Goal: Information Seeking & Learning: Learn about a topic

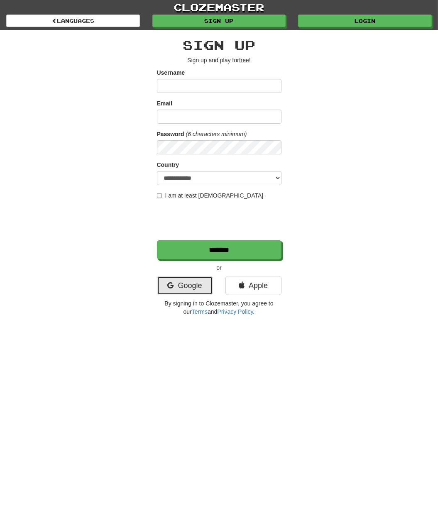
click at [189, 284] on link "Google" at bounding box center [185, 285] width 56 height 19
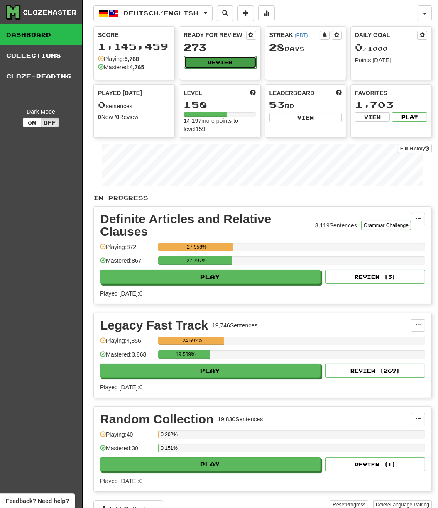
click at [217, 62] on button "Review" at bounding box center [220, 62] width 72 height 12
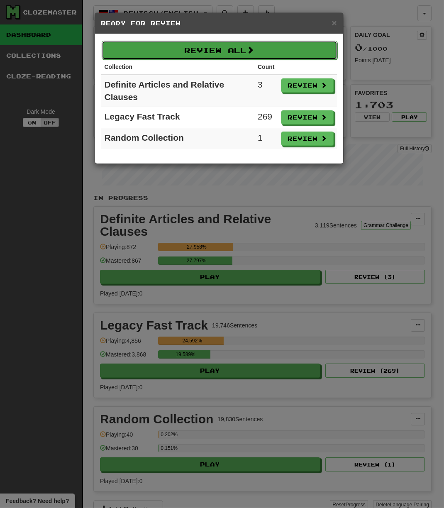
click at [231, 51] on button "Review All" at bounding box center [220, 50] width 236 height 19
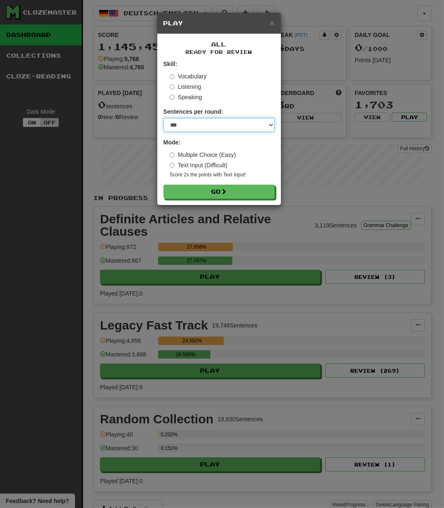
click at [218, 122] on select "* ** ** ** ** ** *** ********" at bounding box center [219, 125] width 111 height 14
select select "********"
click at [164, 118] on select "* ** ** ** ** ** *** ********" at bounding box center [219, 125] width 111 height 14
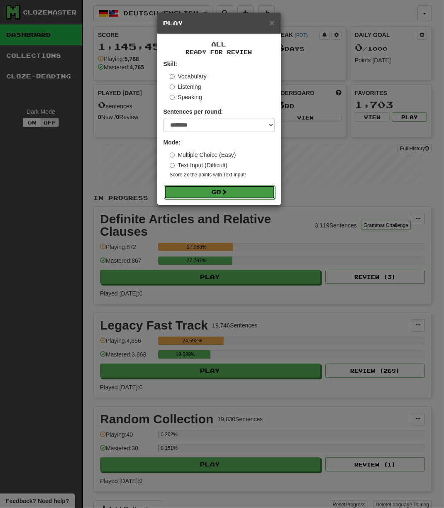
click at [206, 192] on button "Go" at bounding box center [219, 192] width 111 height 14
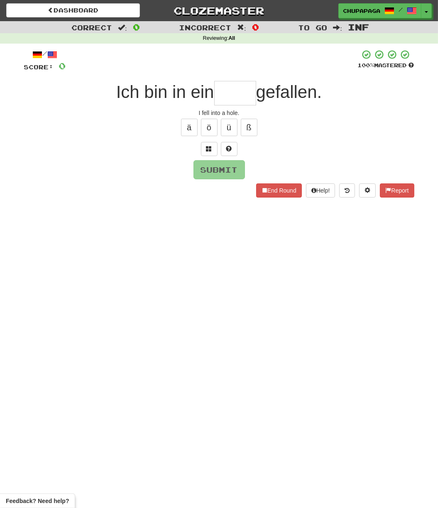
click at [223, 90] on input "text" at bounding box center [235, 93] width 42 height 25
type input "****"
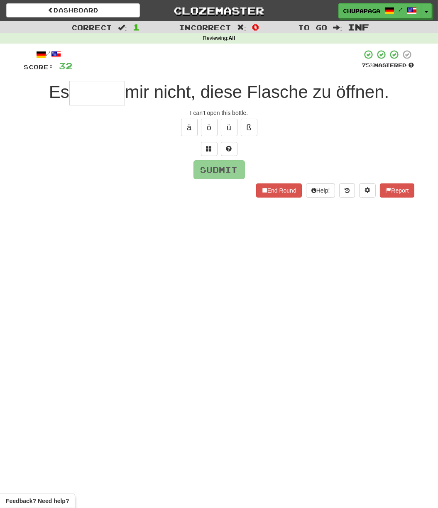
type input "*"
type input "*******"
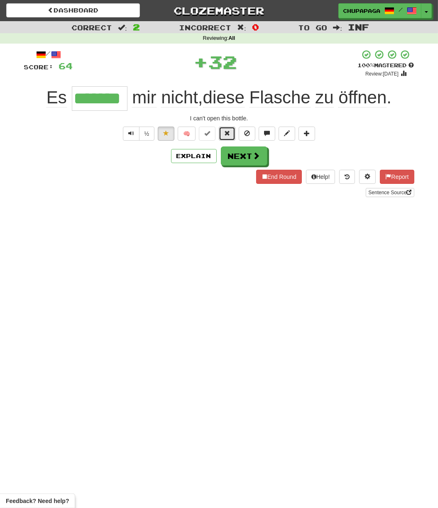
click at [226, 132] on span at bounding box center [227, 133] width 6 height 6
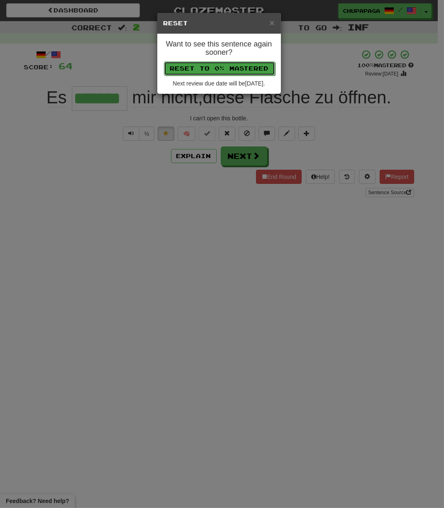
click at [225, 70] on button "Reset to 0% Mastered" at bounding box center [219, 68] width 111 height 14
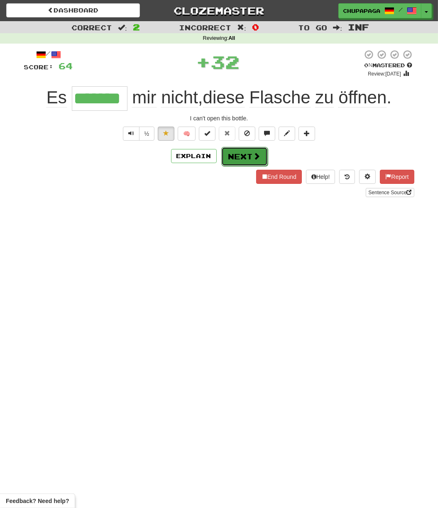
click at [235, 151] on button "Next" at bounding box center [244, 156] width 47 height 19
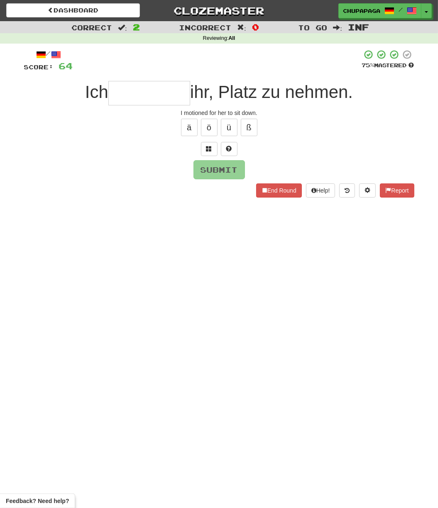
type input "*"
click at [226, 148] on span at bounding box center [229, 149] width 6 height 6
click at [223, 148] on button at bounding box center [219, 149] width 17 height 14
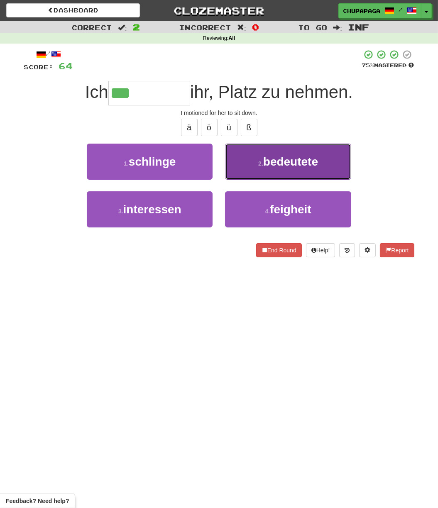
click at [280, 163] on span "bedeutete" at bounding box center [290, 161] width 55 height 13
type input "*********"
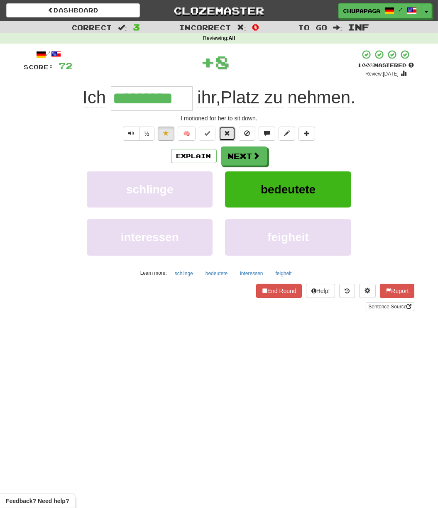
click at [224, 135] on button at bounding box center [227, 134] width 17 height 14
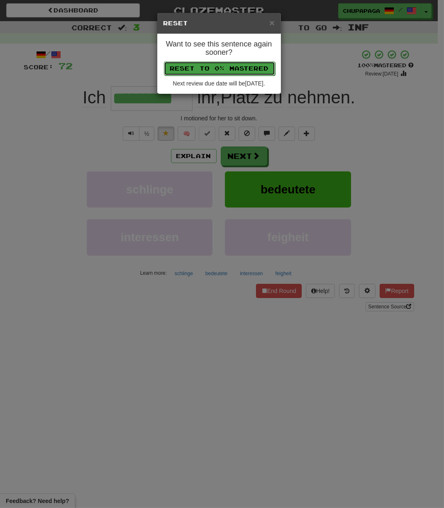
click at [226, 67] on button "Reset to 0% Mastered" at bounding box center [219, 68] width 111 height 14
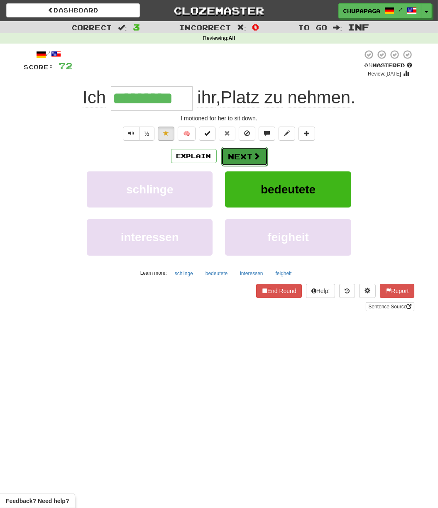
click at [235, 151] on button "Next" at bounding box center [244, 156] width 47 height 19
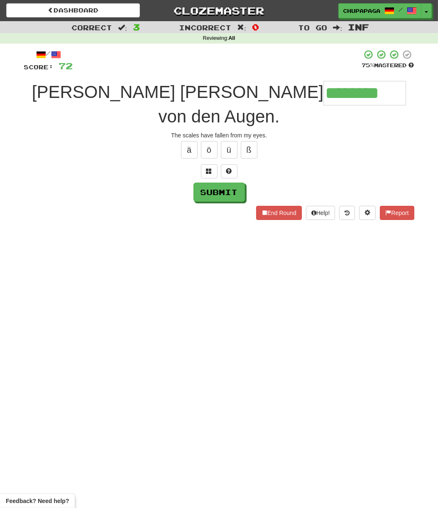
type input "********"
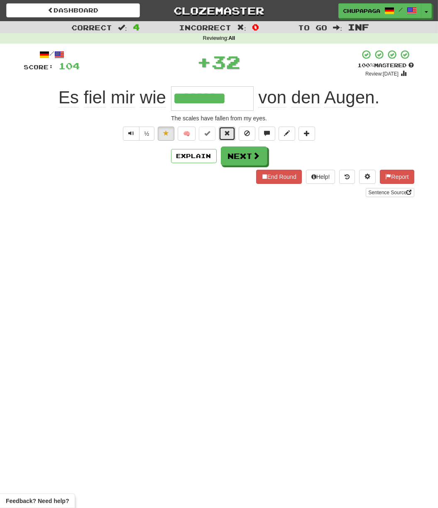
click at [227, 132] on span at bounding box center [227, 133] width 6 height 6
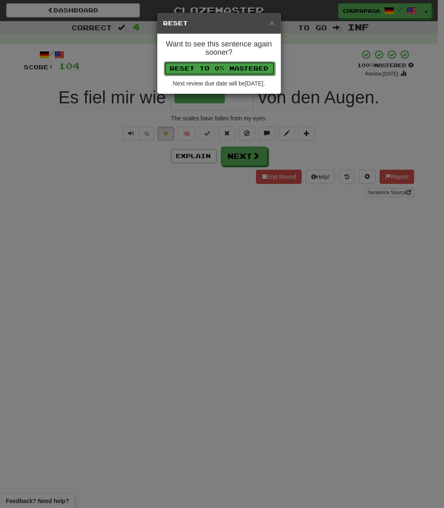
click at [233, 62] on button "Reset to 0% Mastered" at bounding box center [219, 68] width 111 height 14
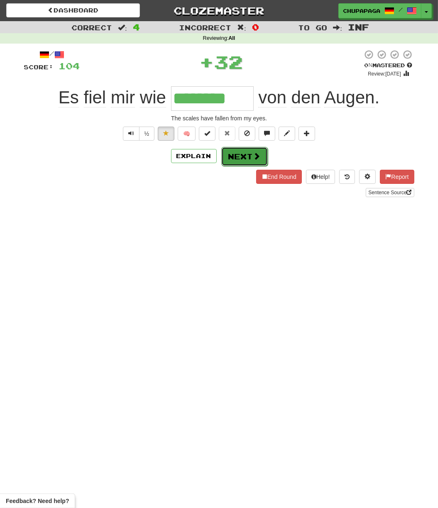
click at [233, 159] on button "Next" at bounding box center [244, 156] width 47 height 19
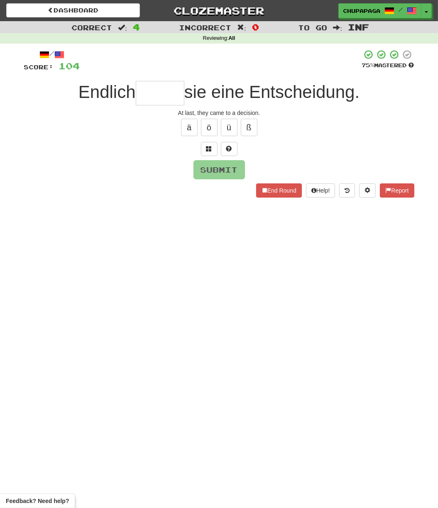
type input "*"
type input "******"
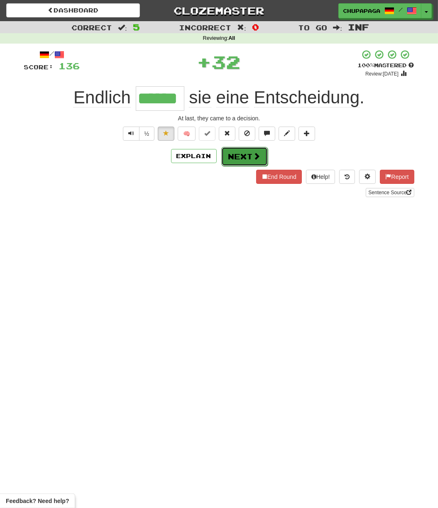
click at [237, 152] on button "Next" at bounding box center [244, 156] width 47 height 19
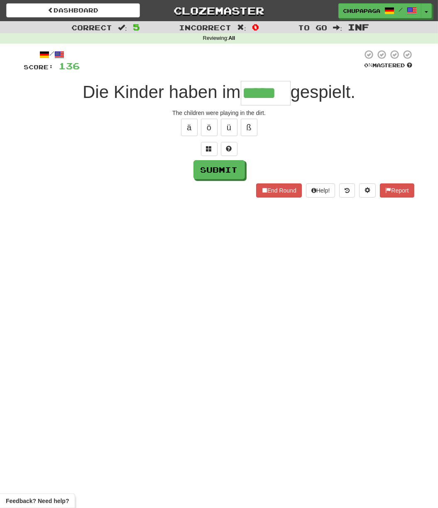
type input "*****"
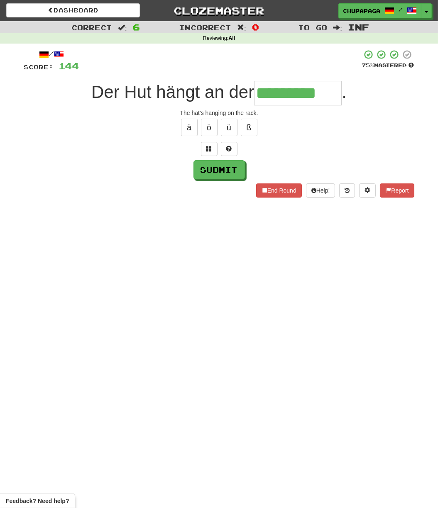
type input "*********"
type input "*****"
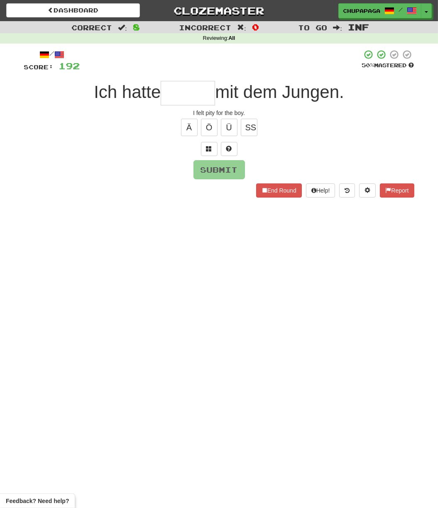
type input "*"
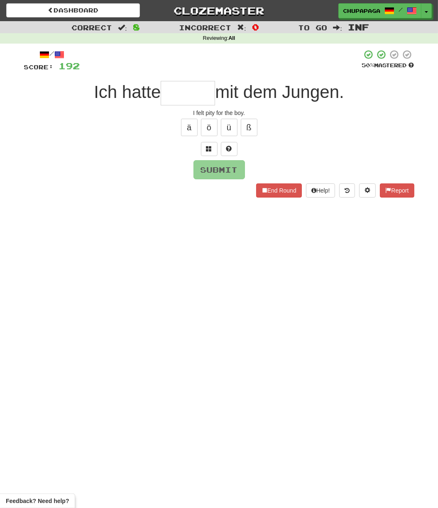
type input "*"
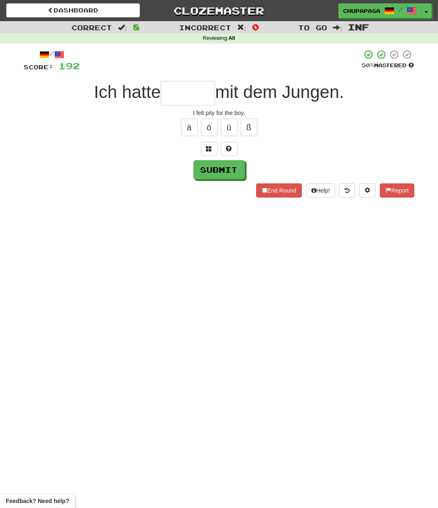
type input "*"
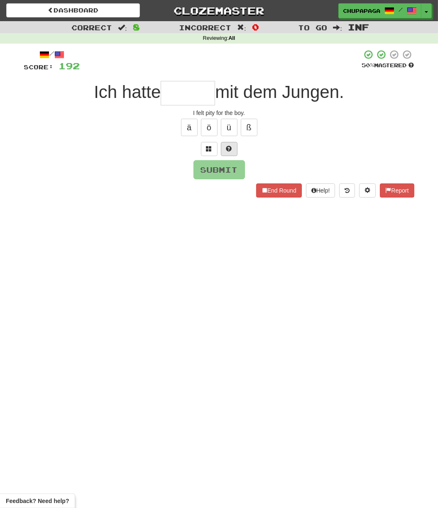
click at [237, 151] on div at bounding box center [219, 149] width 390 height 14
click at [233, 146] on button at bounding box center [229, 149] width 17 height 14
click at [222, 148] on button at bounding box center [219, 149] width 17 height 14
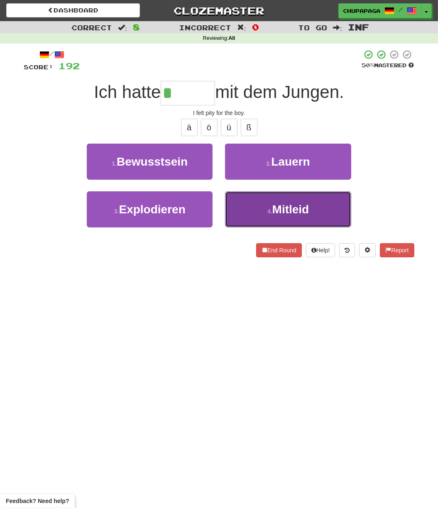
click at [305, 212] on span "Mitleid" at bounding box center [290, 209] width 37 height 13
type input "*******"
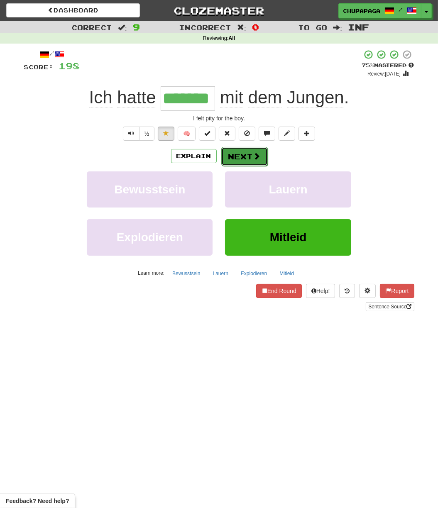
click at [237, 153] on button "Next" at bounding box center [244, 156] width 47 height 19
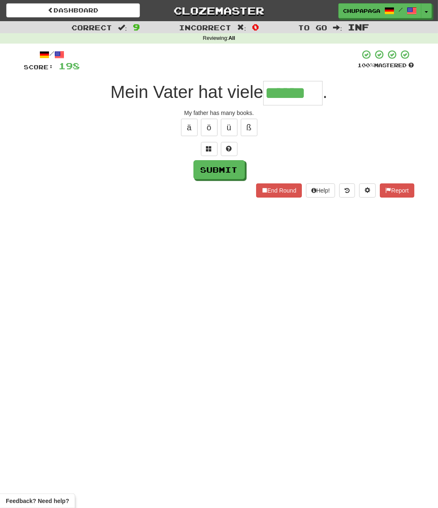
type input "******"
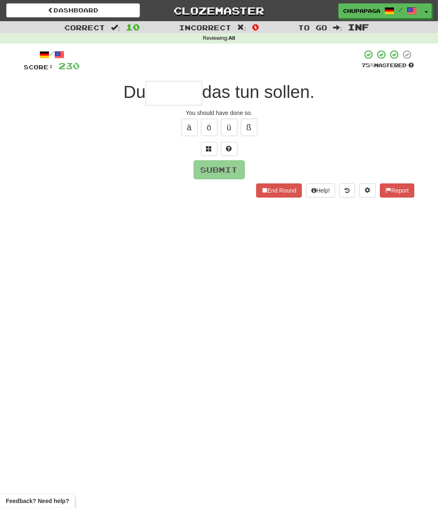
type input "*"
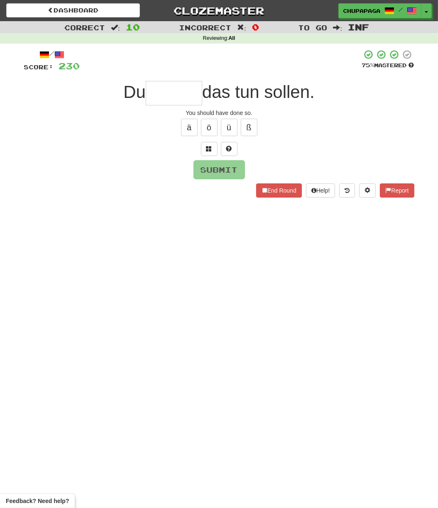
type input "*"
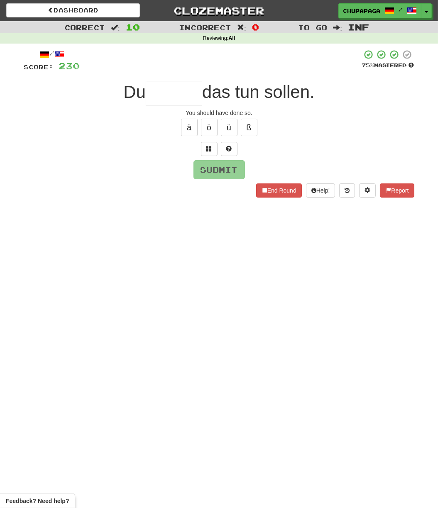
type input "*"
type input "*******"
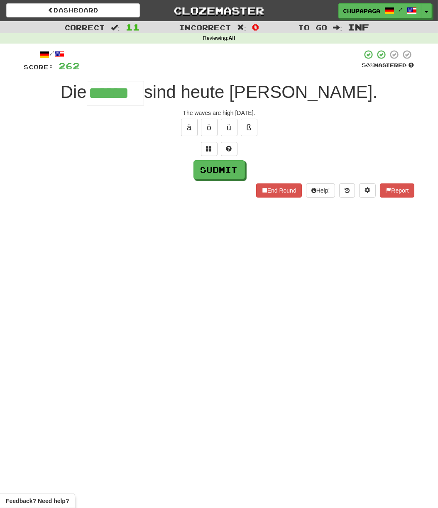
type input "******"
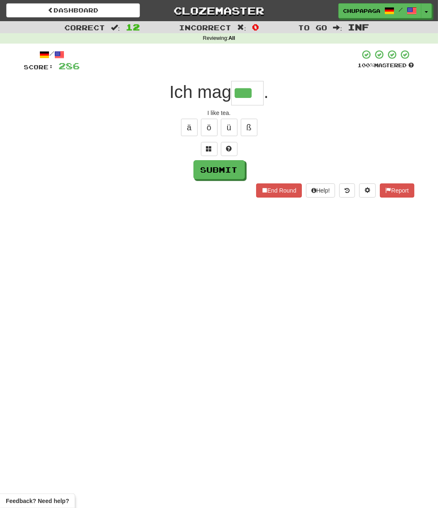
type input "***"
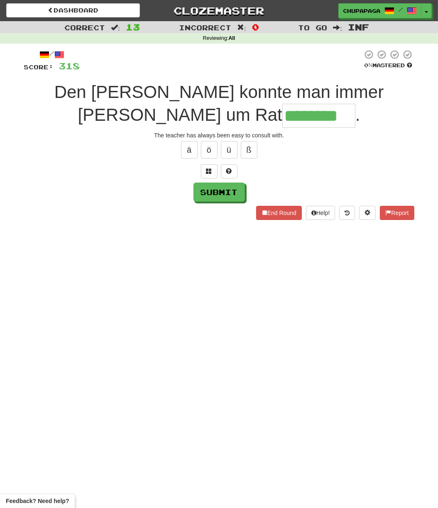
type input "********"
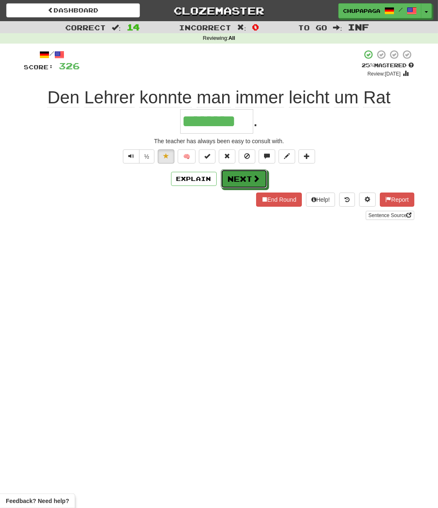
click at [236, 182] on button "Next" at bounding box center [244, 178] width 47 height 19
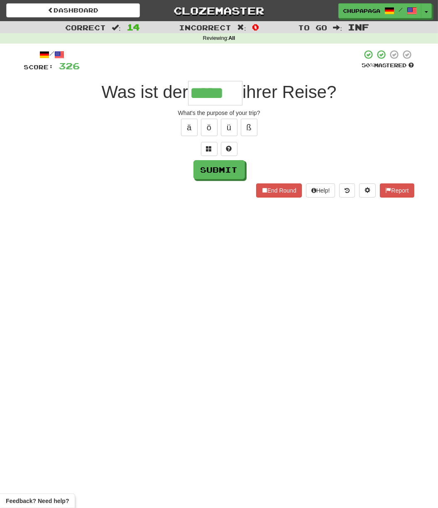
type input "*****"
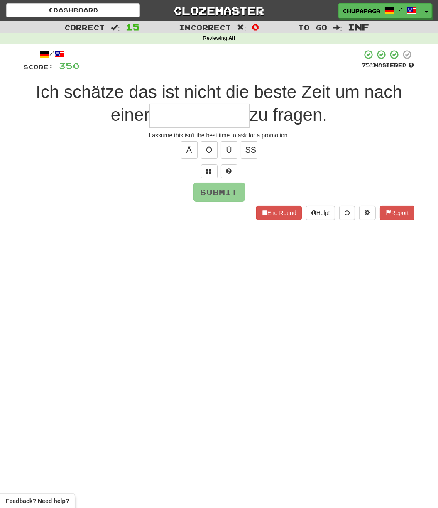
type input "*"
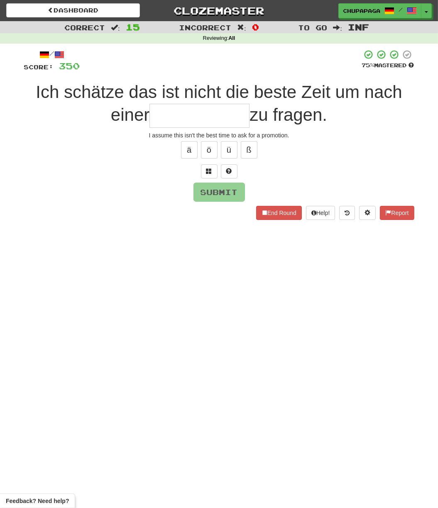
type input "*"
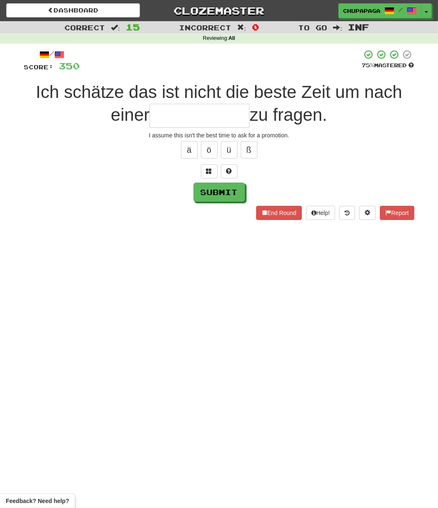
type input "*"
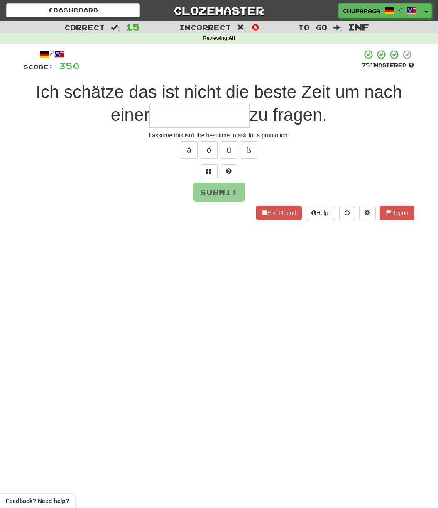
type input "*"
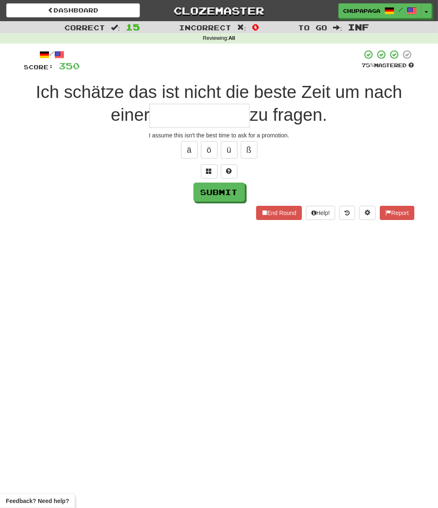
type input "*"
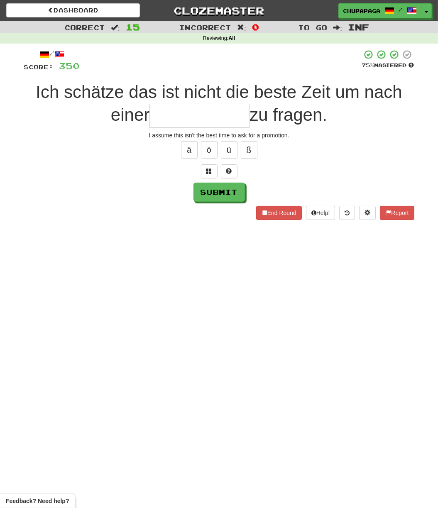
type input "*"
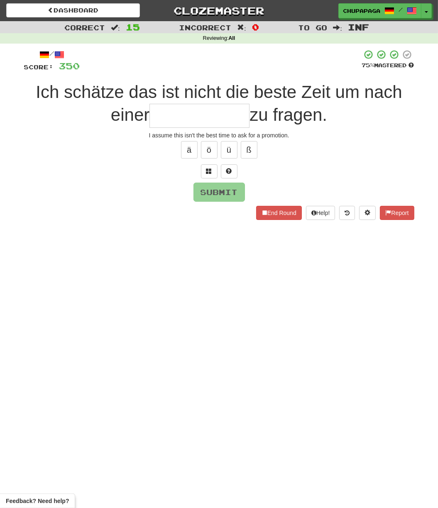
type input "*"
type input "**********"
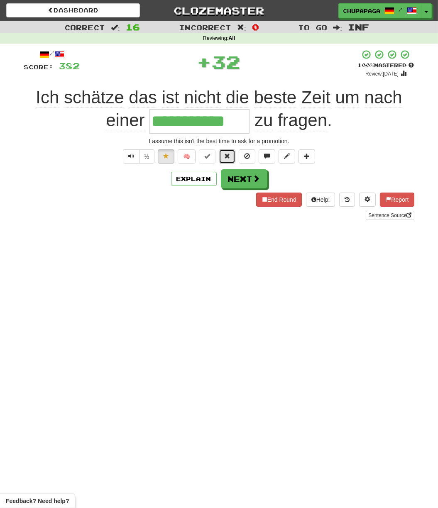
click at [228, 156] on span at bounding box center [227, 156] width 6 height 6
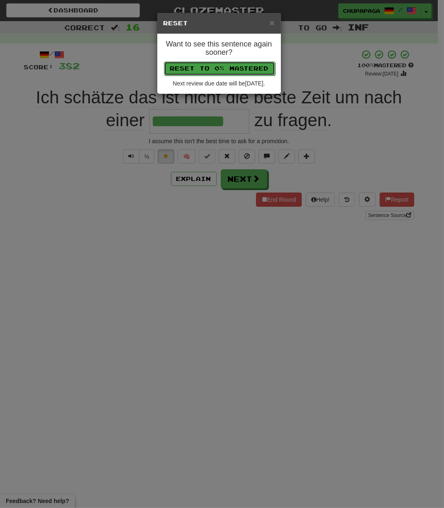
click at [248, 63] on button "Reset to 0% Mastered" at bounding box center [219, 68] width 111 height 14
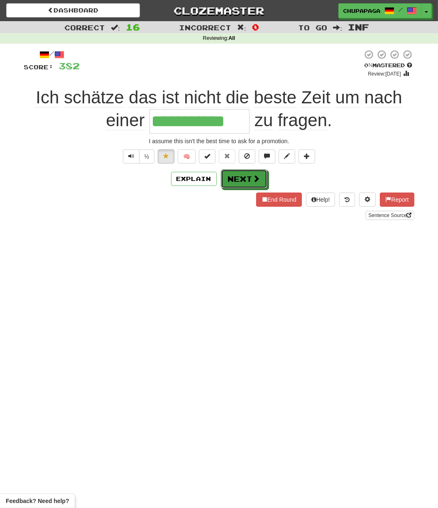
drag, startPoint x: 228, startPoint y: 175, endPoint x: 231, endPoint y: 202, distance: 27.7
click at [228, 174] on button "Next" at bounding box center [244, 178] width 47 height 19
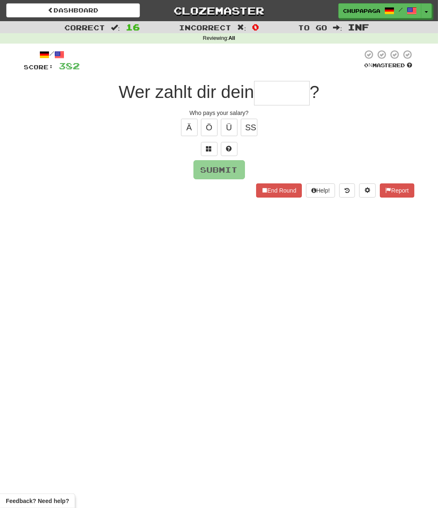
type input "*"
type input "******"
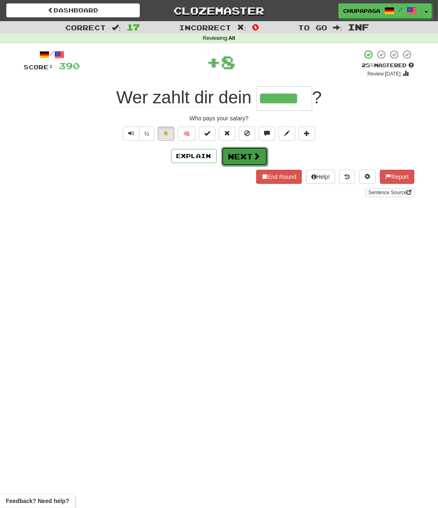
click at [246, 153] on button "Next" at bounding box center [244, 156] width 47 height 19
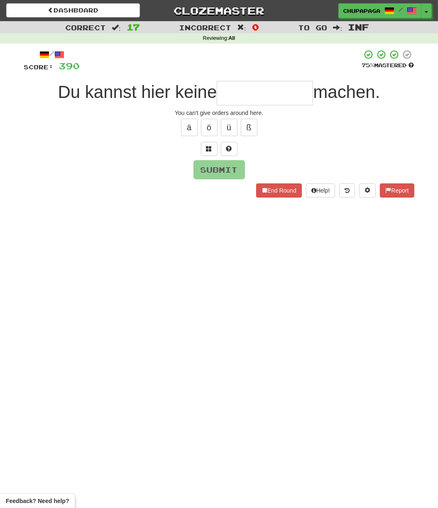
click at [243, 95] on input "text" at bounding box center [265, 93] width 96 height 25
type input "*"
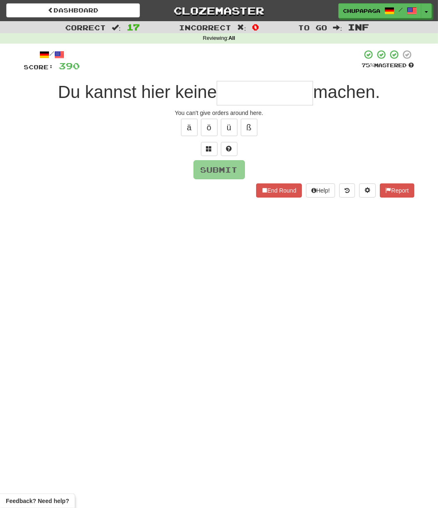
type input "*"
type input "**********"
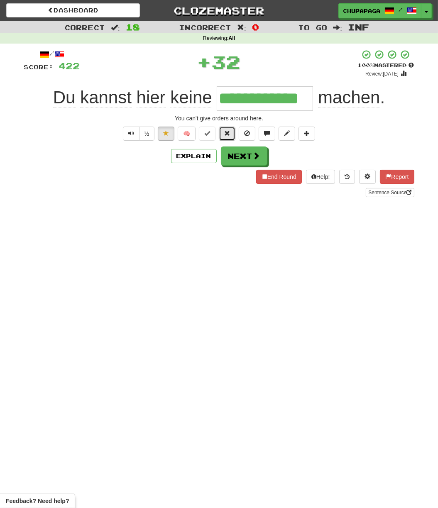
click at [226, 130] on span at bounding box center [227, 133] width 6 height 6
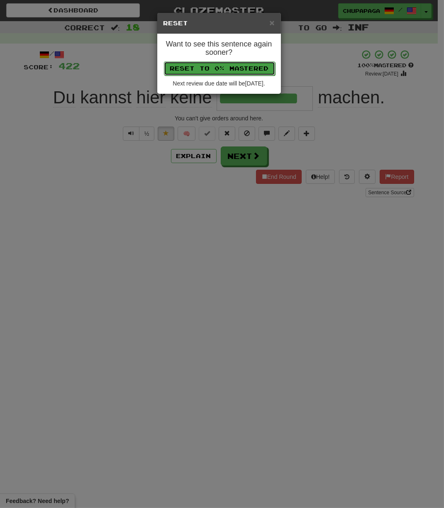
click at [253, 68] on button "Reset to 0% Mastered" at bounding box center [219, 68] width 111 height 14
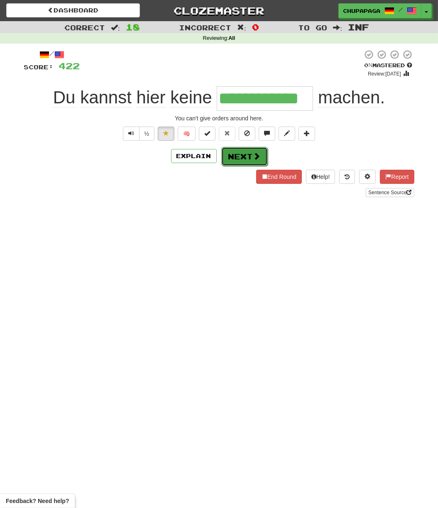
click at [241, 159] on button "Next" at bounding box center [244, 156] width 47 height 19
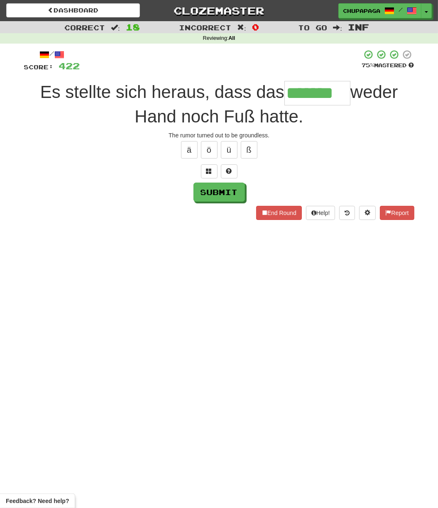
type input "*******"
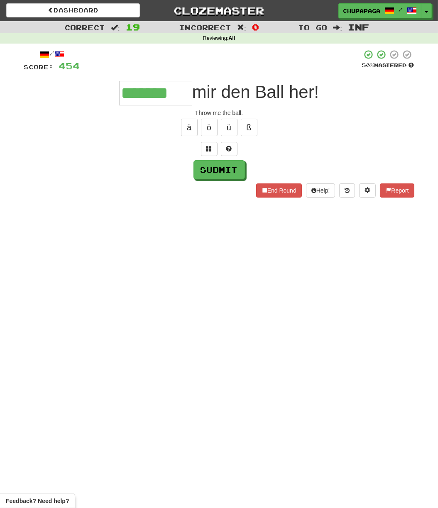
type input "*******"
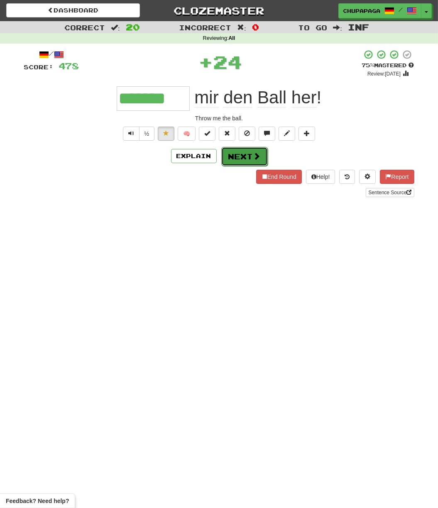
click at [239, 154] on button "Next" at bounding box center [244, 156] width 47 height 19
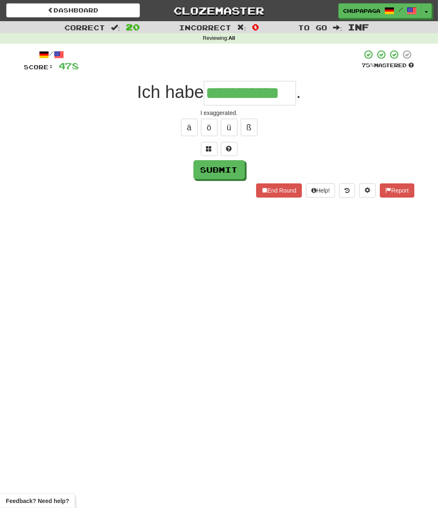
type input "**********"
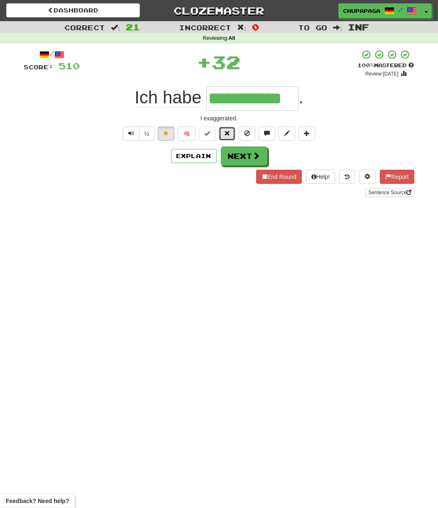
click at [233, 133] on button at bounding box center [227, 134] width 17 height 14
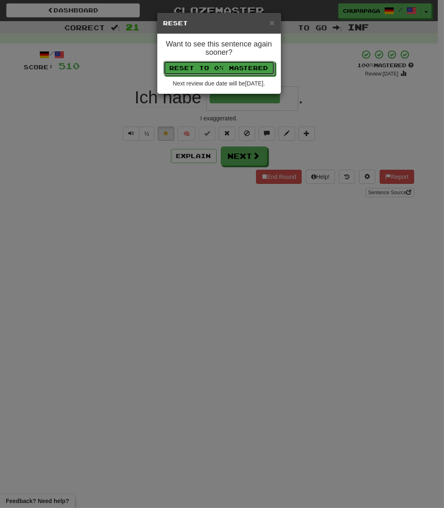
drag, startPoint x: 243, startPoint y: 72, endPoint x: 366, endPoint y: 83, distance: 123.4
click at [243, 71] on button "Reset to 0% Mastered" at bounding box center [219, 68] width 111 height 14
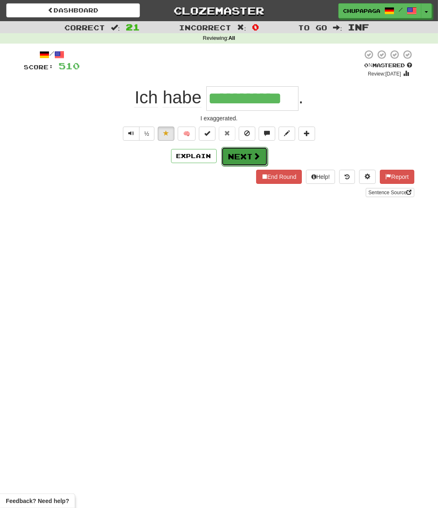
click at [246, 155] on button "Next" at bounding box center [244, 156] width 47 height 19
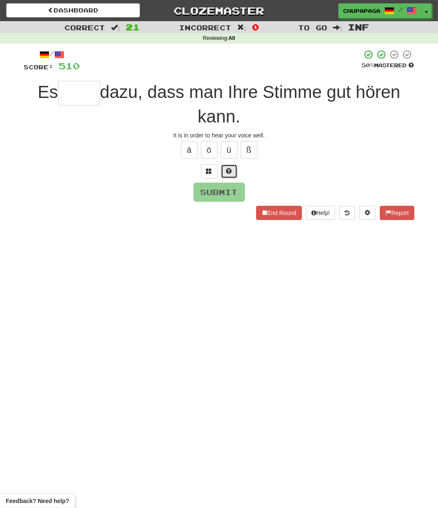
click at [233, 166] on button at bounding box center [229, 171] width 17 height 14
click at [212, 173] on button at bounding box center [219, 171] width 17 height 14
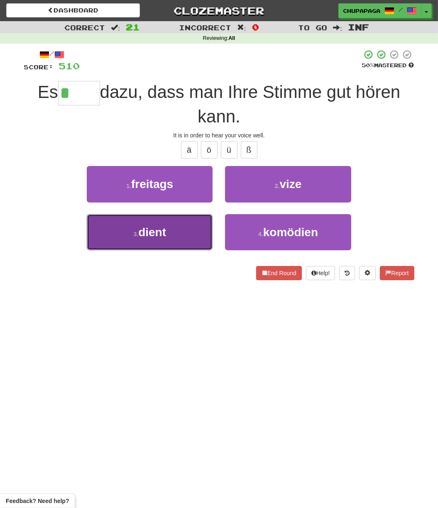
click at [166, 229] on span "dient" at bounding box center [152, 232] width 28 height 13
type input "*****"
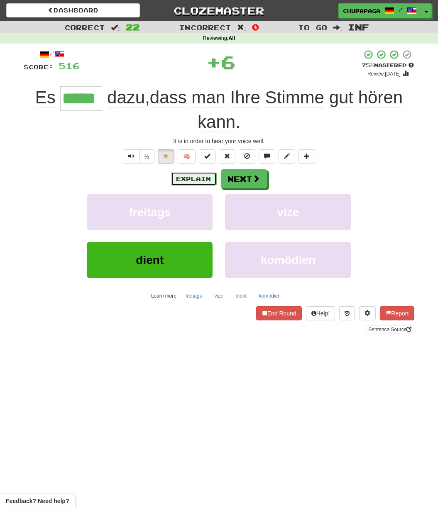
click at [190, 179] on button "Explain" at bounding box center [194, 179] width 46 height 14
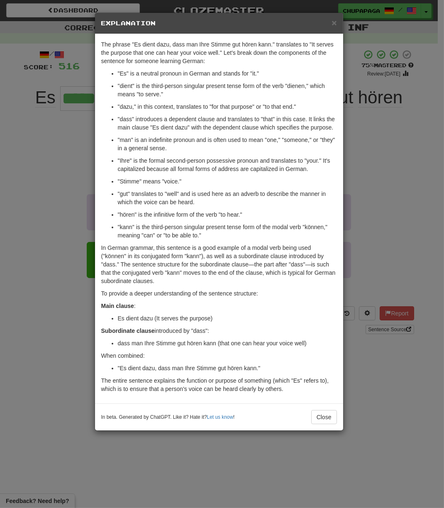
click at [338, 17] on div "× Explanation" at bounding box center [219, 23] width 248 height 21
click at [334, 19] on span "×" at bounding box center [334, 23] width 5 height 10
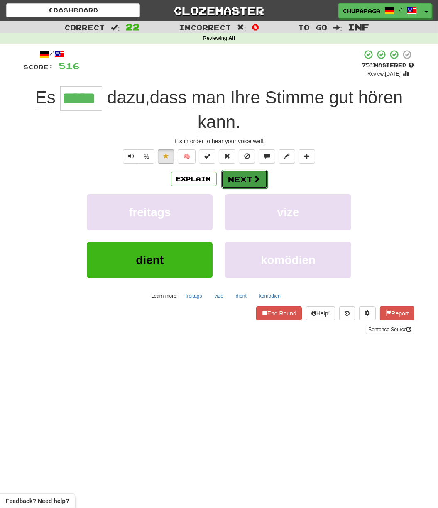
click at [251, 176] on button "Next" at bounding box center [244, 179] width 47 height 19
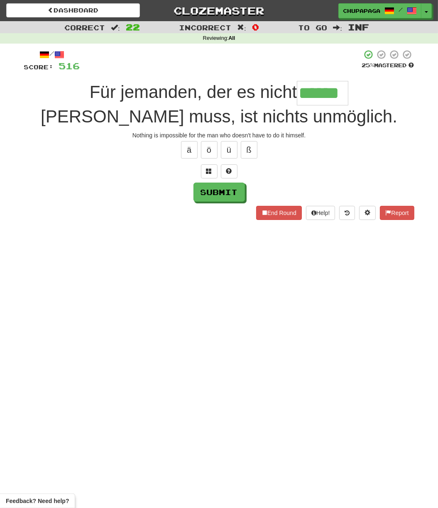
type input "******"
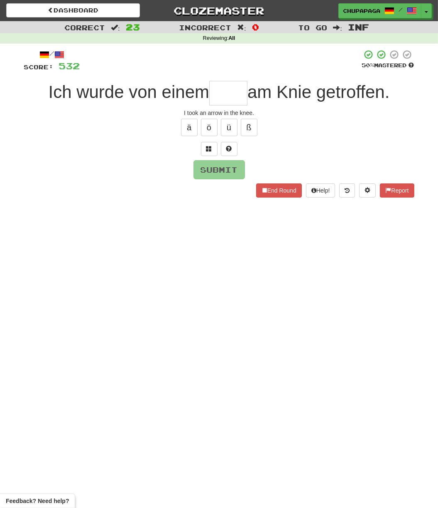
type input "*"
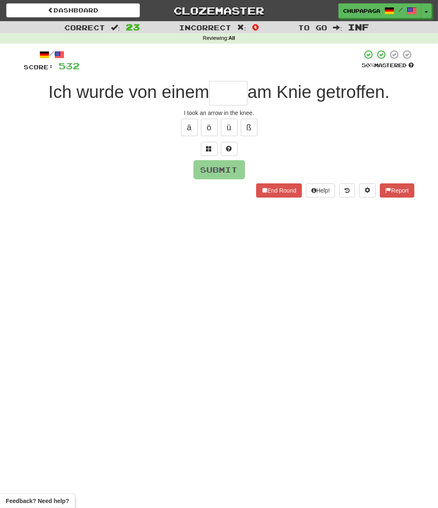
type input "*"
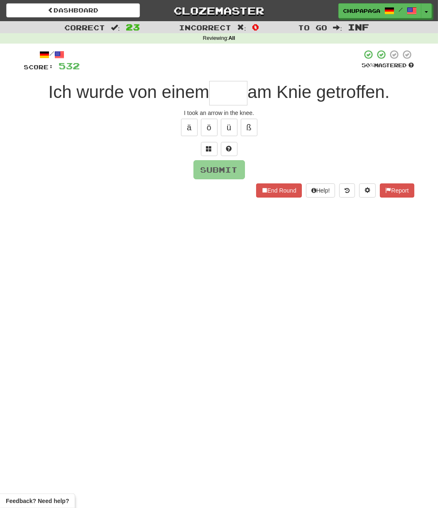
type input "*"
type input "*****"
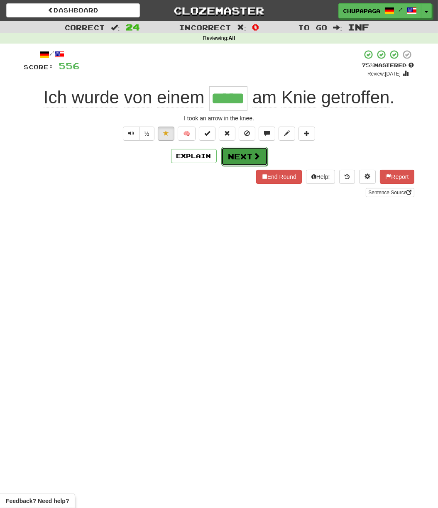
click at [245, 155] on button "Next" at bounding box center [244, 156] width 47 height 19
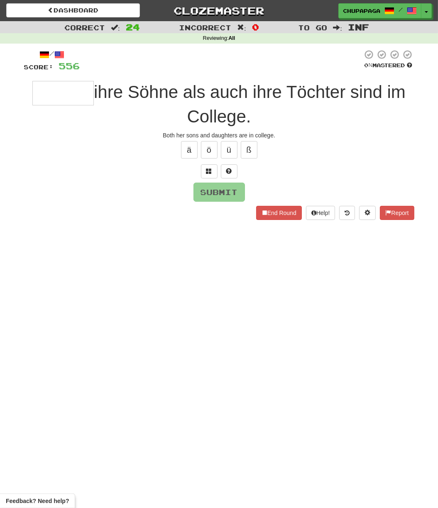
type input "*"
type input "******"
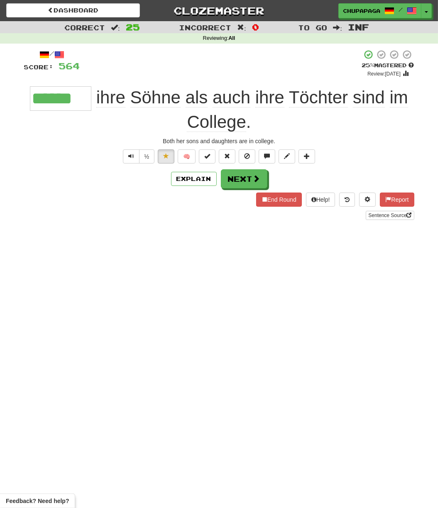
click at [231, 190] on div "/ Score: 564 + 8 25 % Mastered Review: [DATE] ****** ihre Söhne als auch ihre T…" at bounding box center [219, 134] width 390 height 170
click at [238, 182] on button "Next" at bounding box center [244, 179] width 47 height 19
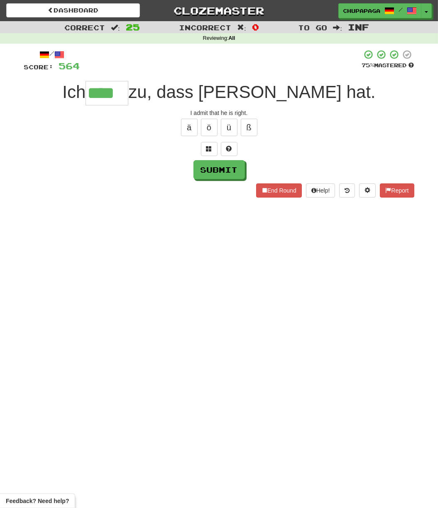
type input "****"
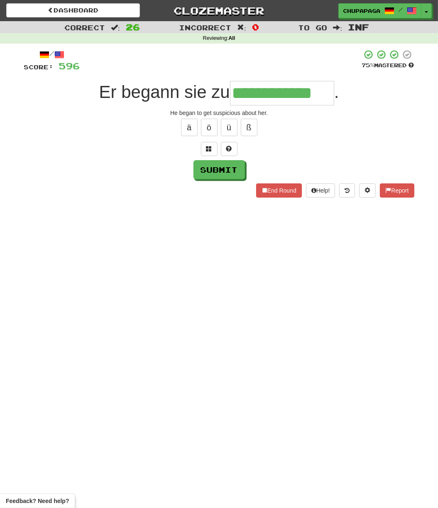
type input "**********"
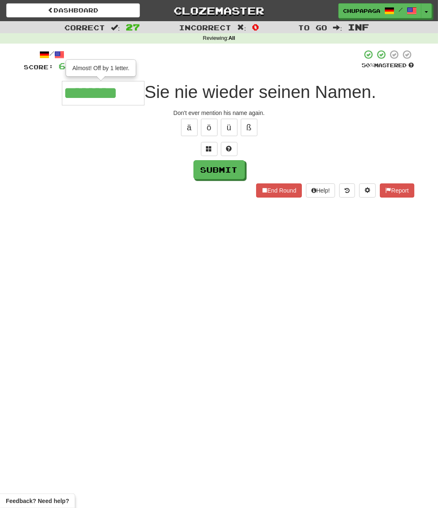
type input "********"
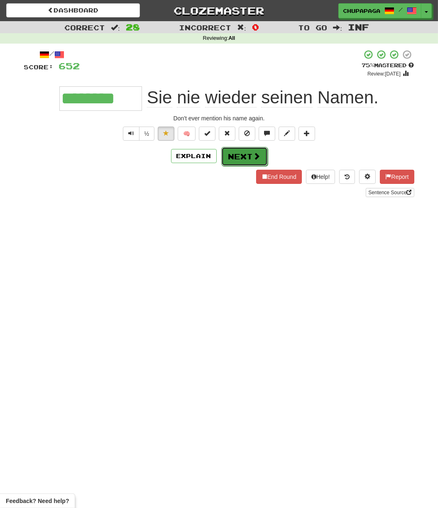
click at [238, 152] on button "Next" at bounding box center [244, 156] width 47 height 19
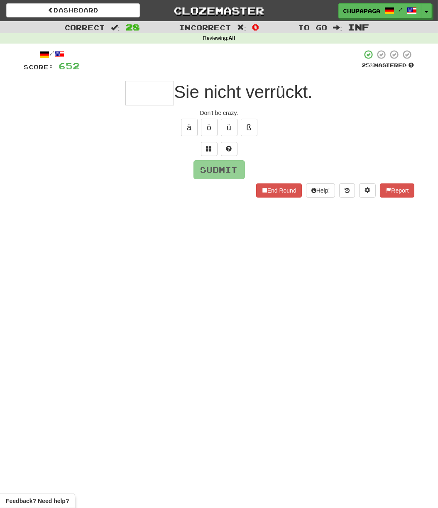
click at [164, 88] on input "text" at bounding box center [149, 93] width 49 height 24
type input "*****"
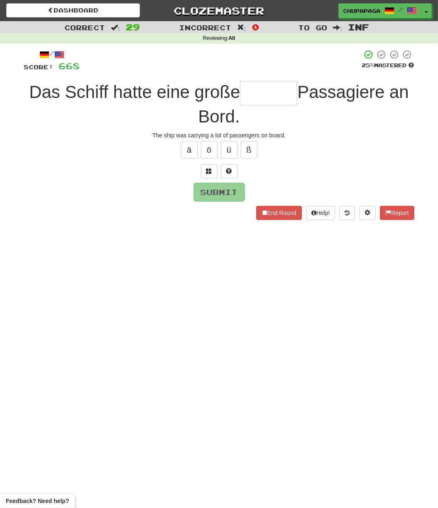
type input "*"
type input "******"
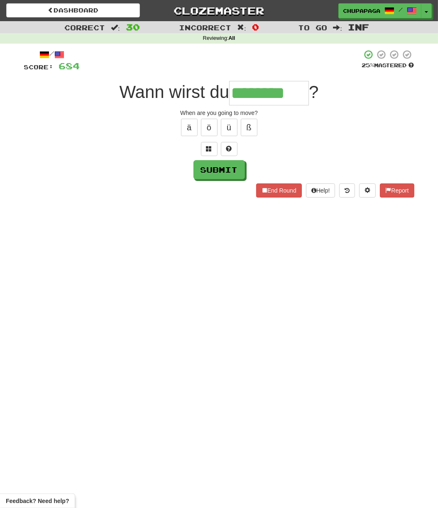
type input "********"
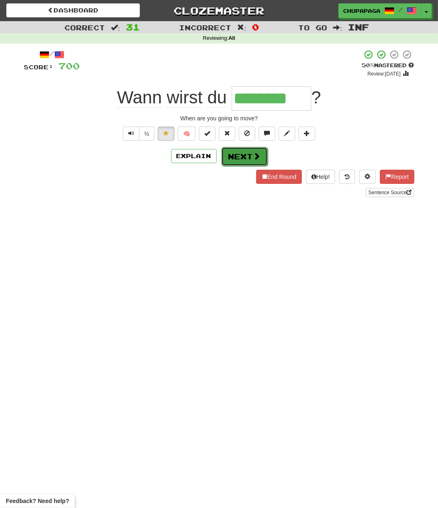
click at [254, 157] on span at bounding box center [256, 155] width 7 height 7
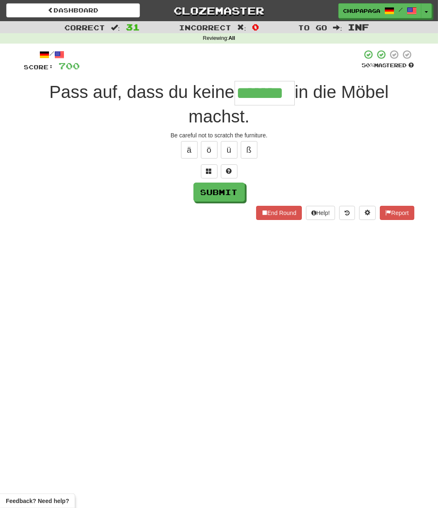
type input "*******"
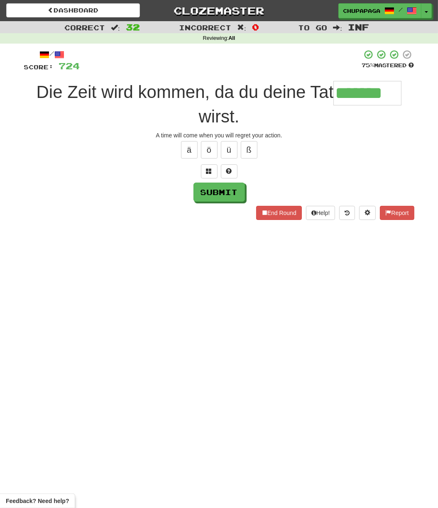
type input "*******"
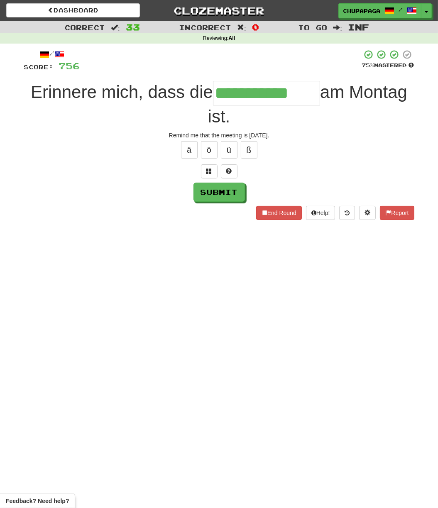
type input "**********"
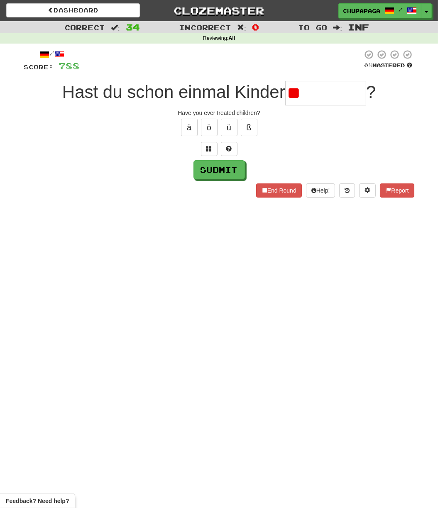
type input "*"
type input "*********"
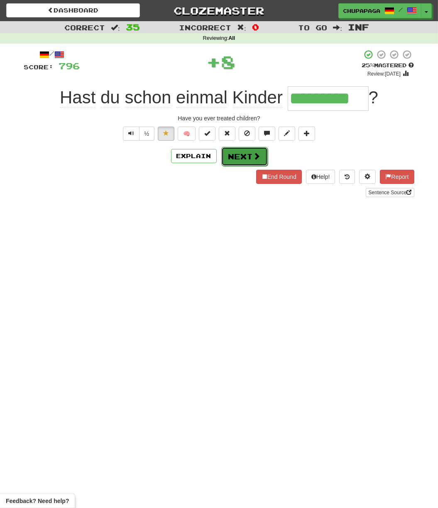
click at [250, 155] on button "Next" at bounding box center [244, 156] width 47 height 19
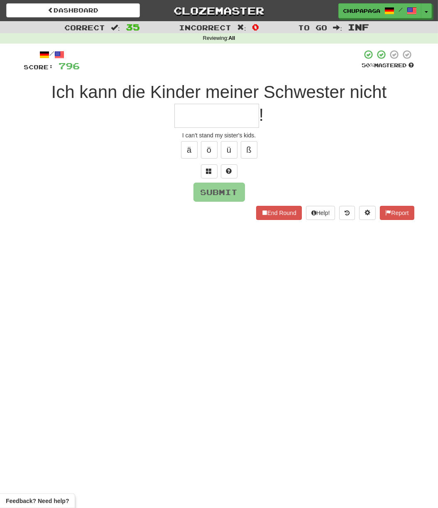
type input "*"
type input "*********"
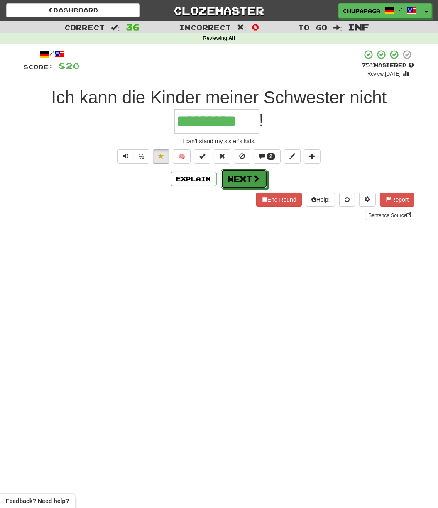
click at [255, 181] on span at bounding box center [256, 178] width 7 height 7
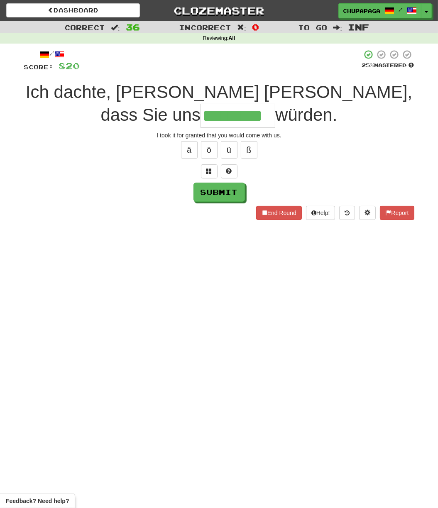
type input "*********"
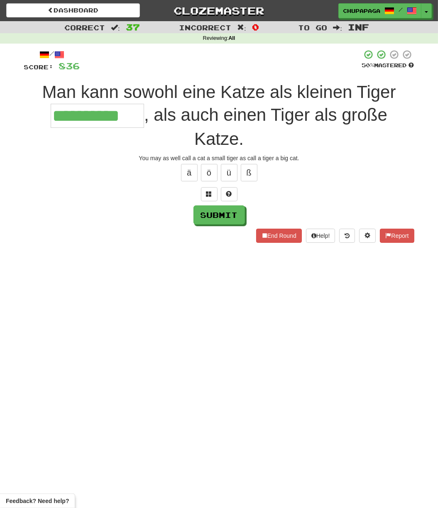
type input "**********"
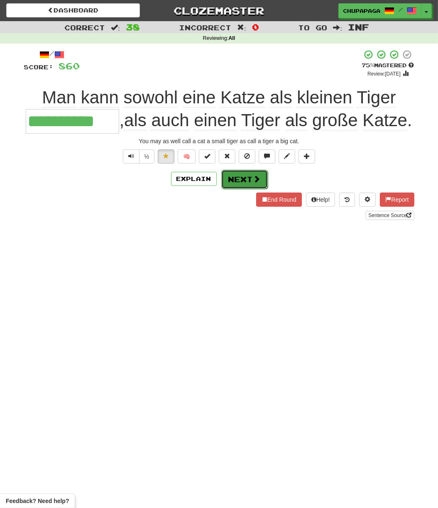
click at [252, 189] on button "Next" at bounding box center [244, 179] width 47 height 19
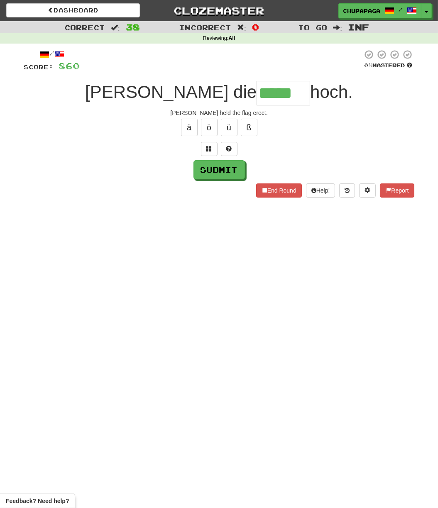
type input "*****"
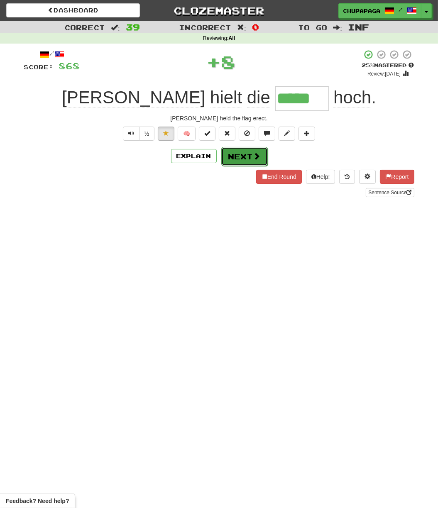
click at [258, 161] on button "Next" at bounding box center [244, 156] width 47 height 19
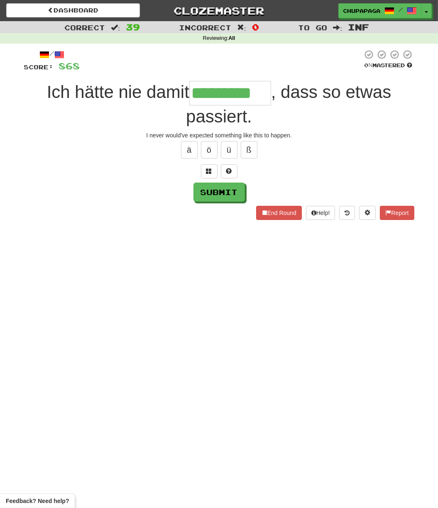
type input "*********"
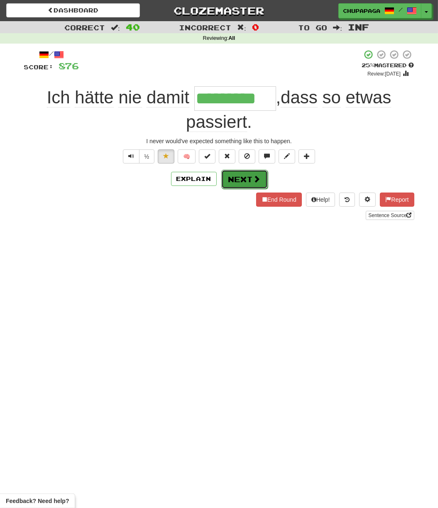
click at [231, 185] on button "Next" at bounding box center [244, 179] width 47 height 19
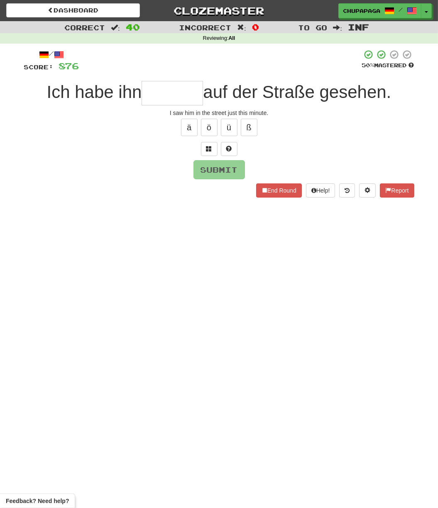
type input "*"
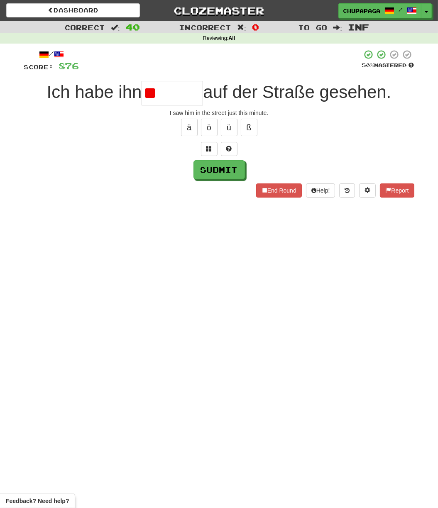
type input "*"
click at [232, 151] on button at bounding box center [229, 149] width 17 height 14
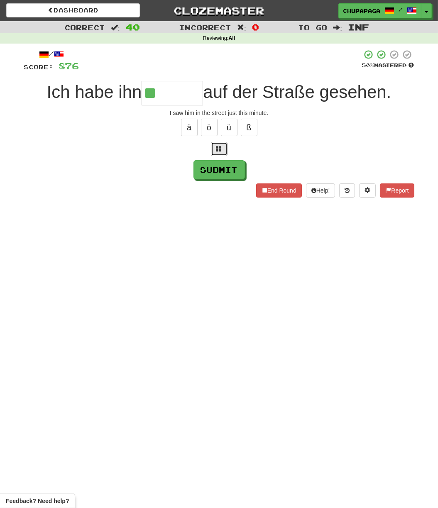
click at [219, 152] on button at bounding box center [219, 149] width 17 height 14
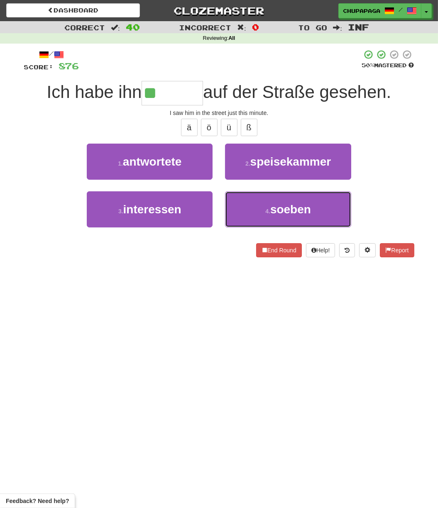
click at [284, 209] on span "soeben" at bounding box center [290, 209] width 41 height 13
type input "******"
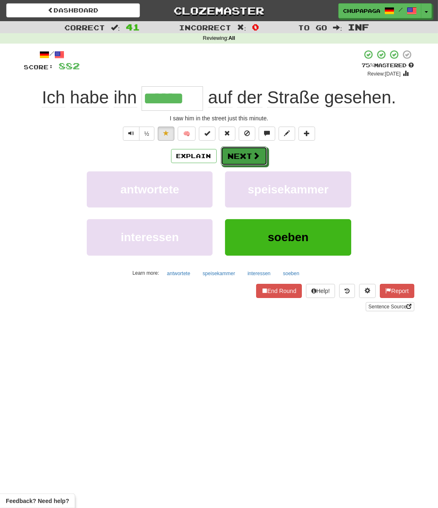
click at [256, 157] on span at bounding box center [256, 155] width 7 height 7
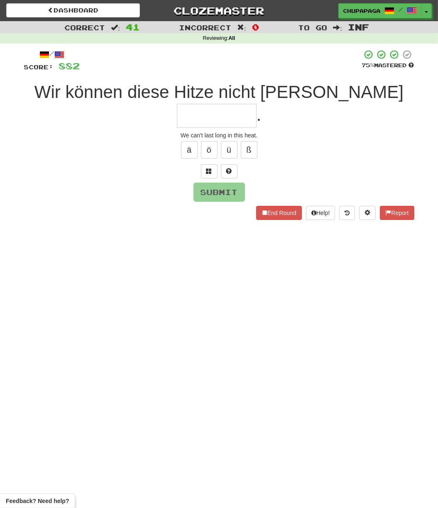
type input "*"
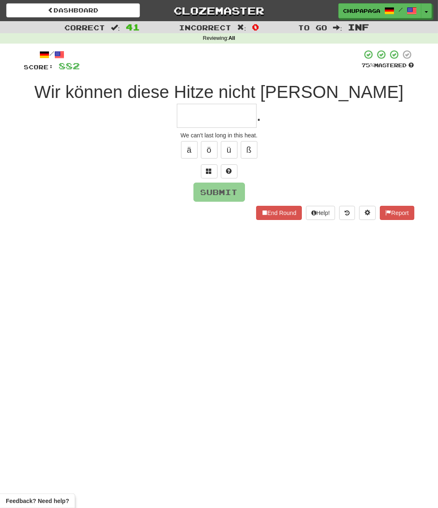
type input "*"
type input "*********"
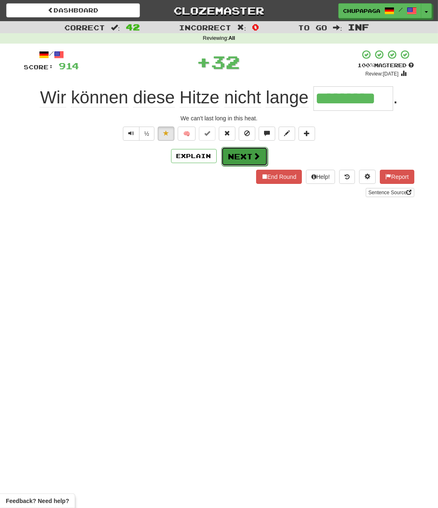
click at [256, 157] on span at bounding box center [256, 155] width 7 height 7
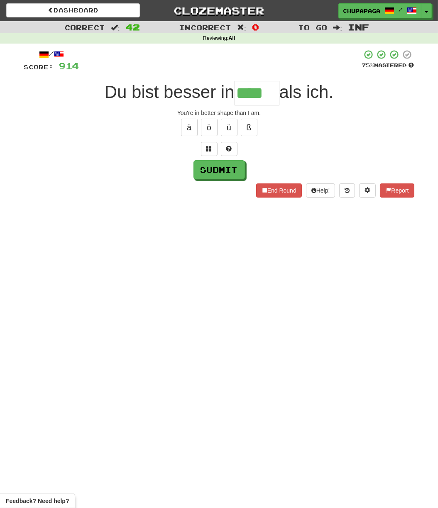
type input "****"
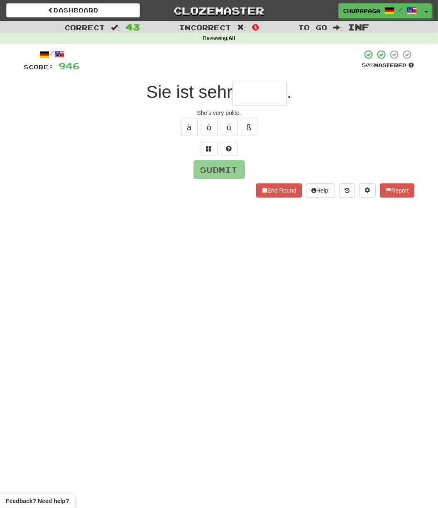
type input "*"
type input "*******"
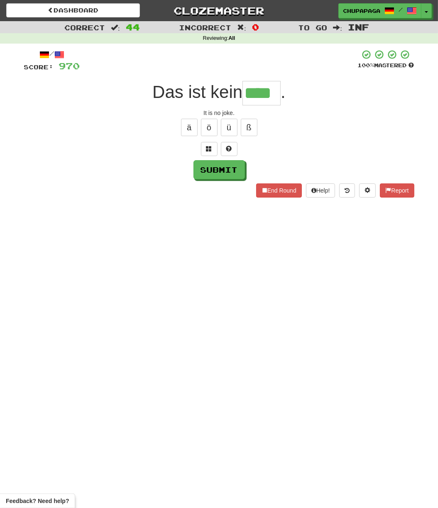
type input "****"
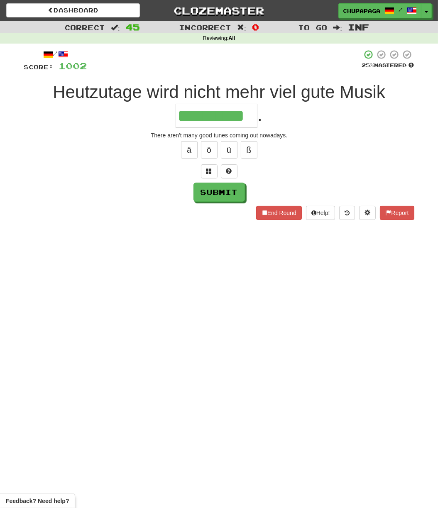
type input "**********"
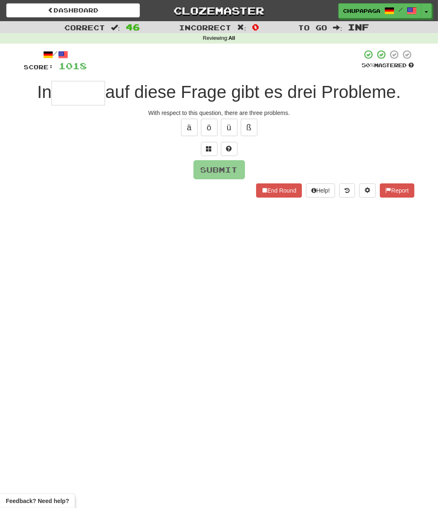
type input "*"
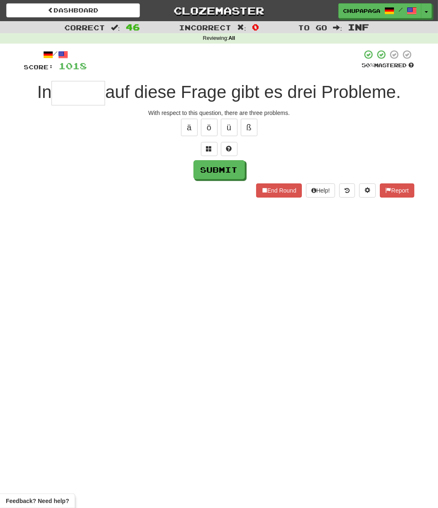
type input "*"
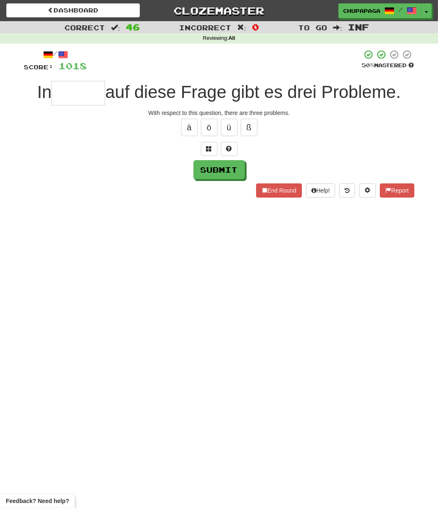
type input "*"
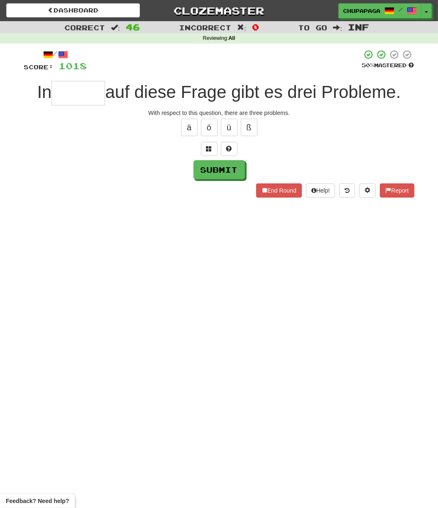
type input "*"
click at [225, 146] on button at bounding box center [229, 149] width 17 height 14
type input "*****"
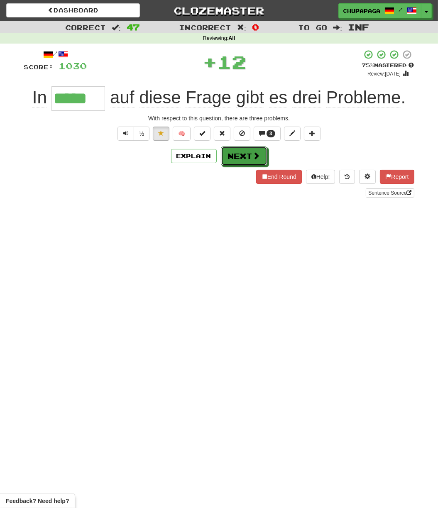
drag, startPoint x: 245, startPoint y: 157, endPoint x: 487, endPoint y: 103, distance: 247.8
click at [438, 103] on html "Dashboard Clozemaster [GEOGRAPHIC_DATA] / Toggle Dropdown Dashboard Leaderboard…" at bounding box center [219, 401] width 438 height 803
click at [241, 157] on button "Next" at bounding box center [244, 156] width 47 height 19
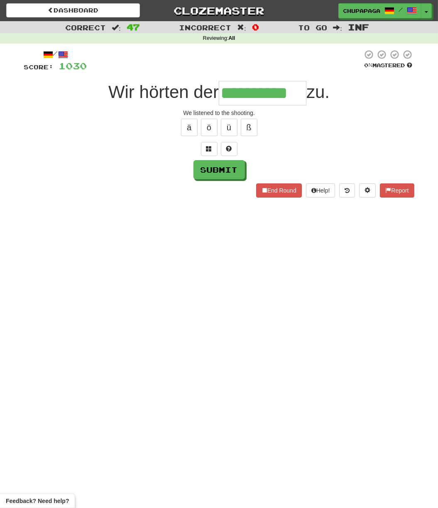
type input "**********"
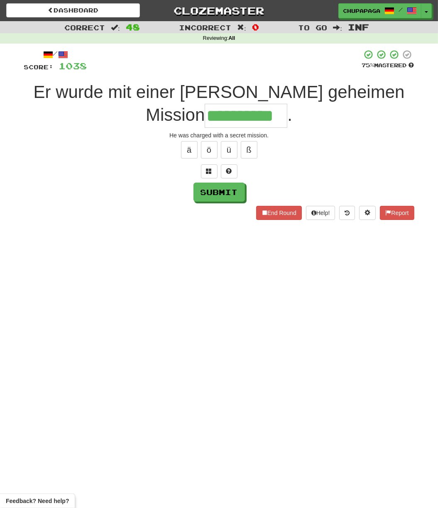
type input "**********"
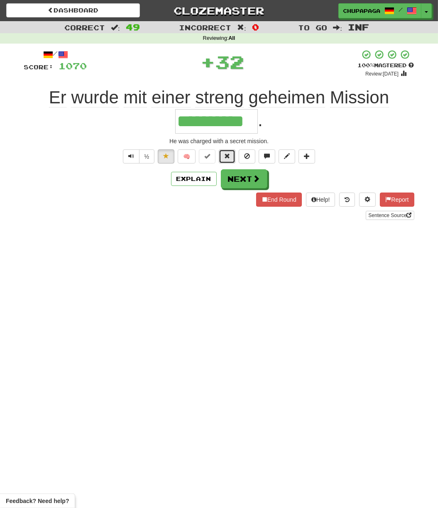
click at [228, 153] on span at bounding box center [227, 156] width 6 height 6
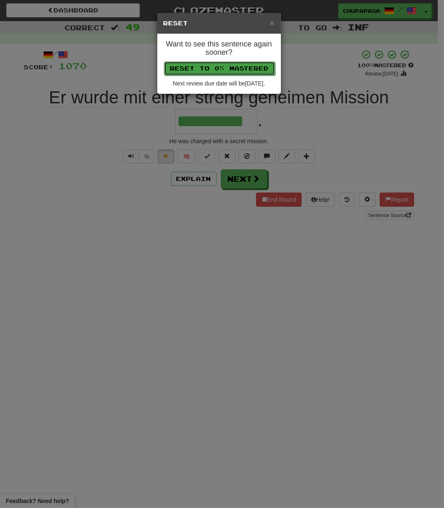
click at [251, 68] on button "Reset to 0% Mastered" at bounding box center [219, 68] width 111 height 14
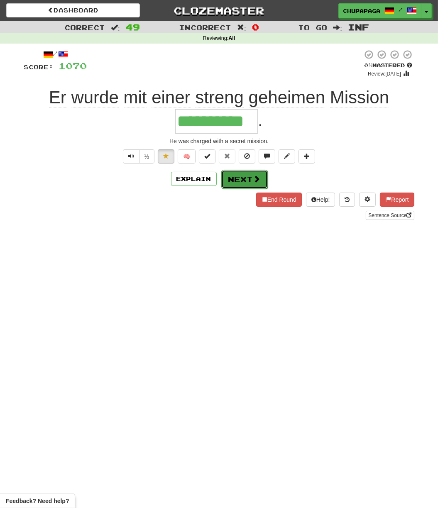
click at [243, 179] on button "Next" at bounding box center [244, 179] width 47 height 19
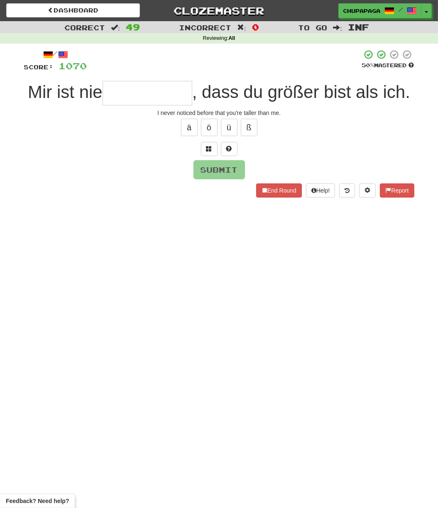
click at [139, 94] on input "text" at bounding box center [148, 93] width 90 height 24
type input "*"
type input "**********"
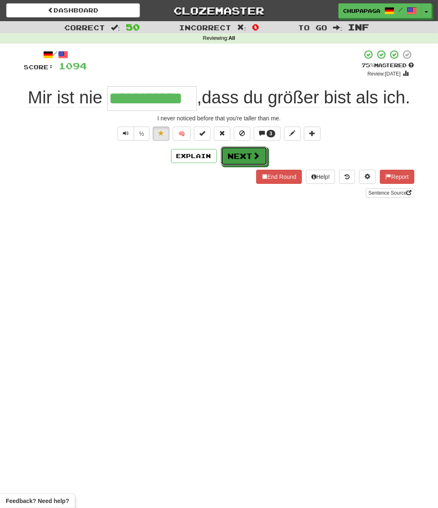
drag, startPoint x: 265, startPoint y: 148, endPoint x: 261, endPoint y: 151, distance: 5.4
click at [265, 148] on button "Next" at bounding box center [244, 156] width 47 height 19
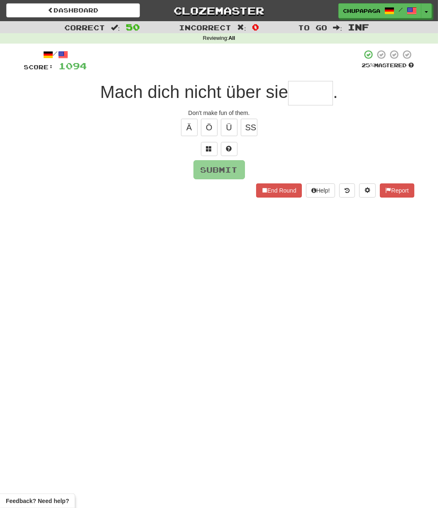
type input "*"
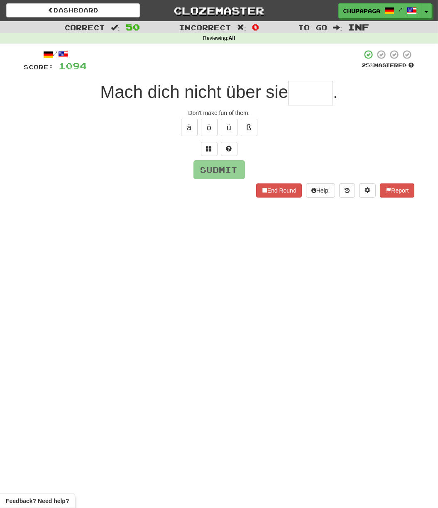
type input "*"
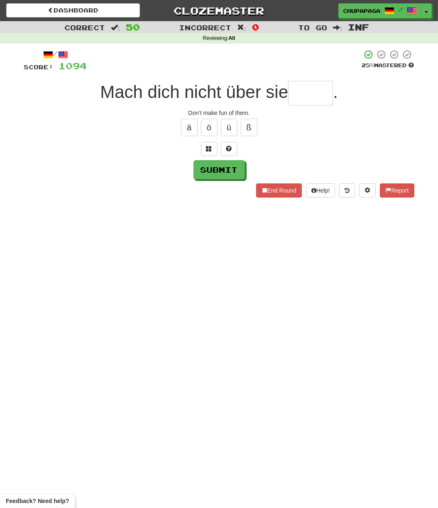
type input "*"
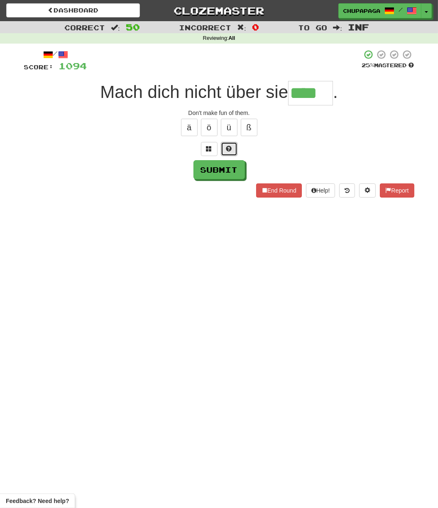
click at [232, 145] on button at bounding box center [229, 149] width 17 height 14
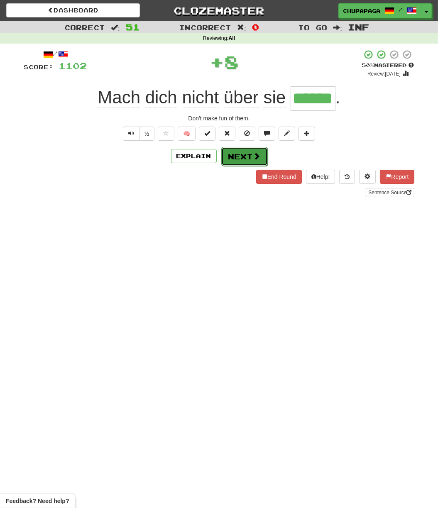
click at [228, 151] on button "Next" at bounding box center [244, 156] width 47 height 19
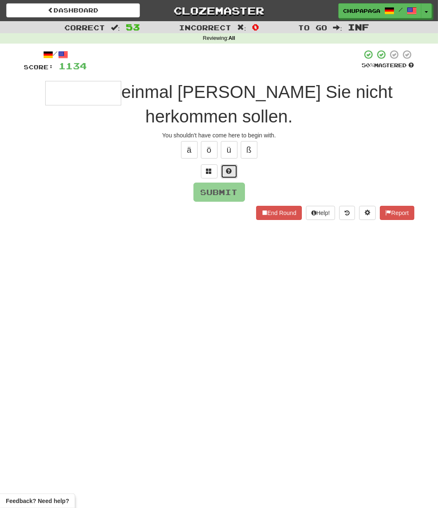
click at [223, 175] on button at bounding box center [229, 171] width 17 height 14
click at [218, 172] on span at bounding box center [219, 171] width 6 height 6
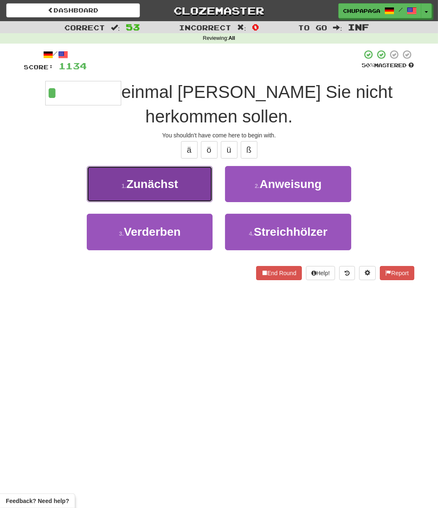
click at [194, 186] on button "1 . Zunächst" at bounding box center [150, 184] width 126 height 36
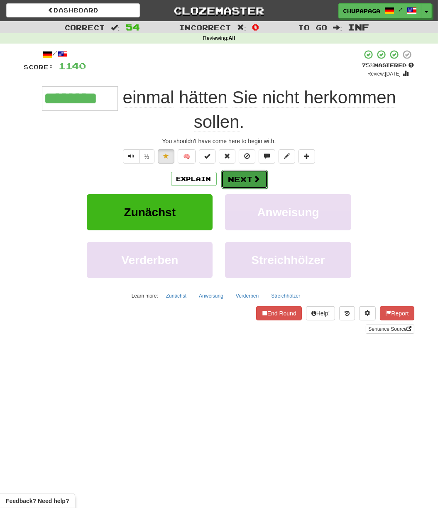
click at [254, 179] on span at bounding box center [256, 178] width 7 height 7
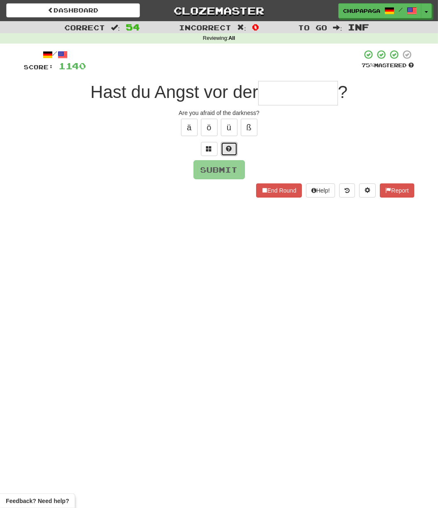
click at [228, 146] on span at bounding box center [229, 149] width 6 height 6
click at [218, 152] on span at bounding box center [219, 149] width 6 height 6
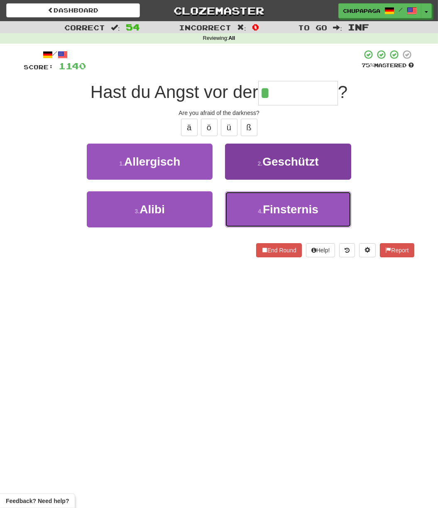
click at [289, 200] on button "4 . Finsternis" at bounding box center [288, 209] width 126 height 36
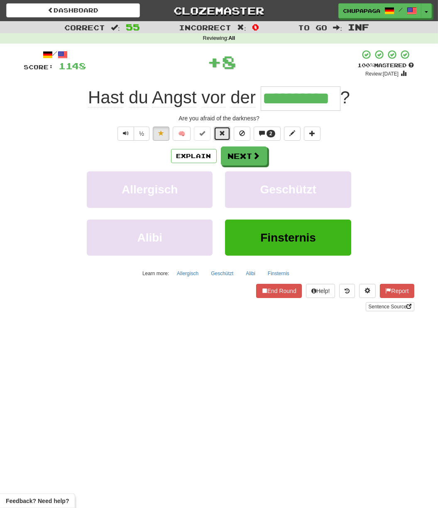
click at [224, 128] on button at bounding box center [222, 134] width 17 height 14
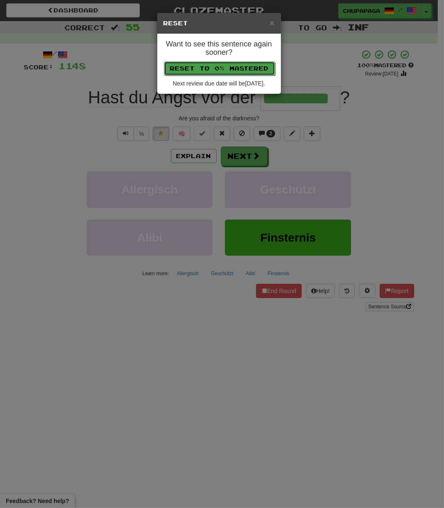
click at [239, 70] on button "Reset to 0% Mastered" at bounding box center [219, 68] width 111 height 14
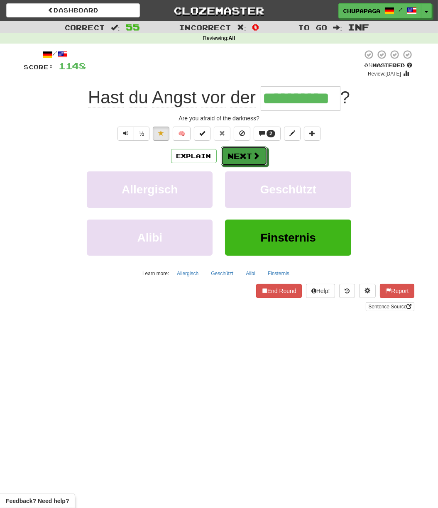
click at [253, 161] on button "Next" at bounding box center [244, 156] width 47 height 19
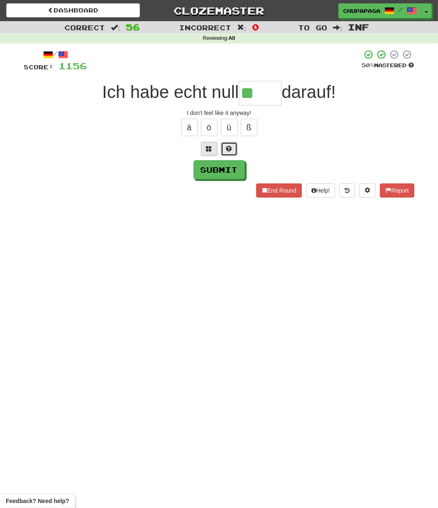
click at [225, 149] on button at bounding box center [229, 149] width 17 height 14
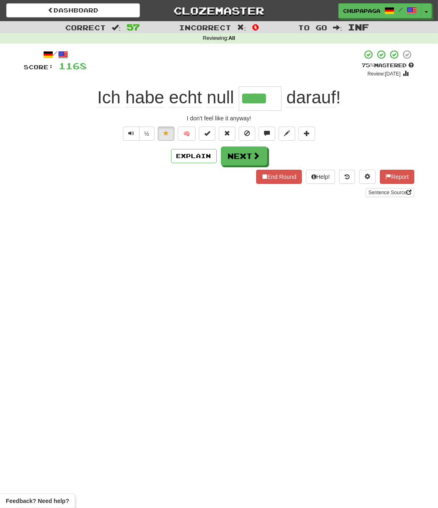
click at [186, 147] on div "Explain Next" at bounding box center [219, 156] width 390 height 19
click at [189, 157] on button "Explain" at bounding box center [194, 156] width 46 height 14
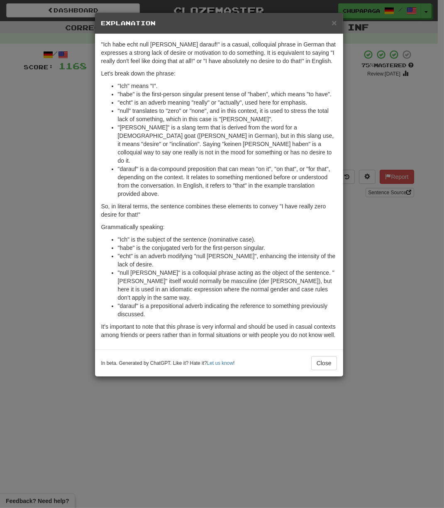
click at [333, 350] on div "In beta. Generated by ChatGPT. Like it? Hate it? Let us know ! Close" at bounding box center [219, 363] width 248 height 27
click at [332, 356] on button "Close" at bounding box center [325, 363] width 26 height 14
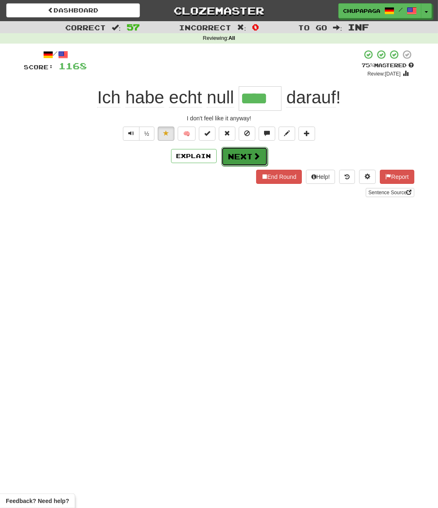
click at [258, 152] on span at bounding box center [256, 155] width 7 height 7
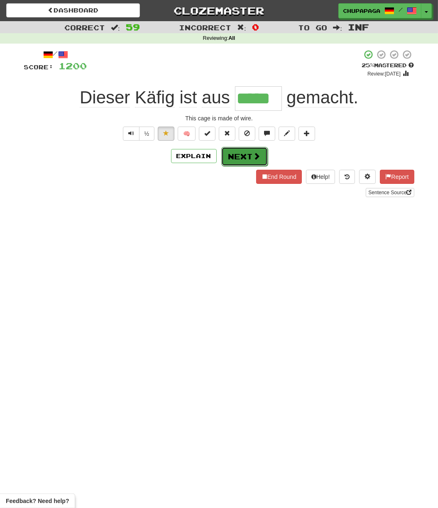
click at [251, 163] on button "Next" at bounding box center [244, 156] width 47 height 19
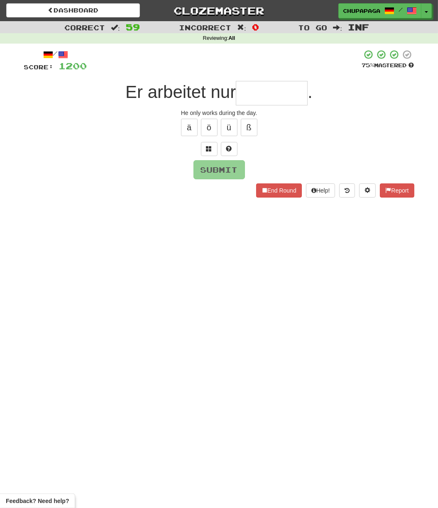
click at [250, 89] on input "text" at bounding box center [272, 93] width 72 height 24
click at [232, 150] on button at bounding box center [229, 149] width 17 height 14
click at [213, 145] on button at bounding box center [219, 149] width 17 height 14
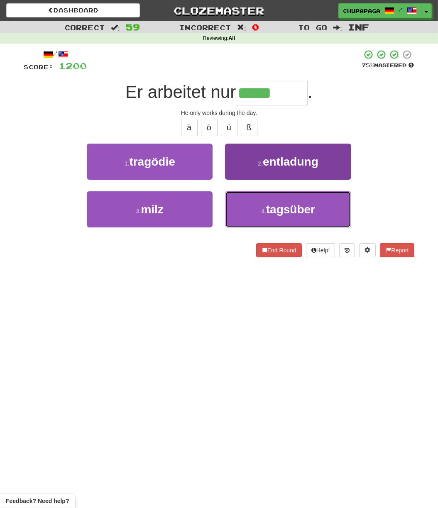
drag, startPoint x: 279, startPoint y: 214, endPoint x: 277, endPoint y: 201, distance: 13.3
click at [279, 214] on span "tagsüber" at bounding box center [290, 209] width 49 height 13
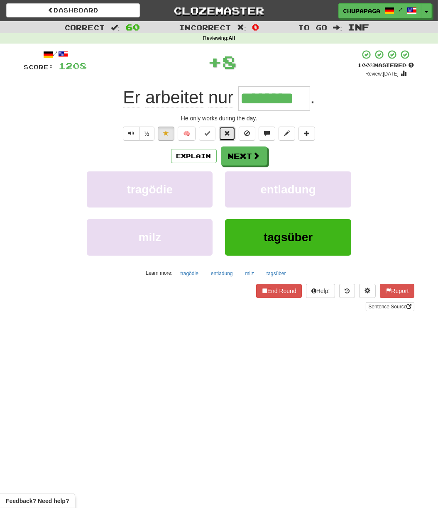
click at [228, 132] on span at bounding box center [227, 133] width 6 height 6
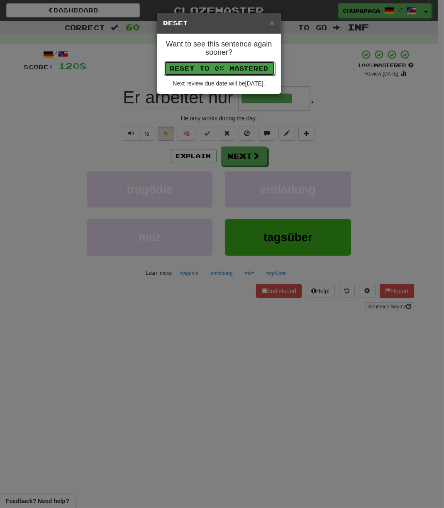
click at [238, 63] on button "Reset to 0% Mastered" at bounding box center [219, 68] width 111 height 14
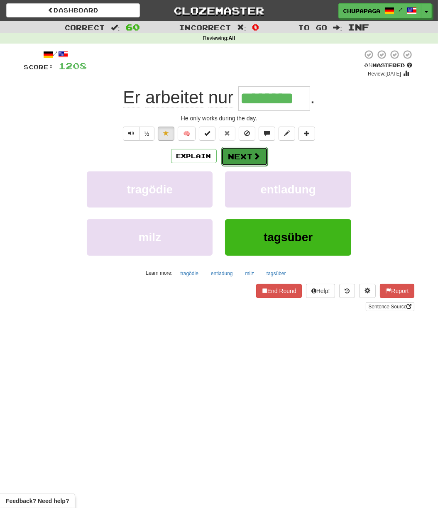
click at [259, 157] on span at bounding box center [256, 155] width 7 height 7
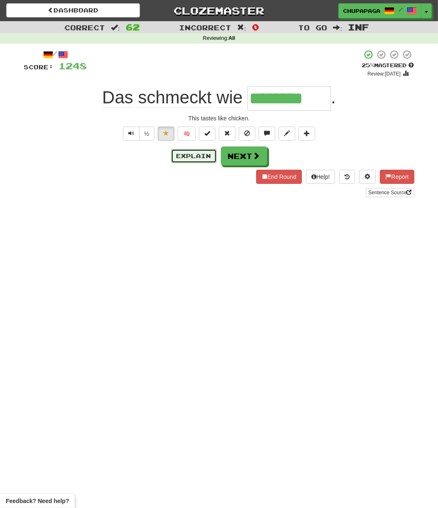
click at [187, 151] on button "Explain" at bounding box center [194, 156] width 46 height 14
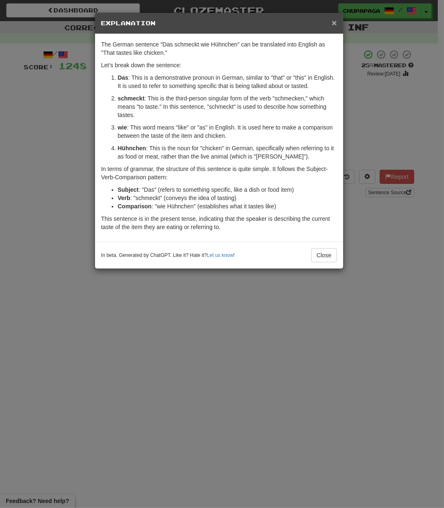
click at [332, 23] on span "×" at bounding box center [334, 23] width 5 height 10
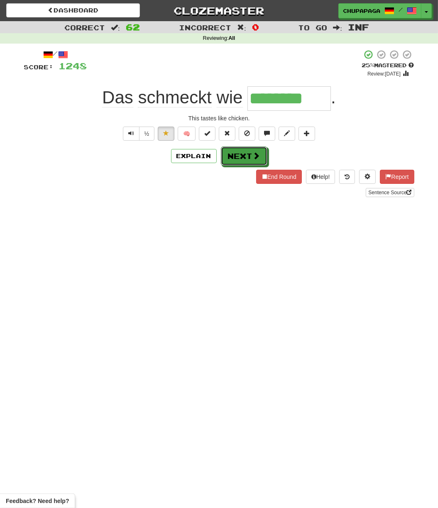
drag, startPoint x: 251, startPoint y: 159, endPoint x: 219, endPoint y: 96, distance: 70.2
click at [251, 159] on button "Next" at bounding box center [244, 156] width 47 height 19
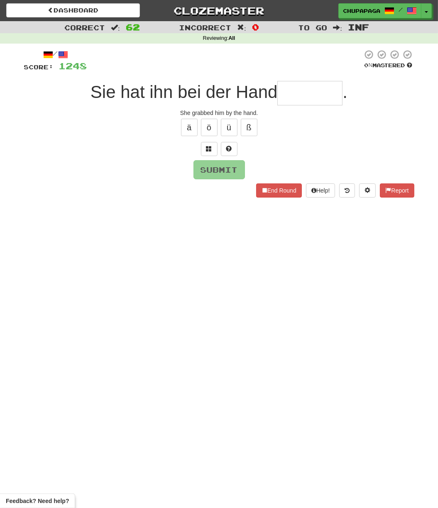
click at [306, 96] on input "text" at bounding box center [309, 93] width 65 height 24
click at [299, 96] on input "text" at bounding box center [309, 93] width 65 height 24
click at [224, 151] on button at bounding box center [229, 149] width 17 height 14
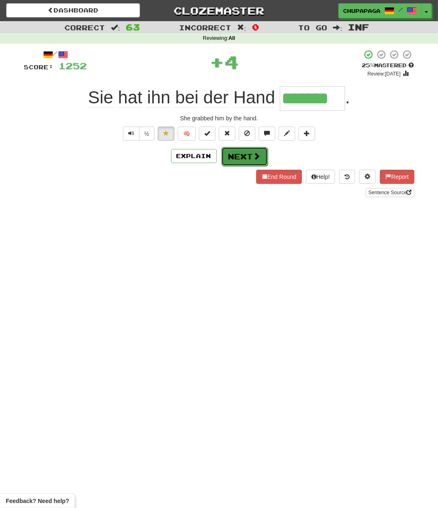
click at [234, 158] on button "Next" at bounding box center [244, 156] width 47 height 19
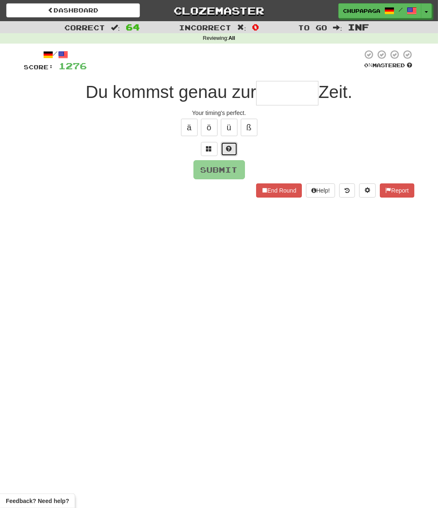
click at [232, 144] on button at bounding box center [229, 149] width 17 height 14
click at [224, 147] on button at bounding box center [219, 149] width 17 height 14
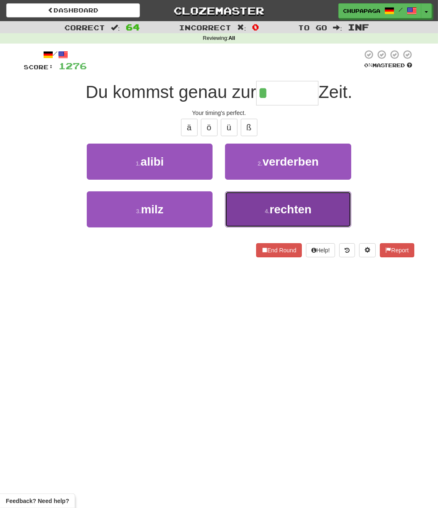
click at [289, 220] on button "4 . rechten" at bounding box center [288, 209] width 126 height 36
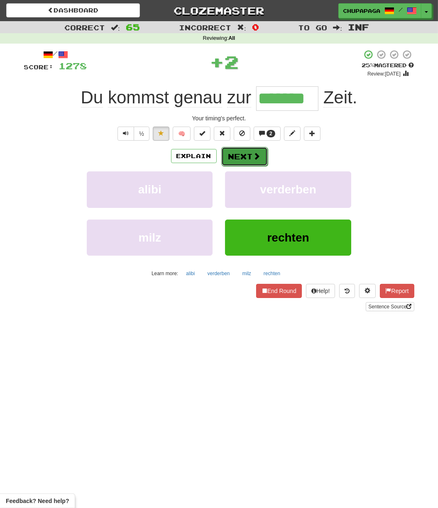
click at [246, 155] on button "Next" at bounding box center [244, 156] width 47 height 19
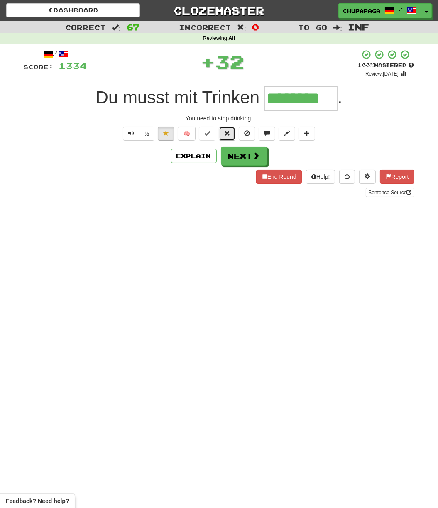
click at [228, 132] on span at bounding box center [227, 133] width 6 height 6
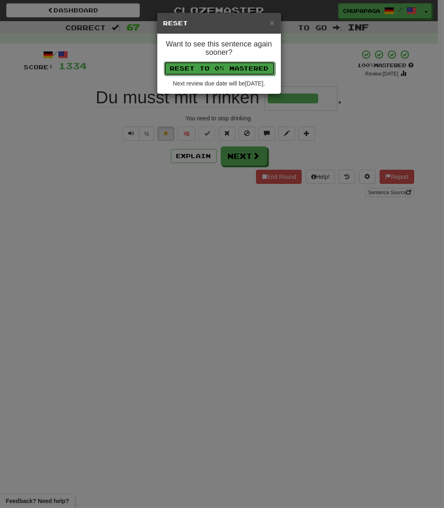
click at [231, 72] on button "Reset to 0% Mastered" at bounding box center [219, 68] width 111 height 14
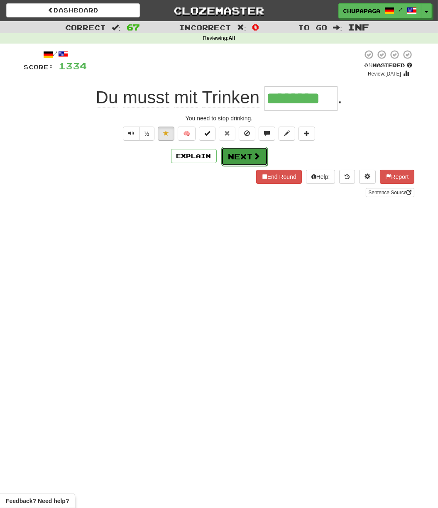
click at [245, 161] on button "Next" at bounding box center [244, 156] width 47 height 19
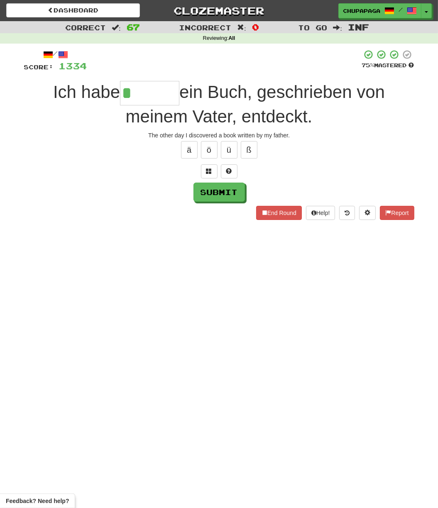
click at [148, 79] on div "/ Score: 1334 75 % Mastered Ich habe * ein Buch, geschrieben von meinem Vater, …" at bounding box center [219, 134] width 390 height 171
click at [151, 90] on input "*" at bounding box center [149, 93] width 59 height 24
click at [232, 172] on button at bounding box center [229, 171] width 17 height 14
click at [222, 172] on button at bounding box center [219, 171] width 17 height 14
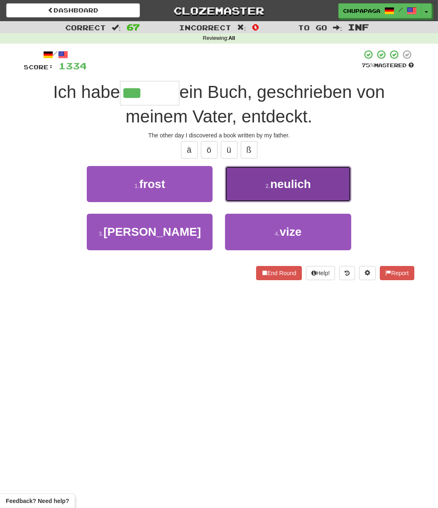
click at [310, 194] on button "2 . neulich" at bounding box center [288, 184] width 126 height 36
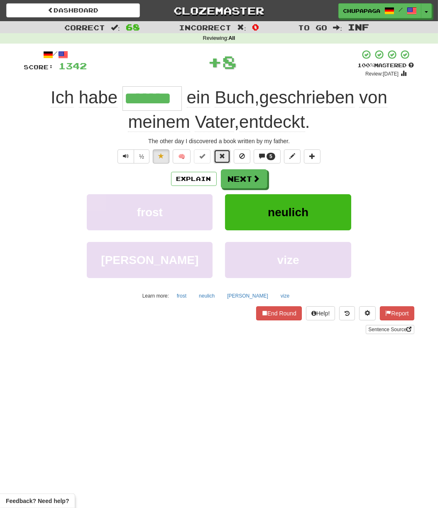
click at [222, 151] on button at bounding box center [222, 157] width 17 height 14
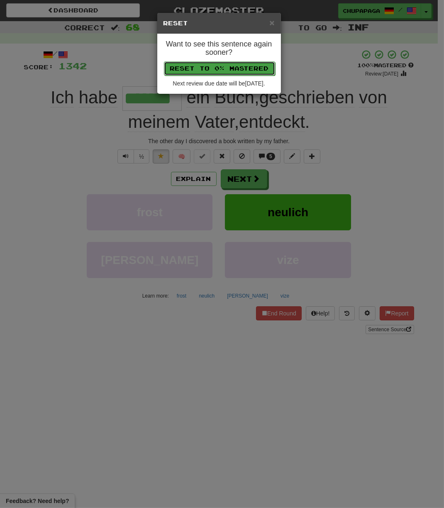
click at [240, 72] on button "Reset to 0% Mastered" at bounding box center [219, 68] width 111 height 14
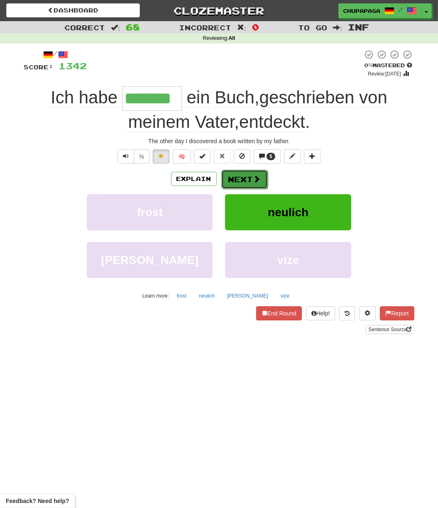
click at [251, 179] on button "Next" at bounding box center [244, 179] width 47 height 19
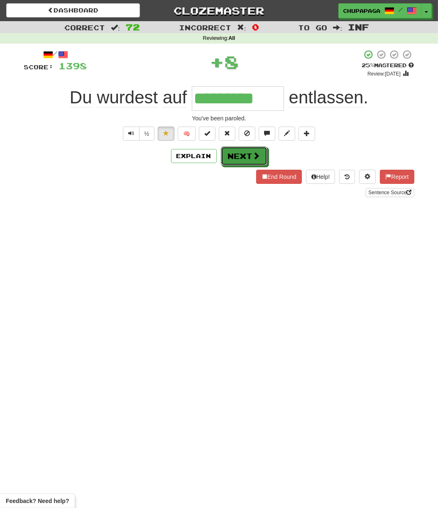
click at [245, 158] on button "Next" at bounding box center [244, 156] width 47 height 19
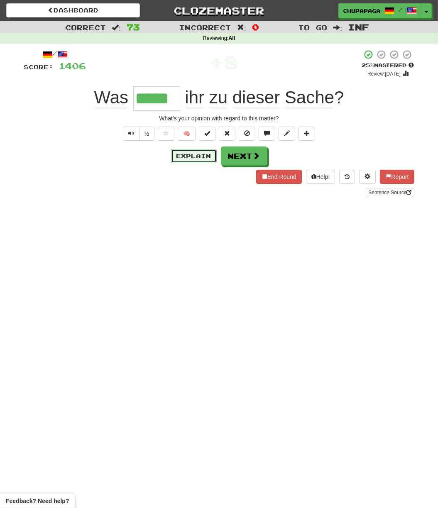
click at [196, 155] on button "Explain" at bounding box center [194, 156] width 46 height 14
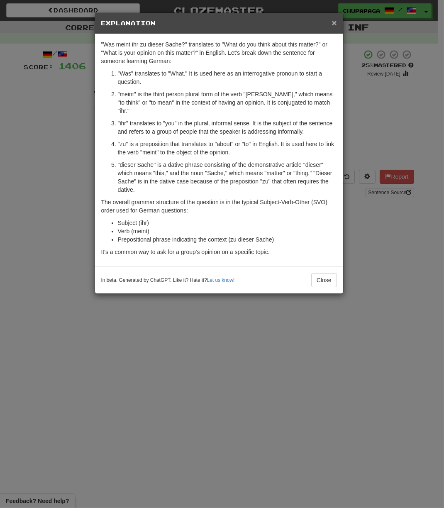
click at [333, 20] on span "×" at bounding box center [334, 23] width 5 height 10
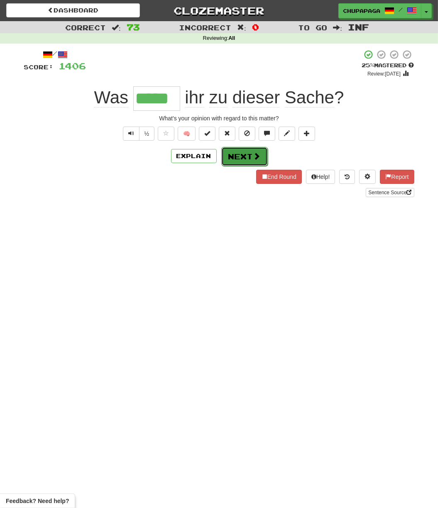
click at [236, 153] on button "Next" at bounding box center [244, 156] width 47 height 19
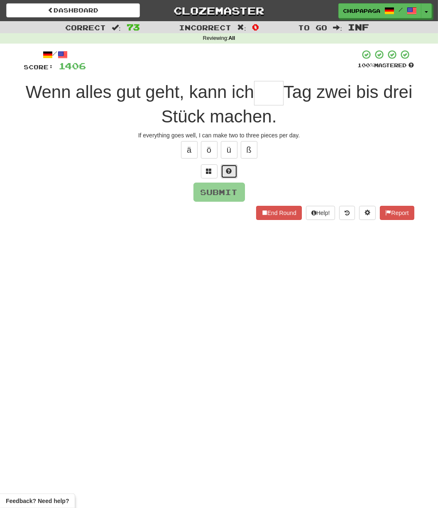
click at [233, 164] on button at bounding box center [229, 171] width 17 height 14
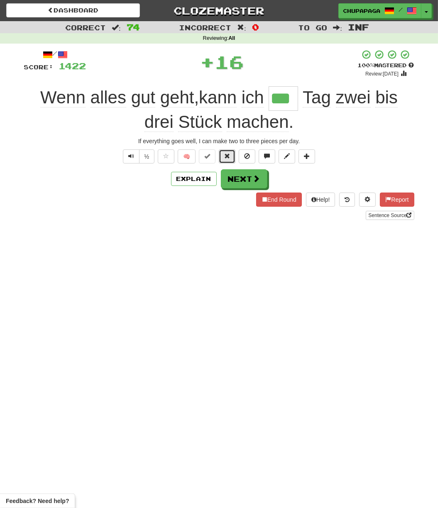
click at [224, 157] on button at bounding box center [227, 157] width 17 height 14
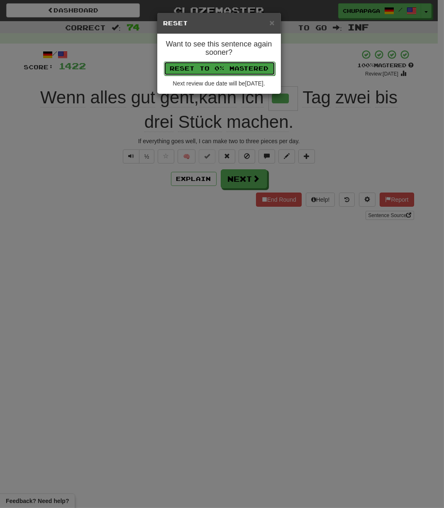
click at [230, 68] on button "Reset to 0% Mastered" at bounding box center [219, 68] width 111 height 14
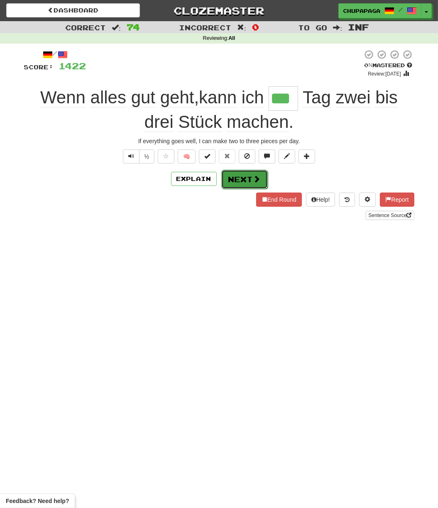
click at [239, 177] on button "Next" at bounding box center [244, 179] width 47 height 19
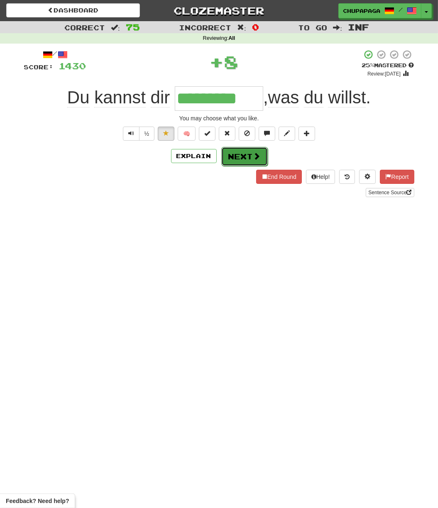
click at [249, 157] on button "Next" at bounding box center [244, 156] width 47 height 19
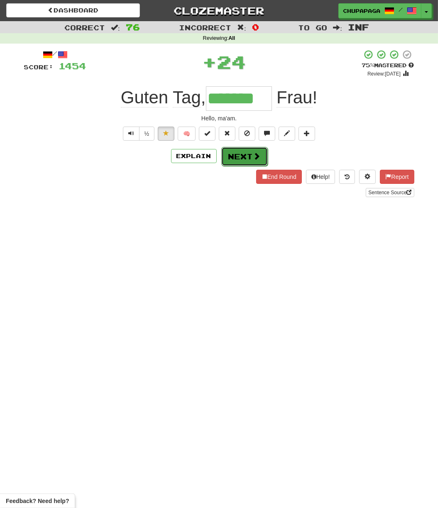
click at [242, 153] on button "Next" at bounding box center [244, 156] width 47 height 19
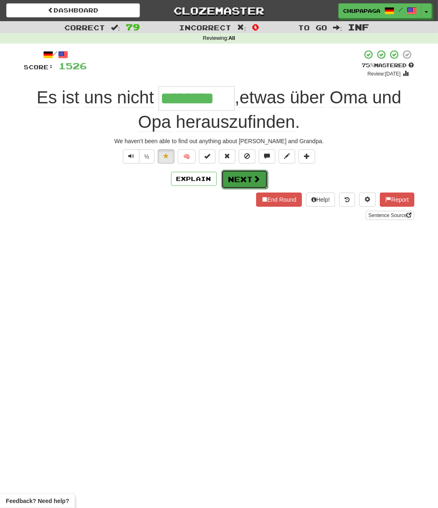
click at [248, 182] on button "Next" at bounding box center [244, 179] width 47 height 19
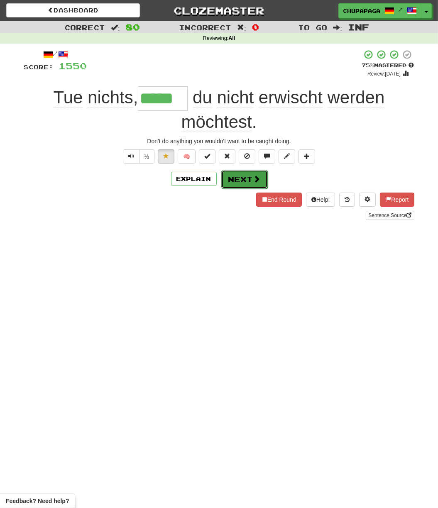
click at [236, 174] on button "Next" at bounding box center [244, 179] width 47 height 19
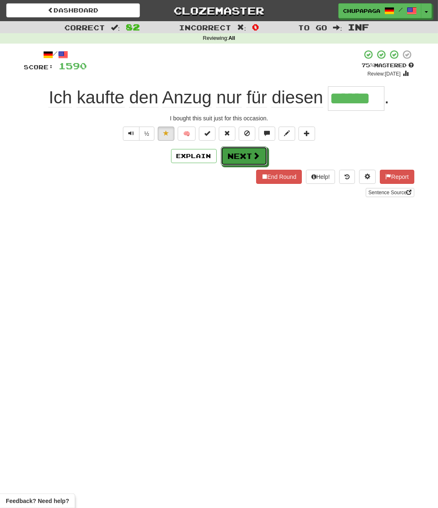
click at [253, 157] on span at bounding box center [256, 155] width 7 height 7
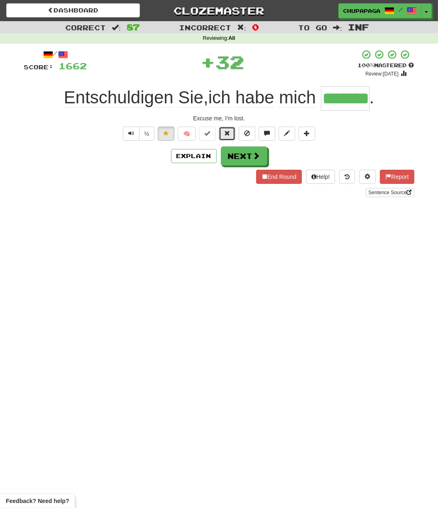
click at [226, 128] on button at bounding box center [227, 134] width 17 height 14
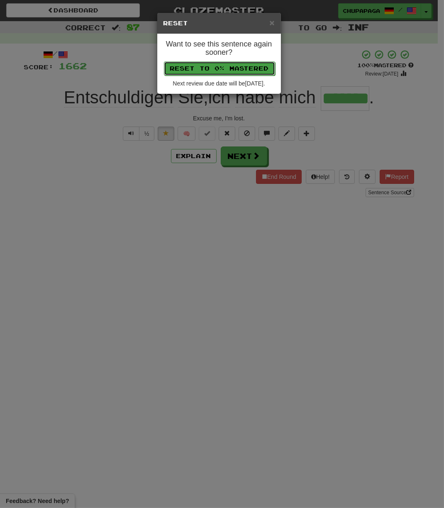
click at [230, 68] on button "Reset to 0% Mastered" at bounding box center [219, 68] width 111 height 14
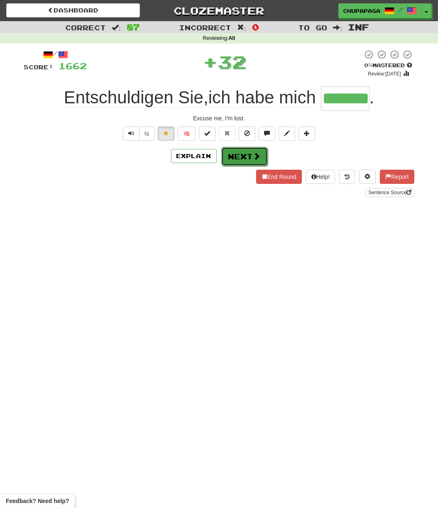
click at [230, 155] on button "Next" at bounding box center [244, 156] width 47 height 19
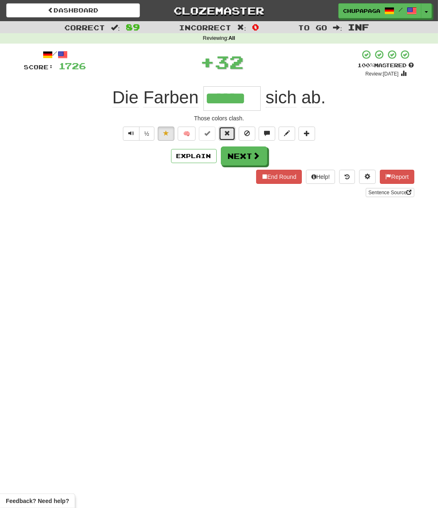
click at [231, 130] on button at bounding box center [227, 134] width 17 height 14
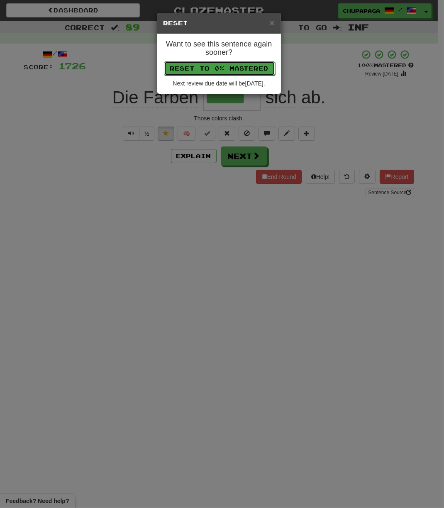
click at [232, 65] on button "Reset to 0% Mastered" at bounding box center [219, 68] width 111 height 14
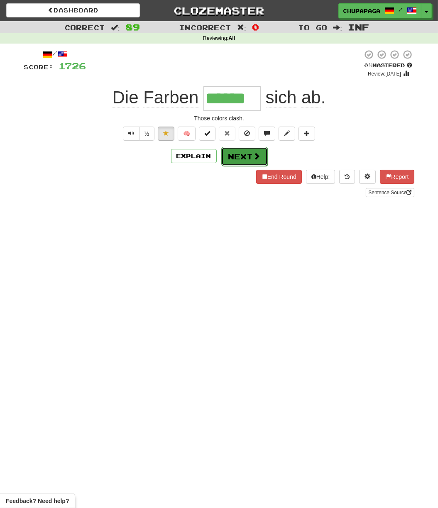
click at [228, 162] on button "Next" at bounding box center [244, 156] width 47 height 19
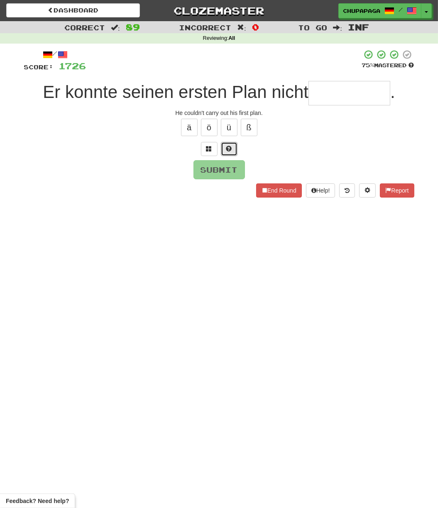
click at [231, 150] on button at bounding box center [229, 149] width 17 height 14
click at [222, 147] on button at bounding box center [219, 149] width 17 height 14
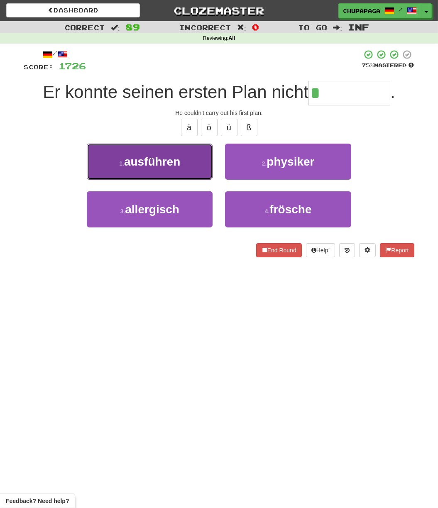
click at [168, 167] on span "ausführen" at bounding box center [152, 161] width 56 height 13
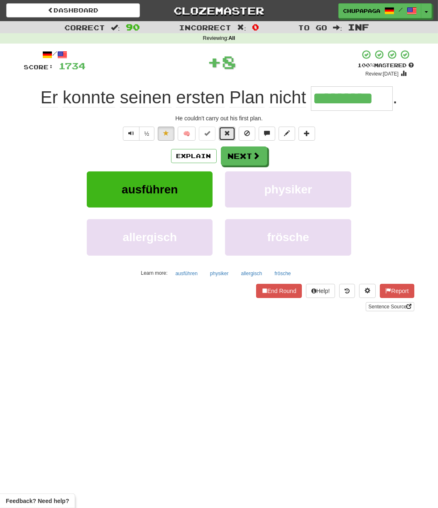
click at [223, 132] on button at bounding box center [227, 134] width 17 height 14
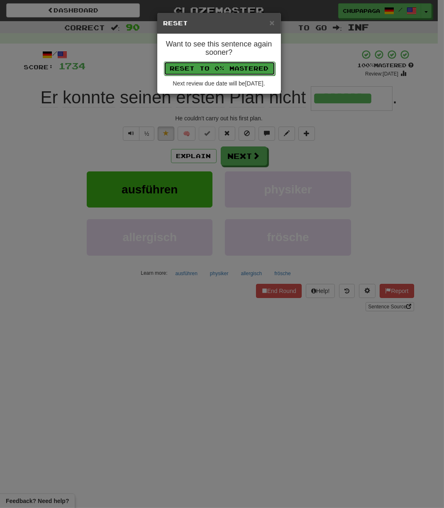
click at [223, 74] on button "Reset to 0% Mastered" at bounding box center [219, 68] width 111 height 14
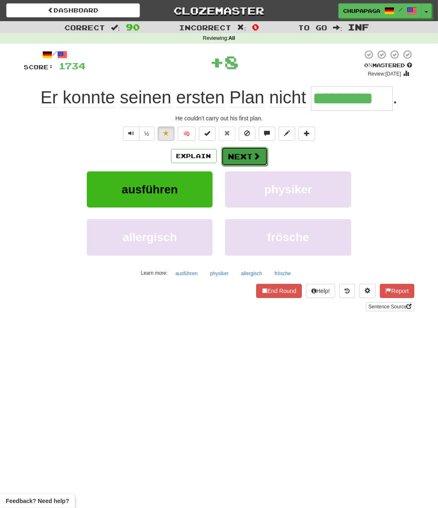
click at [230, 159] on button "Next" at bounding box center [244, 156] width 47 height 19
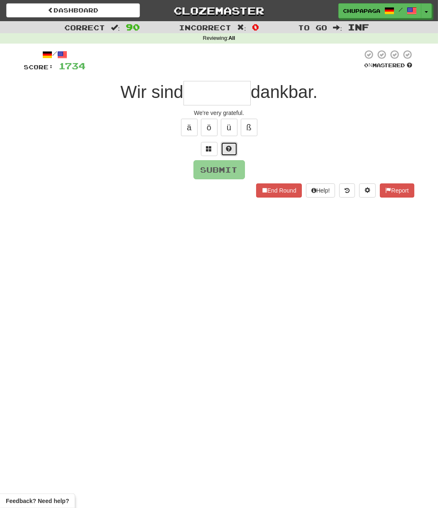
click at [229, 150] on span at bounding box center [229, 149] width 6 height 6
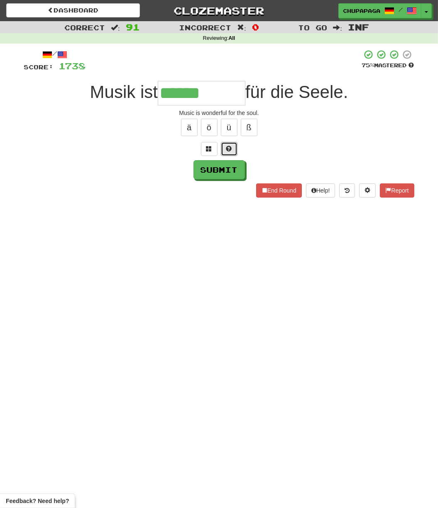
click at [223, 148] on button at bounding box center [229, 149] width 17 height 14
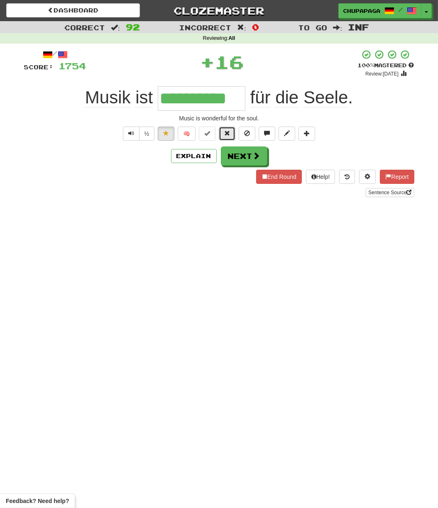
click at [229, 128] on button at bounding box center [227, 134] width 17 height 14
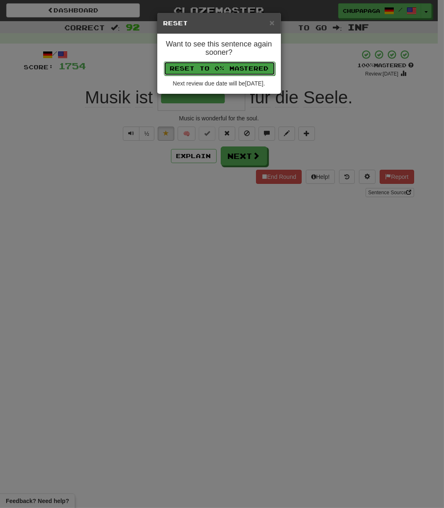
click at [235, 63] on button "Reset to 0% Mastered" at bounding box center [219, 68] width 111 height 14
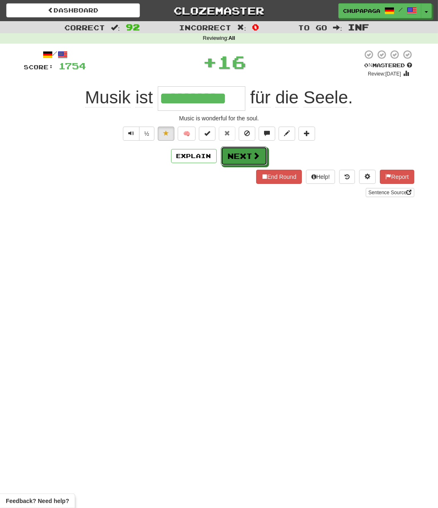
click at [238, 155] on button "Next" at bounding box center [244, 156] width 47 height 19
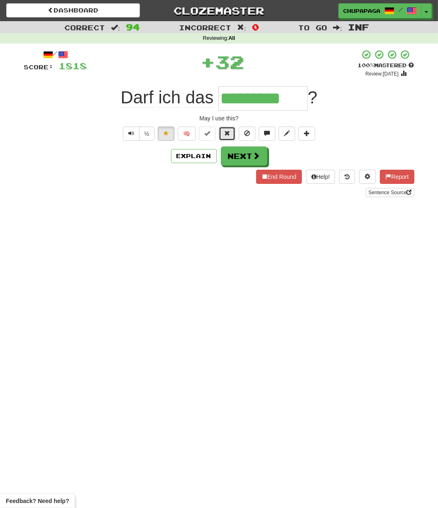
click at [229, 135] on span at bounding box center [227, 133] width 6 height 6
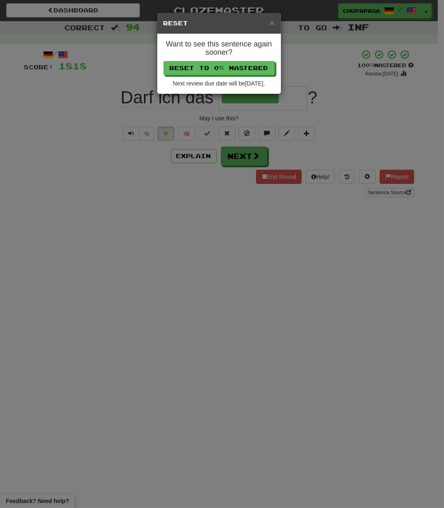
click at [235, 77] on div "Want to see this sentence again sooner? Reset to 0% Mastered Next review due da…" at bounding box center [219, 64] width 124 height 60
click at [235, 69] on button "Reset to 0% Mastered" at bounding box center [219, 68] width 111 height 14
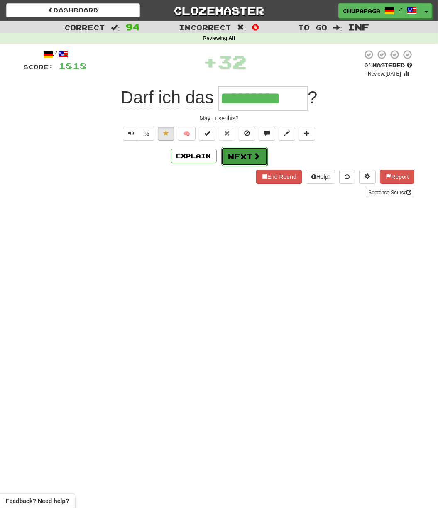
click at [228, 150] on button "Next" at bounding box center [244, 156] width 47 height 19
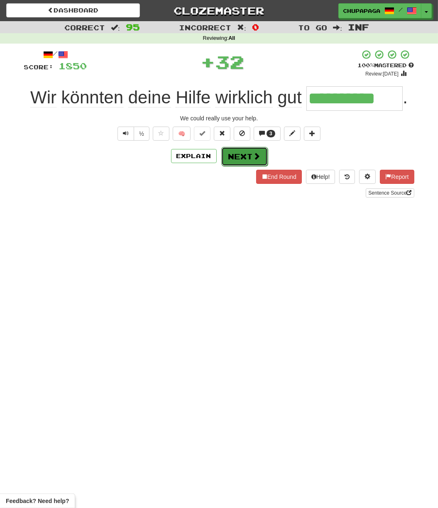
click at [252, 157] on button "Next" at bounding box center [244, 156] width 47 height 19
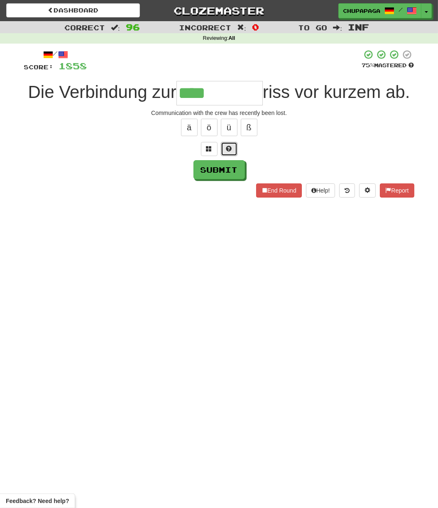
click at [229, 156] on button at bounding box center [229, 149] width 17 height 14
click at [216, 156] on button at bounding box center [219, 149] width 17 height 14
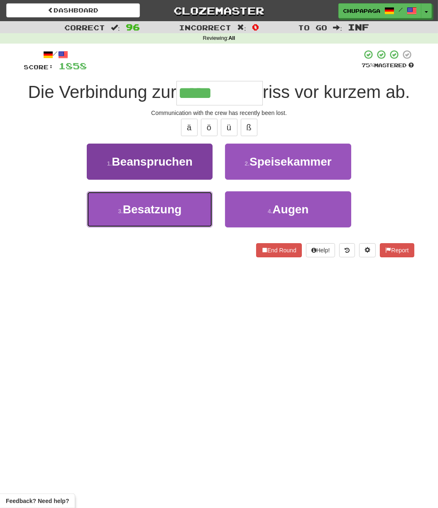
click at [118, 228] on button "3 . Besatzung" at bounding box center [150, 209] width 126 height 36
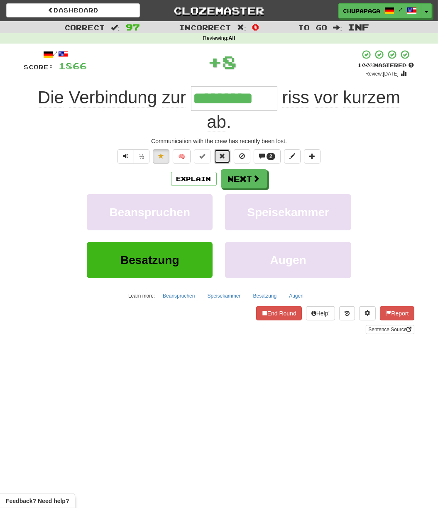
click at [225, 156] on span at bounding box center [222, 156] width 6 height 6
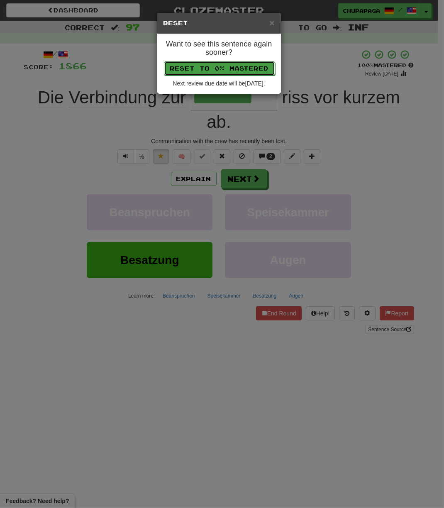
click at [236, 69] on button "Reset to 0% Mastered" at bounding box center [219, 68] width 111 height 14
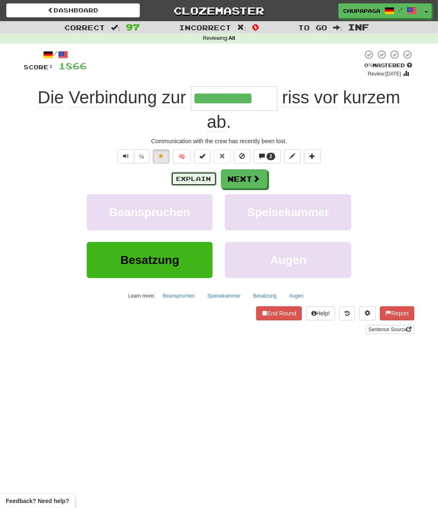
click at [191, 182] on button "Explain" at bounding box center [194, 179] width 46 height 14
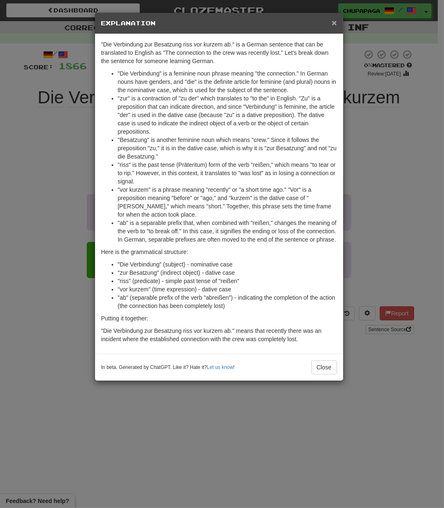
click at [334, 18] on span "×" at bounding box center [334, 23] width 5 height 10
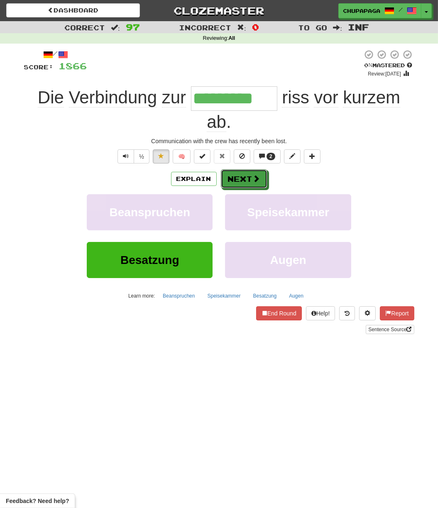
drag, startPoint x: 252, startPoint y: 183, endPoint x: 251, endPoint y: 179, distance: 4.2
click at [251, 179] on button "Next" at bounding box center [244, 178] width 47 height 19
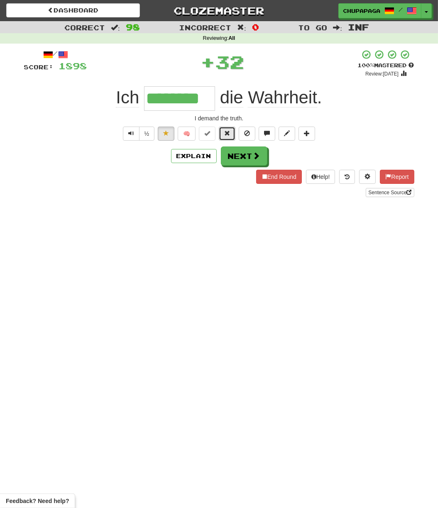
click at [229, 134] on span at bounding box center [227, 133] width 6 height 6
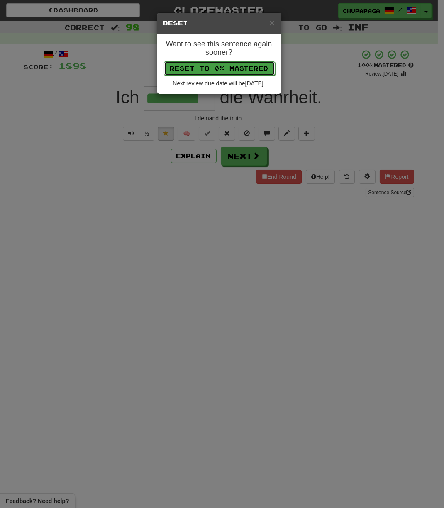
click at [228, 68] on button "Reset to 0% Mastered" at bounding box center [219, 68] width 111 height 14
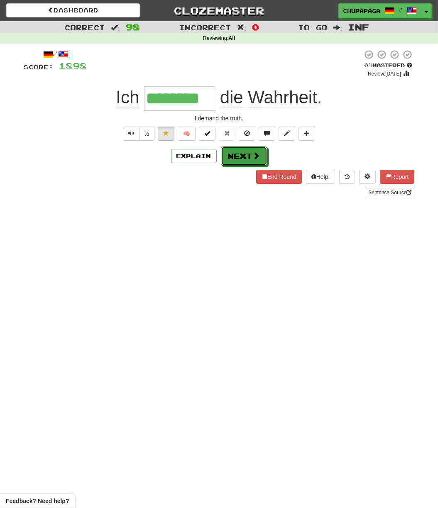
click at [241, 155] on button "Next" at bounding box center [244, 156] width 47 height 19
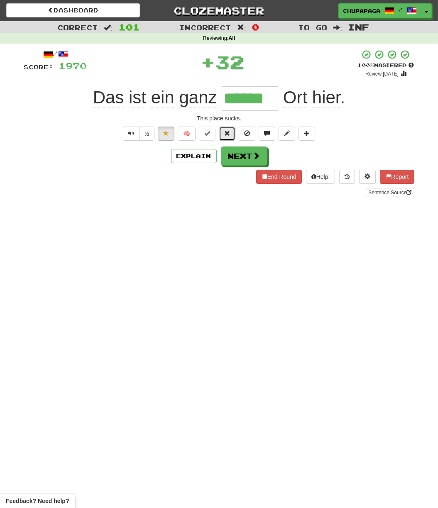
click at [228, 131] on span at bounding box center [227, 133] width 6 height 6
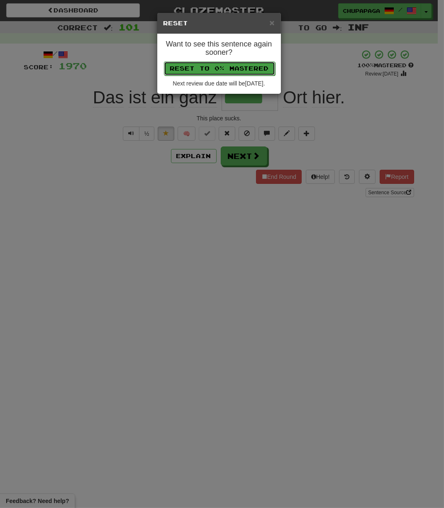
click at [224, 71] on button "Reset to 0% Mastered" at bounding box center [219, 68] width 111 height 14
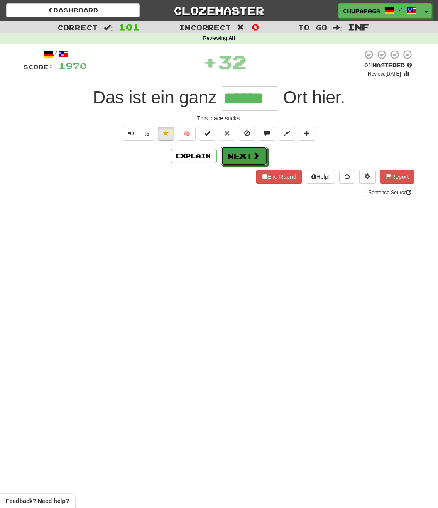
drag, startPoint x: 230, startPoint y: 158, endPoint x: 225, endPoint y: 157, distance: 4.6
click at [228, 157] on button "Next" at bounding box center [244, 156] width 47 height 19
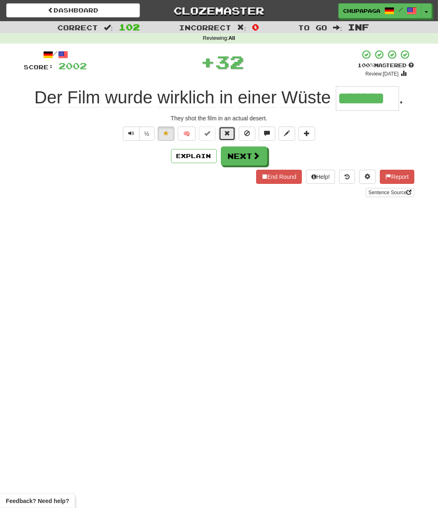
click at [231, 131] on button at bounding box center [227, 134] width 17 height 14
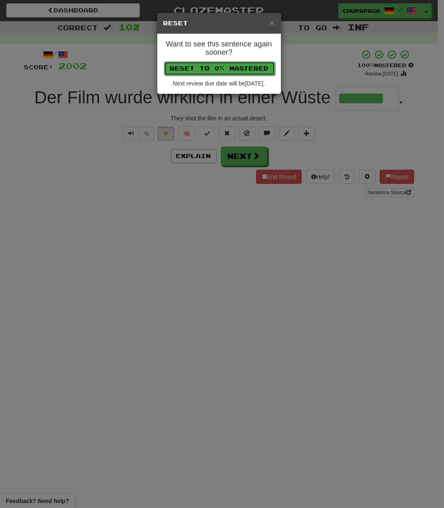
click at [237, 68] on button "Reset to 0% Mastered" at bounding box center [219, 68] width 111 height 14
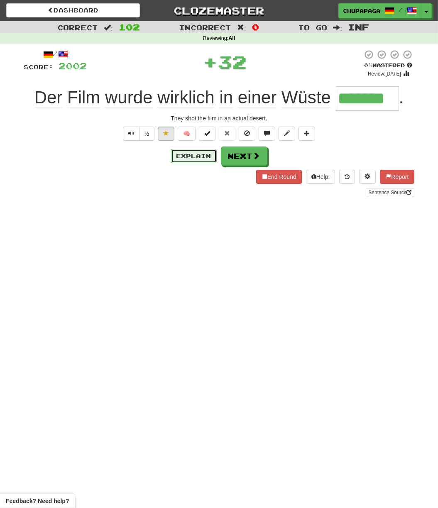
click at [206, 151] on button "Explain" at bounding box center [194, 156] width 46 height 14
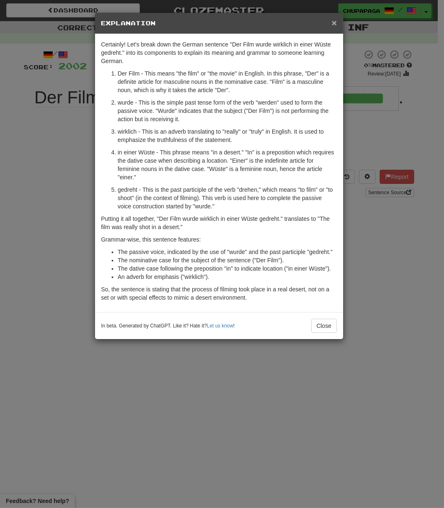
click at [334, 18] on span "×" at bounding box center [334, 23] width 5 height 10
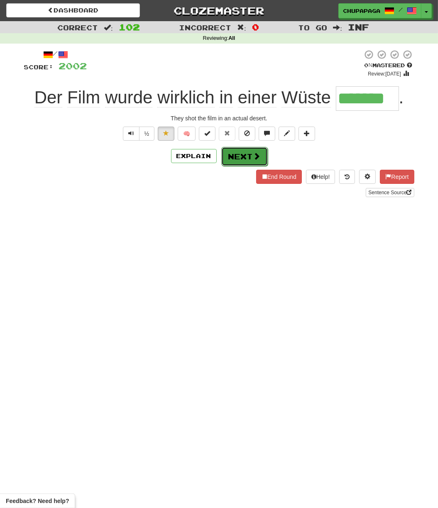
click at [255, 157] on span at bounding box center [256, 155] width 7 height 7
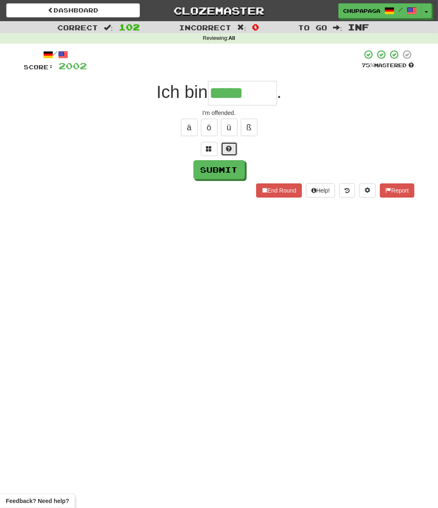
click at [229, 147] on span at bounding box center [229, 149] width 6 height 6
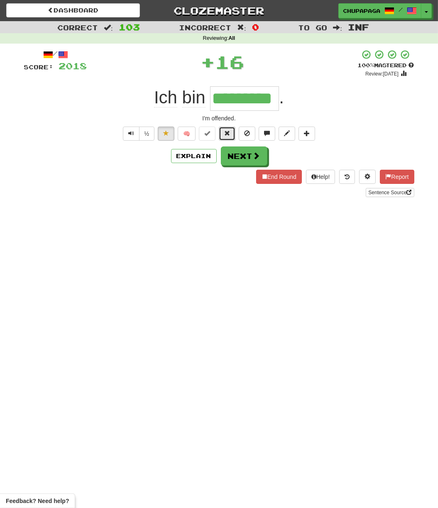
click at [227, 133] on span at bounding box center [227, 133] width 6 height 6
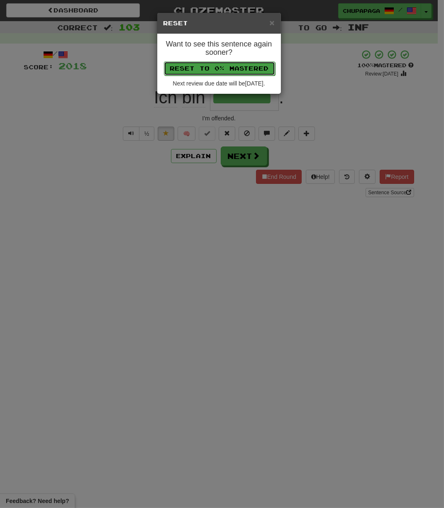
click at [233, 74] on button "Reset to 0% Mastered" at bounding box center [219, 68] width 111 height 14
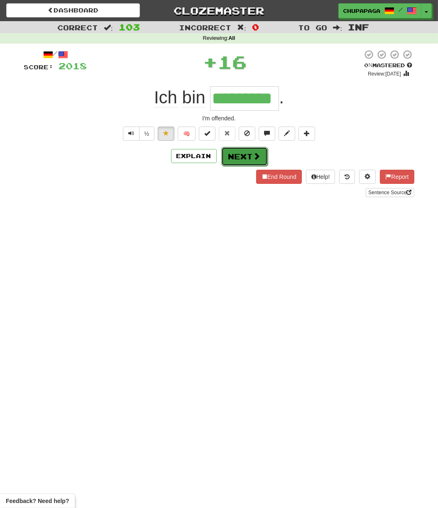
click at [245, 152] on button "Next" at bounding box center [244, 156] width 47 height 19
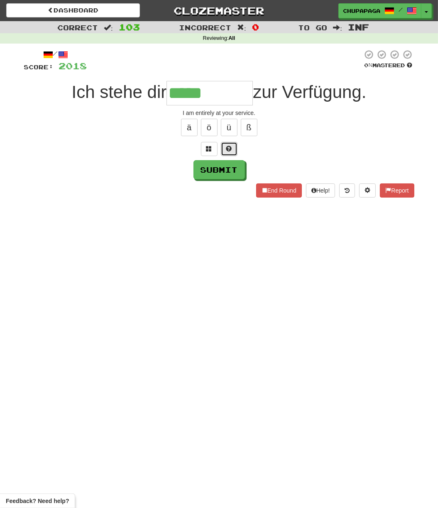
click at [226, 143] on button at bounding box center [229, 149] width 17 height 14
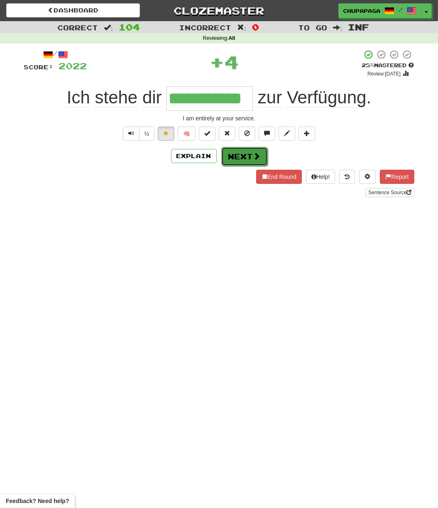
click at [240, 156] on button "Next" at bounding box center [244, 156] width 47 height 19
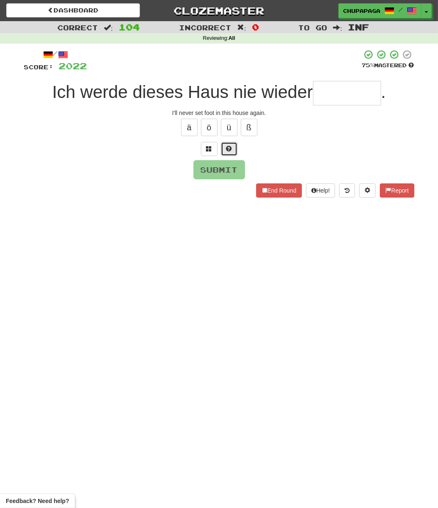
click at [222, 145] on button at bounding box center [229, 149] width 17 height 14
click at [221, 144] on button at bounding box center [219, 149] width 17 height 14
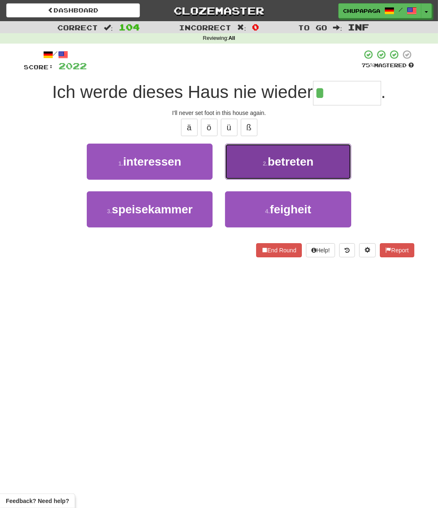
click at [300, 168] on button "2 . betreten" at bounding box center [288, 162] width 126 height 36
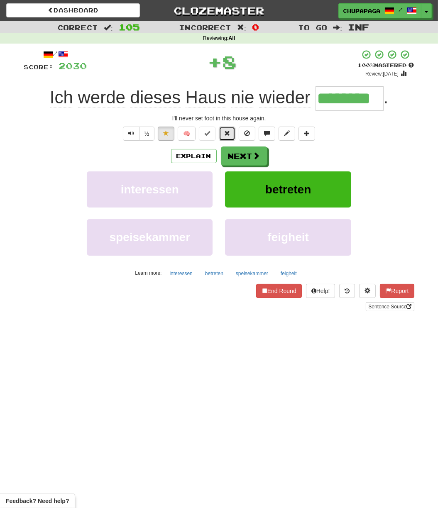
click at [223, 133] on button at bounding box center [227, 134] width 17 height 14
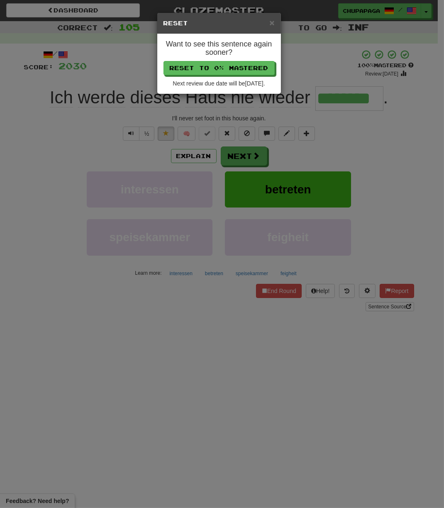
click at [230, 78] on div "Want to see this sentence again sooner? Reset to 0% Mastered Next review due da…" at bounding box center [219, 64] width 124 height 60
click at [230, 69] on button "Reset to 0% Mastered" at bounding box center [219, 68] width 111 height 14
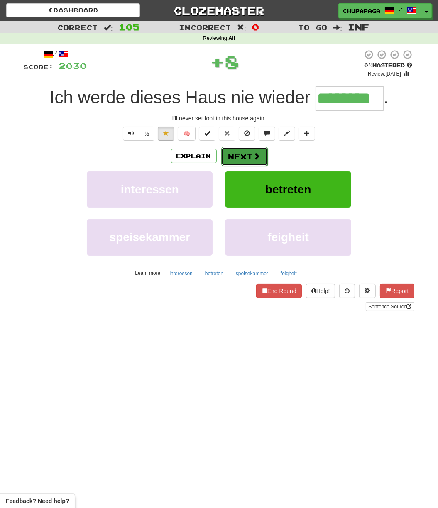
click at [240, 161] on button "Next" at bounding box center [244, 156] width 47 height 19
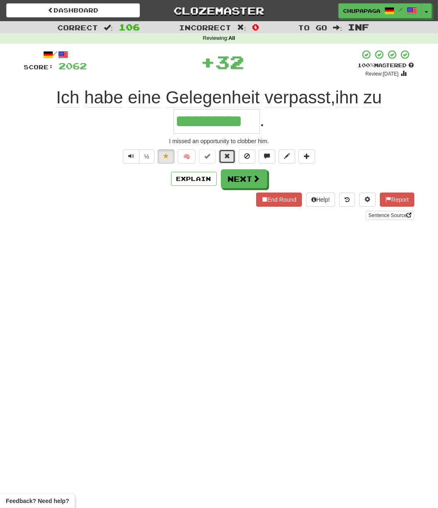
click at [225, 154] on span at bounding box center [227, 156] width 6 height 6
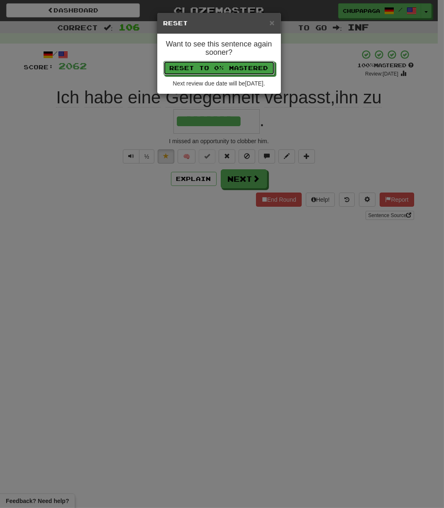
click at [221, 73] on button "Reset to 0% Mastered" at bounding box center [219, 68] width 111 height 14
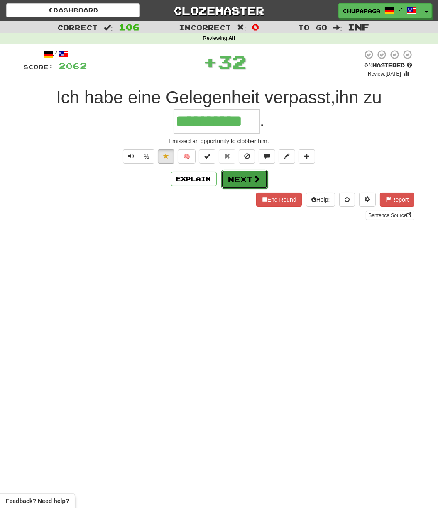
click at [231, 173] on button "Next" at bounding box center [244, 179] width 47 height 19
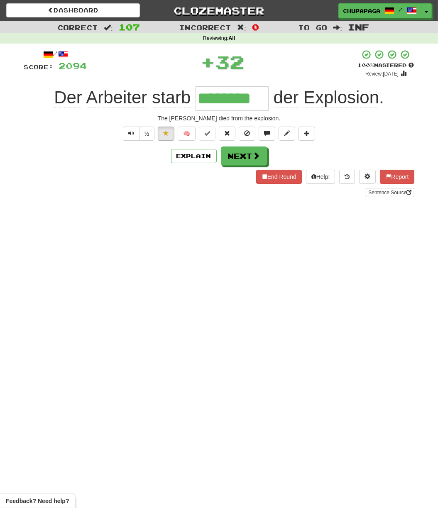
click at [231, 123] on div "/ Score: 2094 + 32 100 % Mastered Review: [DATE] Der [PERSON_NAME] starb ******…" at bounding box center [219, 123] width 390 height 148
click at [231, 126] on div "/ Score: 2094 + 32 100 % Mastered Review: [DATE] Der [PERSON_NAME] starb ******…" at bounding box center [219, 123] width 390 height 148
click at [225, 128] on button at bounding box center [227, 134] width 17 height 14
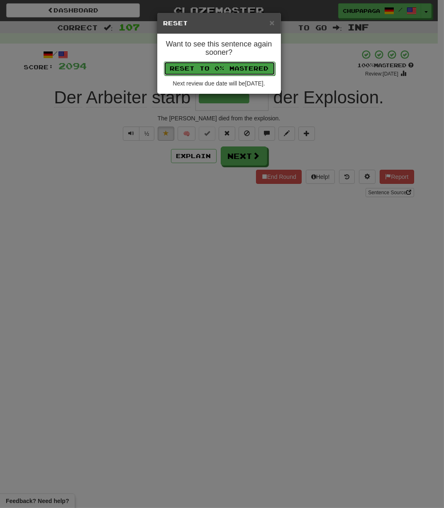
click at [228, 68] on button "Reset to 0% Mastered" at bounding box center [219, 68] width 111 height 14
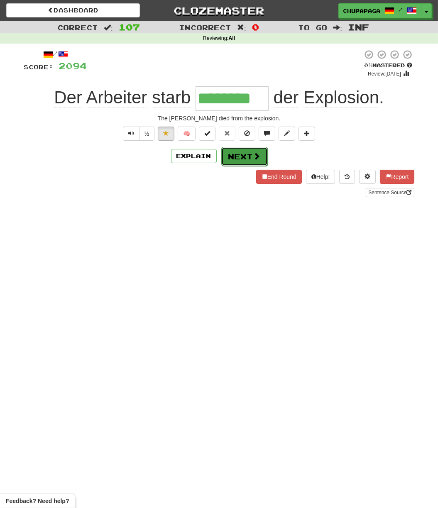
click at [237, 152] on button "Next" at bounding box center [244, 156] width 47 height 19
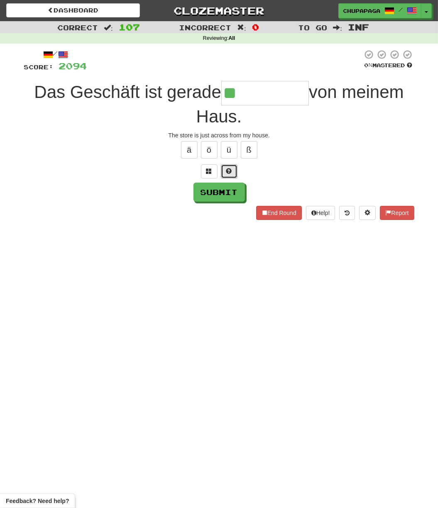
click at [228, 170] on span at bounding box center [229, 171] width 6 height 6
click at [221, 174] on button at bounding box center [219, 171] width 17 height 14
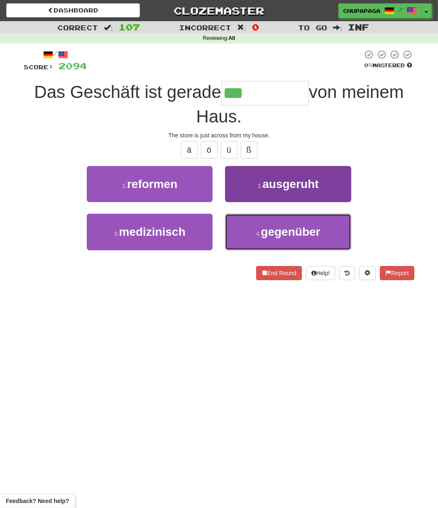
click at [299, 218] on button "4 . gegenüber" at bounding box center [288, 232] width 126 height 36
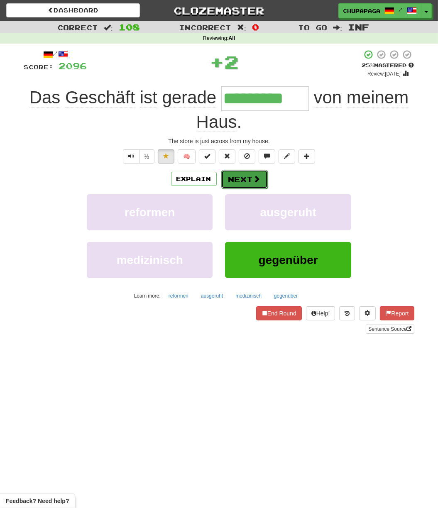
click at [246, 175] on button "Next" at bounding box center [244, 179] width 47 height 19
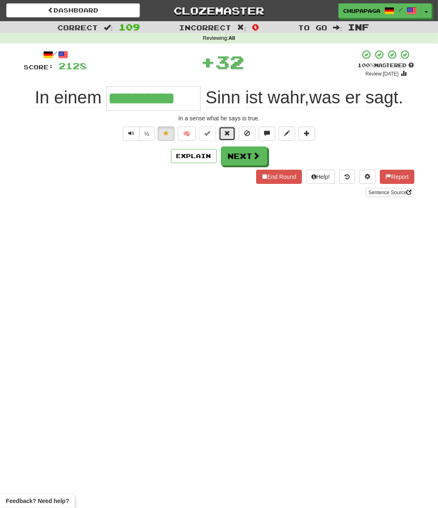
click at [231, 132] on button at bounding box center [227, 134] width 17 height 14
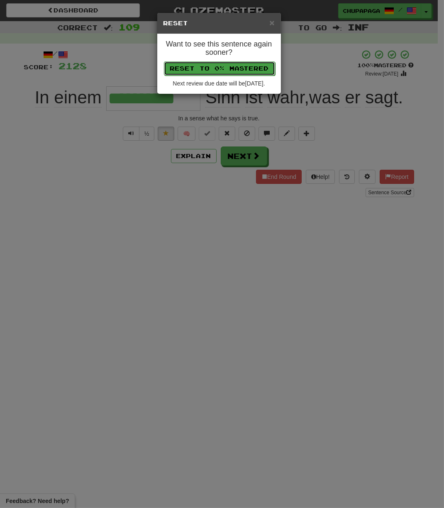
click at [229, 74] on button "Reset to 0% Mastered" at bounding box center [219, 68] width 111 height 14
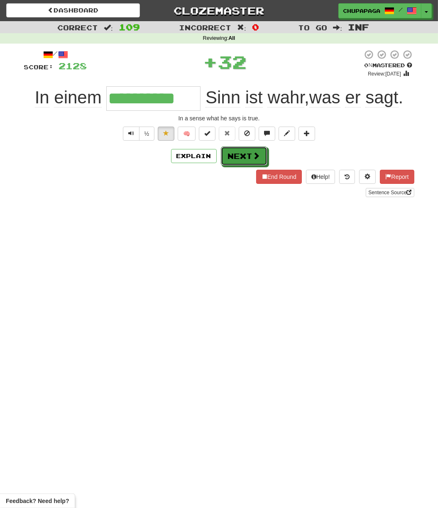
click at [236, 155] on button "Next" at bounding box center [244, 156] width 47 height 19
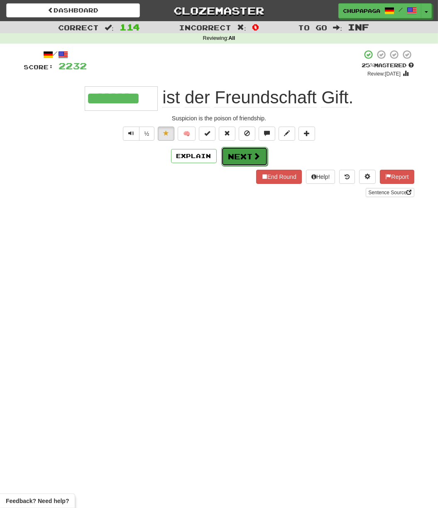
click at [252, 158] on button "Next" at bounding box center [244, 156] width 47 height 19
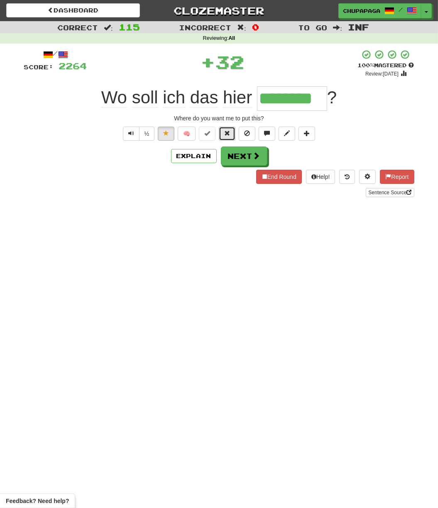
click at [228, 136] on span at bounding box center [227, 133] width 6 height 6
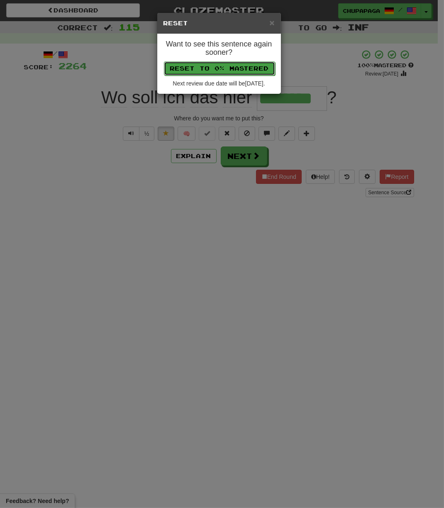
click at [232, 71] on button "Reset to 0% Mastered" at bounding box center [219, 68] width 111 height 14
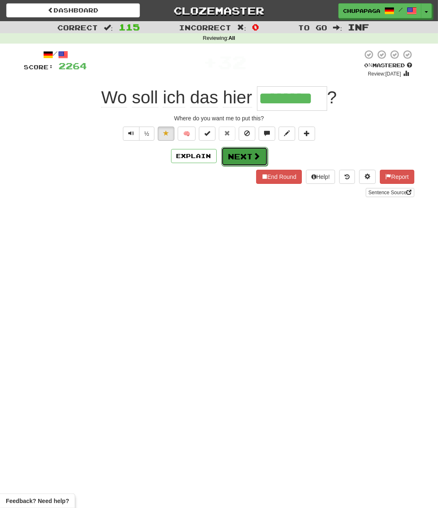
click at [234, 158] on button "Next" at bounding box center [244, 156] width 47 height 19
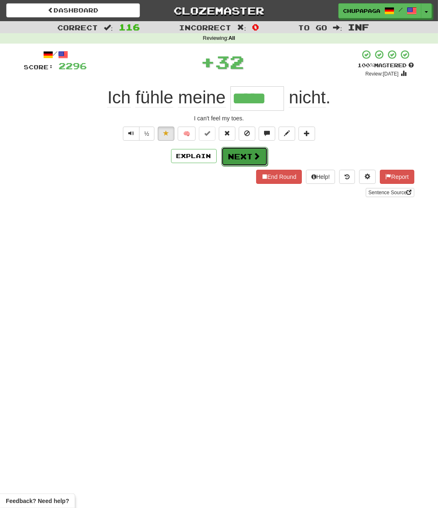
click at [248, 157] on button "Next" at bounding box center [244, 156] width 47 height 19
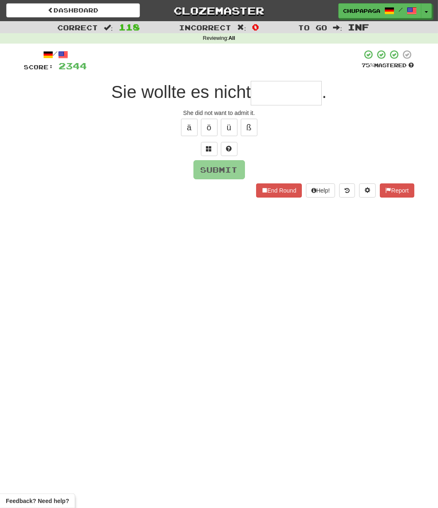
click at [284, 95] on input "text" at bounding box center [286, 93] width 71 height 24
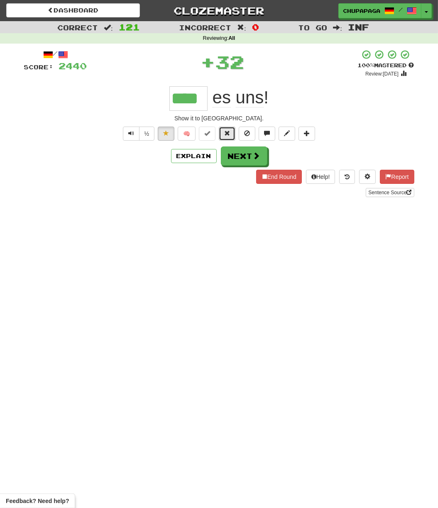
click at [225, 139] on button at bounding box center [227, 134] width 17 height 14
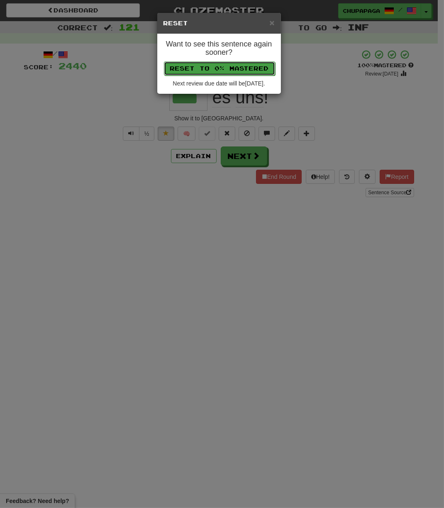
click at [240, 64] on button "Reset to 0% Mastered" at bounding box center [219, 68] width 111 height 14
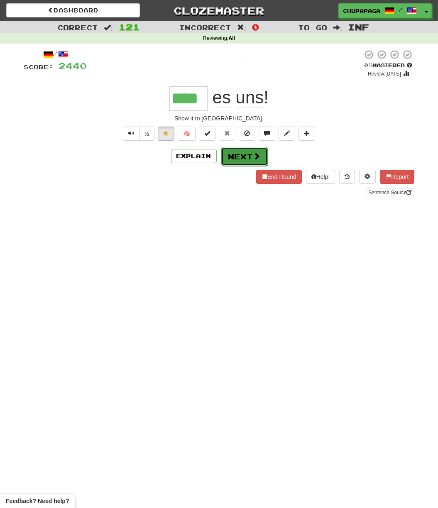
click at [228, 153] on button "Next" at bounding box center [244, 156] width 47 height 19
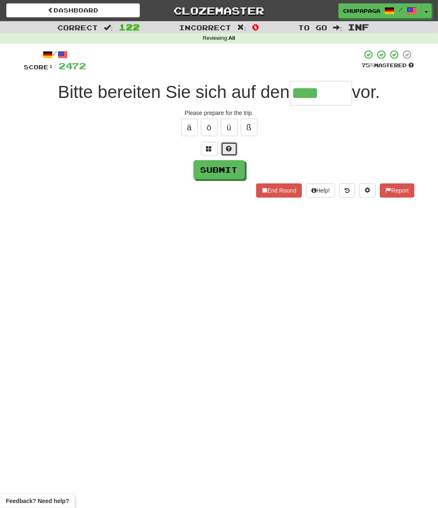
click at [232, 149] on button at bounding box center [229, 149] width 17 height 14
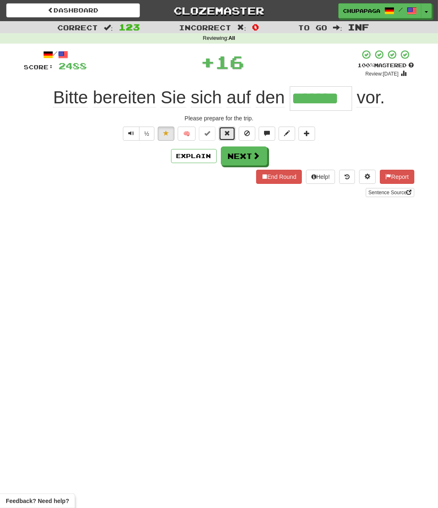
click at [232, 133] on button at bounding box center [227, 134] width 17 height 14
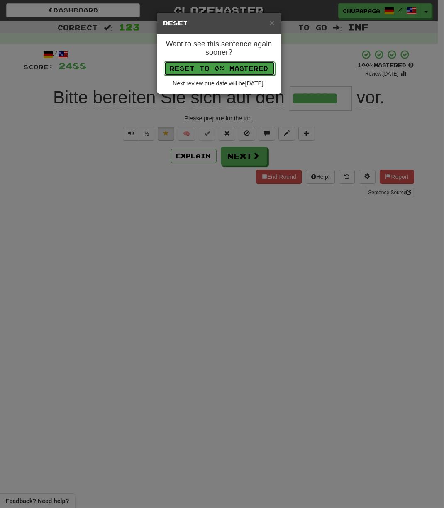
click at [233, 73] on button "Reset to 0% Mastered" at bounding box center [219, 68] width 111 height 14
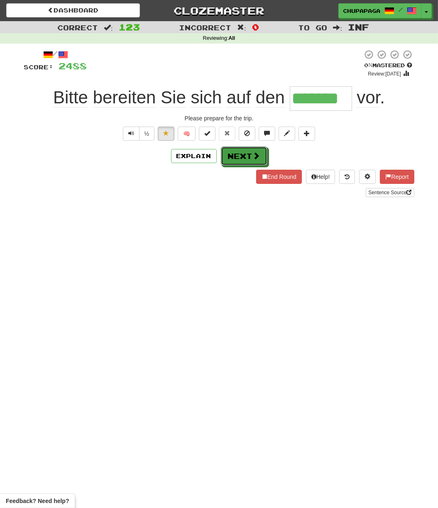
click at [245, 150] on button "Next" at bounding box center [244, 156] width 47 height 19
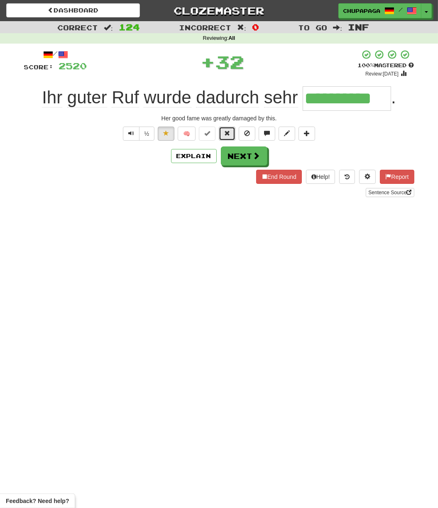
click at [230, 131] on span at bounding box center [227, 133] width 6 height 6
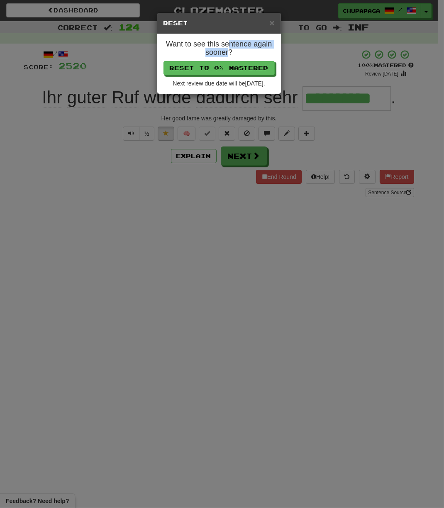
click at [229, 48] on h4 "Want to see this sentence again sooner?" at bounding box center [219, 48] width 111 height 17
click at [229, 62] on div "Want to see this sentence again sooner? Reset to 0% Mastered Next review due da…" at bounding box center [219, 64] width 124 height 60
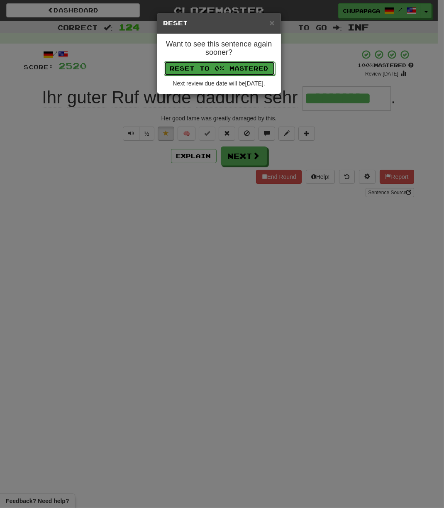
click at [229, 66] on button "Reset to 0% Mastered" at bounding box center [219, 68] width 111 height 14
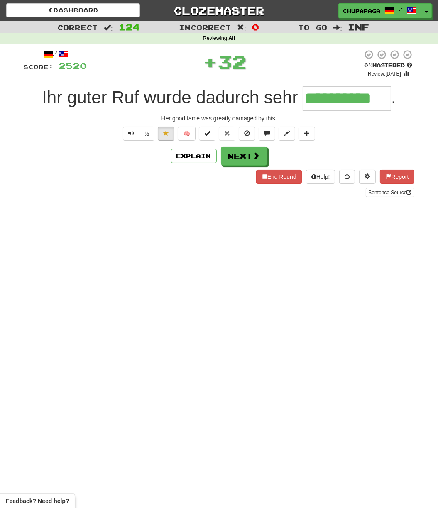
click at [229, 167] on div "**********" at bounding box center [219, 123] width 390 height 148
click at [231, 156] on button "Next" at bounding box center [244, 156] width 47 height 19
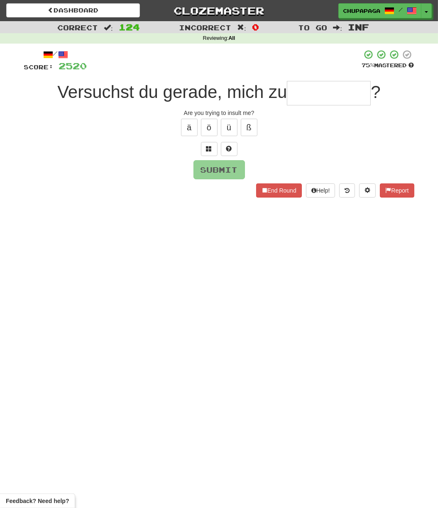
click at [309, 265] on div "Dashboard Clozemaster [GEOGRAPHIC_DATA] / Toggle Dropdown Dashboard Leaderboard…" at bounding box center [219, 254] width 438 height 508
click at [330, 80] on div "/ Score: 2520 75 % Mastered Versuchst du gerade, mich zu ? Are you trying to in…" at bounding box center [219, 123] width 390 height 148
click at [323, 96] on input "text" at bounding box center [329, 93] width 84 height 24
click at [322, 95] on input "*" at bounding box center [329, 93] width 84 height 24
click at [321, 94] on input "**" at bounding box center [329, 93] width 84 height 24
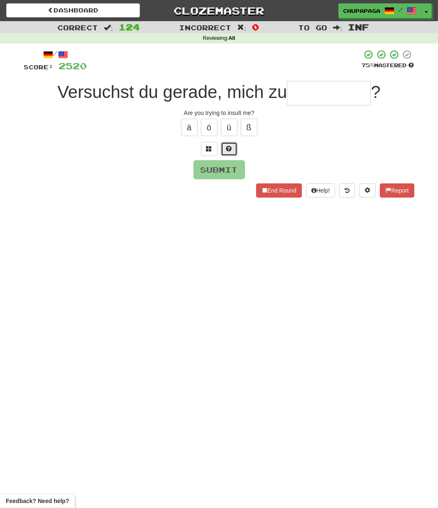
click at [230, 149] on span at bounding box center [229, 149] width 6 height 6
click at [220, 149] on span at bounding box center [219, 149] width 6 height 6
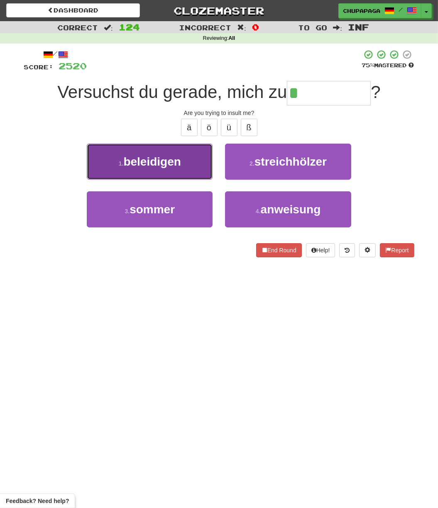
click at [174, 158] on span "beleidigen" at bounding box center [151, 161] width 57 height 13
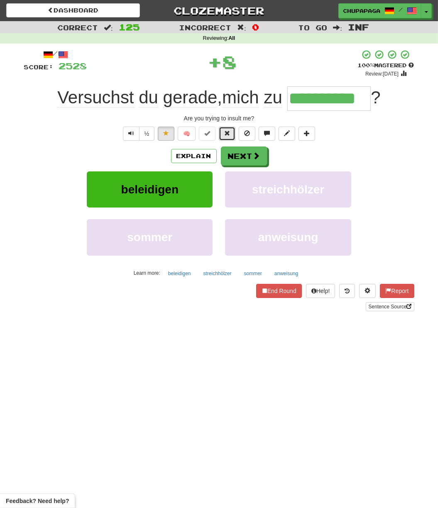
click at [226, 137] on button at bounding box center [227, 134] width 17 height 14
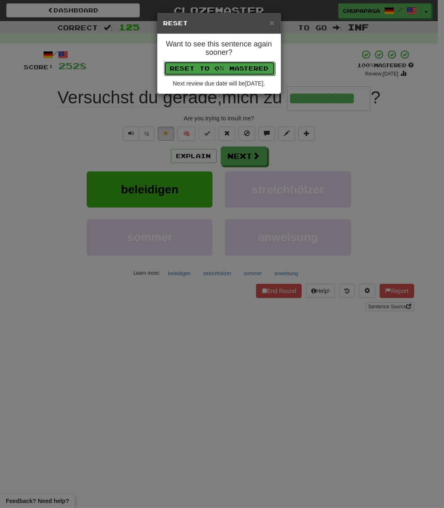
click at [237, 67] on button "Reset to 0% Mastered" at bounding box center [219, 68] width 111 height 14
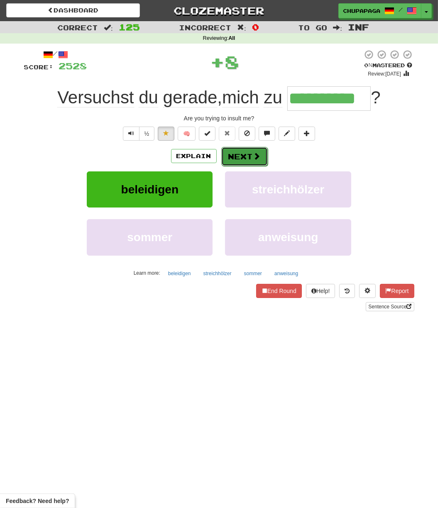
click at [249, 155] on button "Next" at bounding box center [244, 156] width 47 height 19
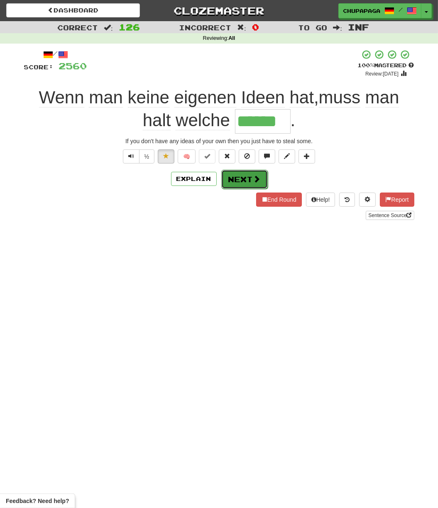
click at [232, 181] on button "Next" at bounding box center [244, 179] width 47 height 19
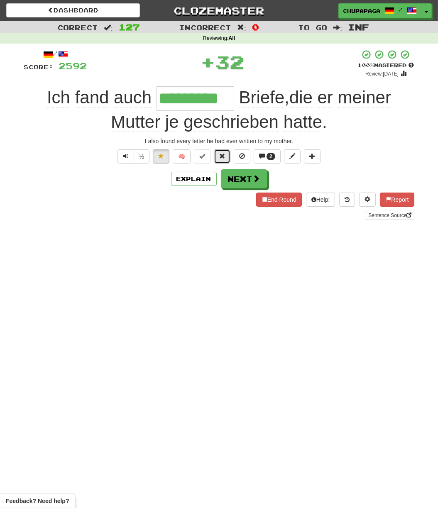
click at [225, 151] on button at bounding box center [222, 157] width 17 height 14
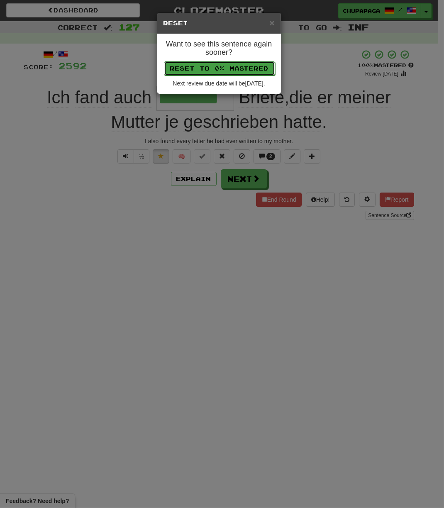
click at [219, 69] on button "Reset to 0% Mastered" at bounding box center [219, 68] width 111 height 14
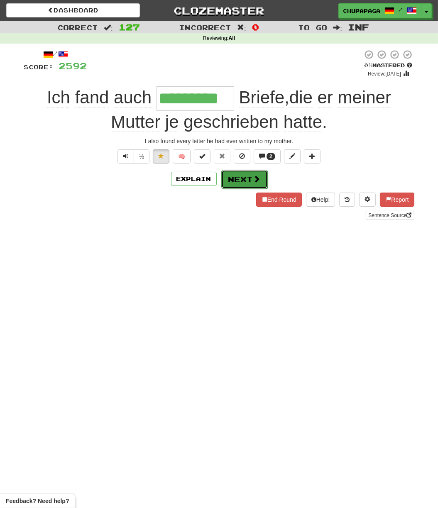
click at [235, 175] on button "Next" at bounding box center [244, 179] width 47 height 19
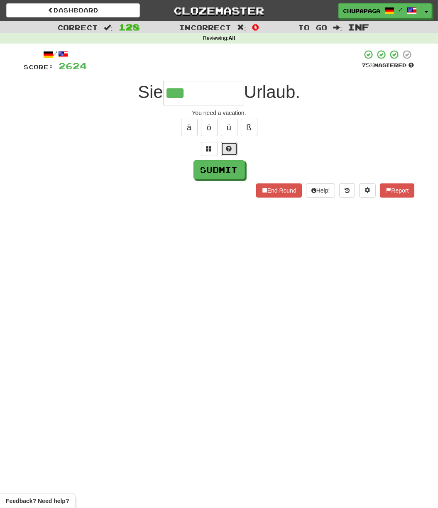
click at [233, 147] on button at bounding box center [229, 149] width 17 height 14
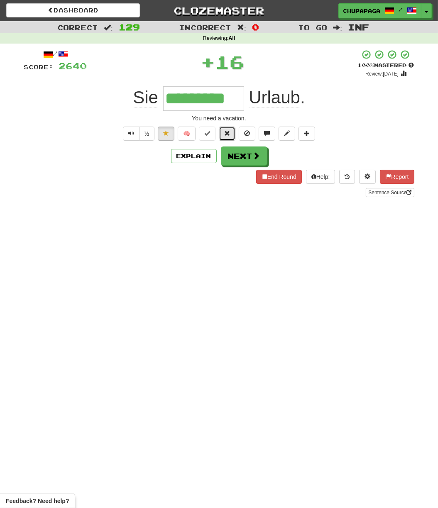
click at [233, 130] on button at bounding box center [227, 134] width 17 height 14
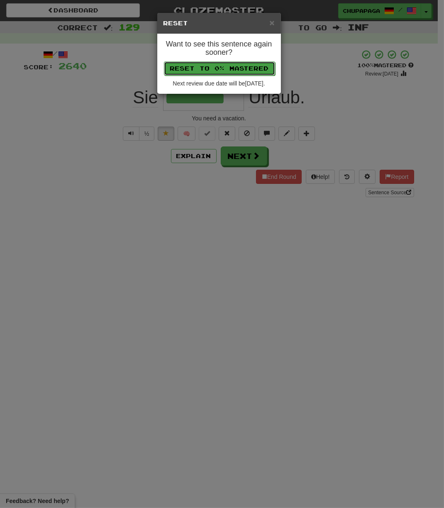
click at [235, 65] on button "Reset to 0% Mastered" at bounding box center [219, 68] width 111 height 14
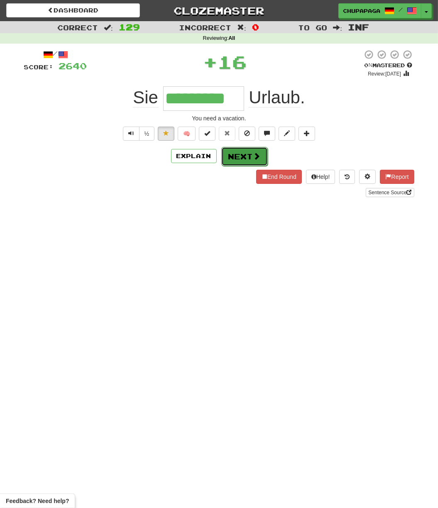
click at [226, 155] on button "Next" at bounding box center [244, 156] width 47 height 19
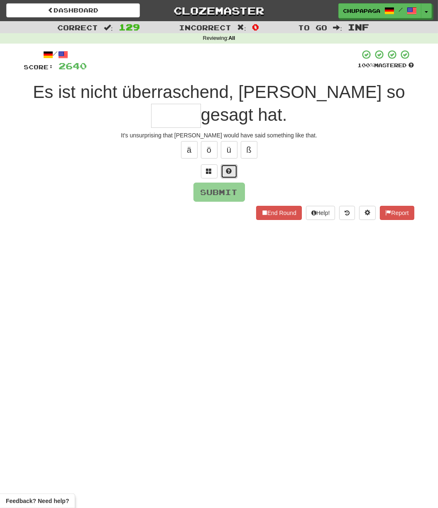
click at [231, 166] on button at bounding box center [229, 171] width 17 height 14
click at [218, 171] on span at bounding box center [219, 171] width 6 height 6
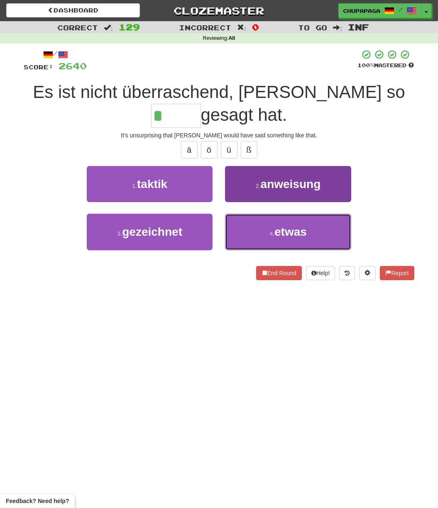
drag, startPoint x: 289, startPoint y: 231, endPoint x: 294, endPoint y: 227, distance: 6.2
click at [290, 231] on span "etwas" at bounding box center [291, 232] width 32 height 13
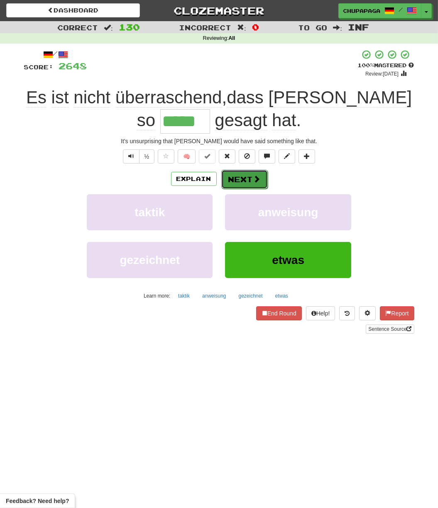
click at [246, 180] on button "Next" at bounding box center [244, 179] width 47 height 19
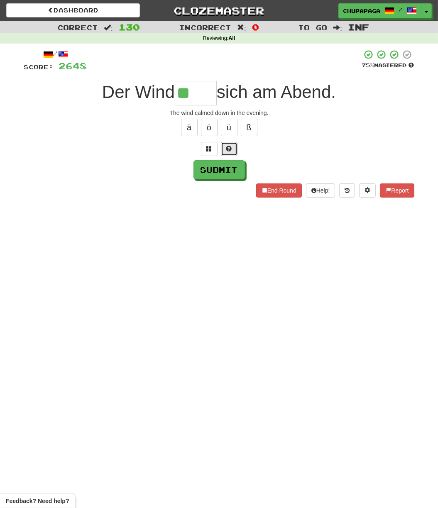
click at [231, 146] on span at bounding box center [229, 149] width 6 height 6
click at [222, 146] on button at bounding box center [219, 149] width 17 height 14
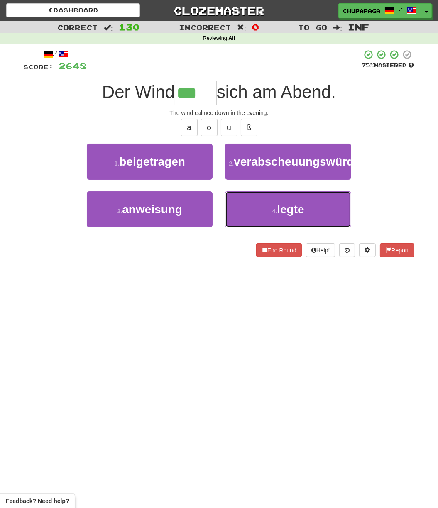
click at [255, 211] on button "4 . legte" at bounding box center [288, 209] width 126 height 36
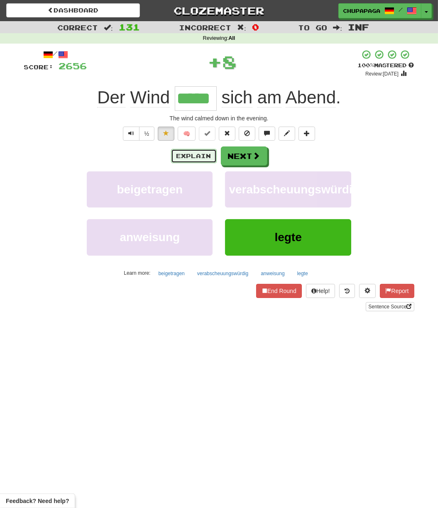
click at [204, 153] on button "Explain" at bounding box center [194, 156] width 46 height 14
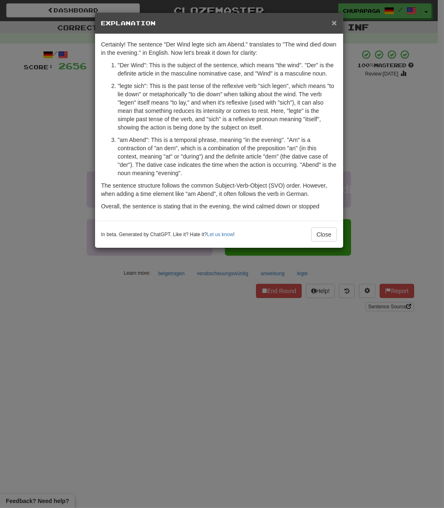
click at [335, 20] on span "×" at bounding box center [334, 23] width 5 height 10
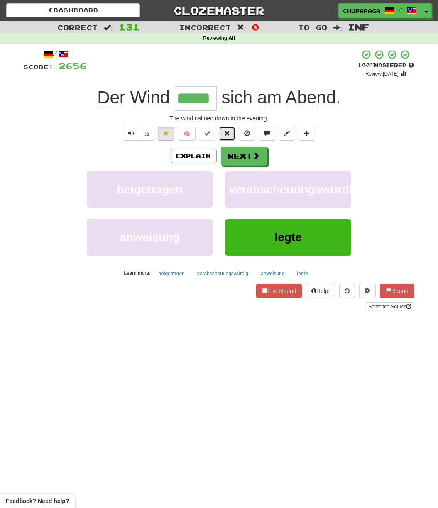
click at [223, 132] on button at bounding box center [227, 134] width 17 height 14
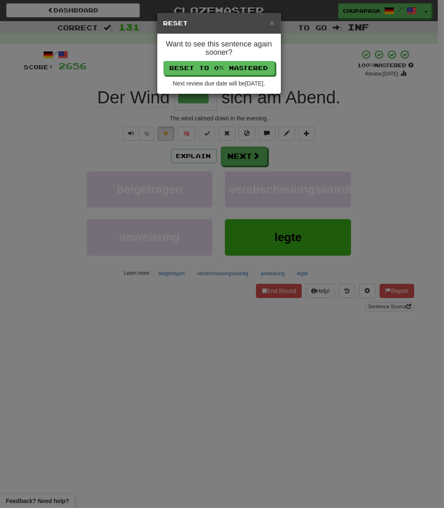
click at [241, 57] on div "Want to see this sentence again sooner? Reset to 0% Mastered Next review due da…" at bounding box center [219, 64] width 124 height 60
click at [241, 68] on button "Reset to 0% Mastered" at bounding box center [219, 68] width 111 height 14
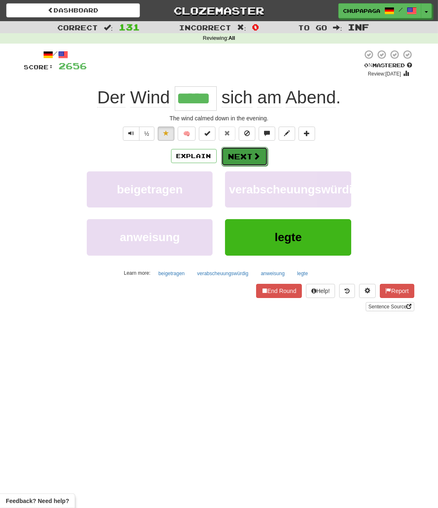
click at [247, 155] on button "Next" at bounding box center [244, 156] width 47 height 19
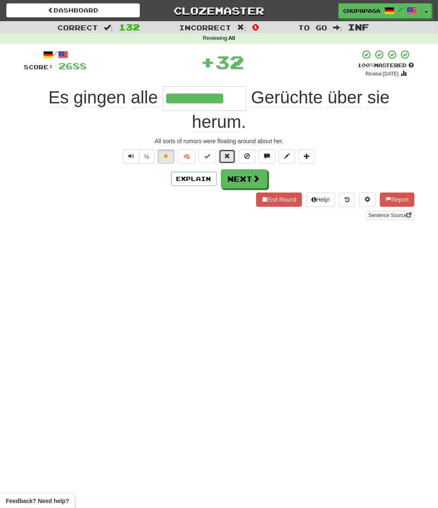
click at [227, 157] on span at bounding box center [227, 156] width 6 height 6
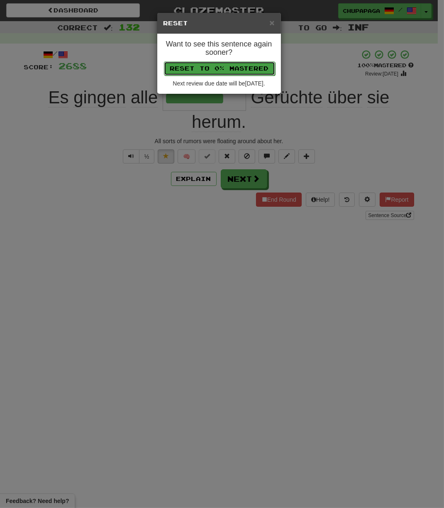
click at [229, 74] on button "Reset to 0% Mastered" at bounding box center [219, 68] width 111 height 14
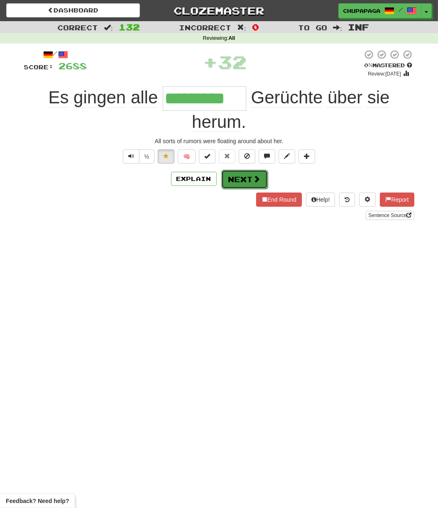
click at [233, 175] on button "Next" at bounding box center [244, 179] width 47 height 19
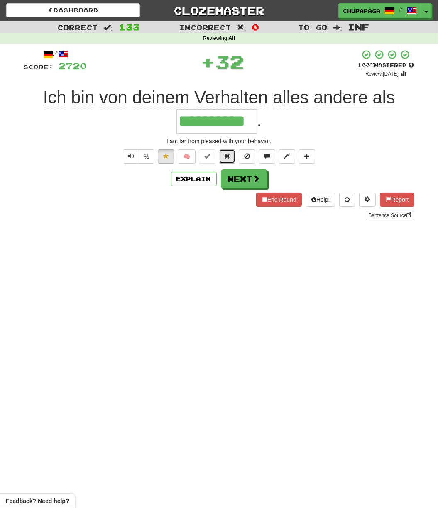
click at [225, 154] on span at bounding box center [227, 156] width 6 height 6
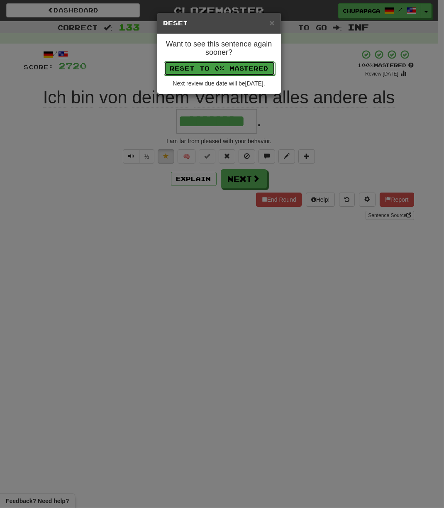
click at [233, 69] on button "Reset to 0% Mastered" at bounding box center [219, 68] width 111 height 14
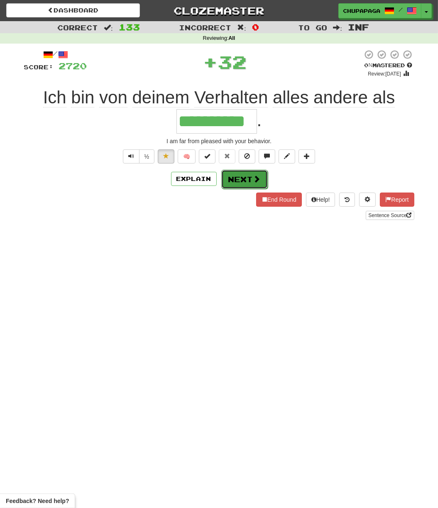
click at [233, 176] on button "Next" at bounding box center [244, 179] width 47 height 19
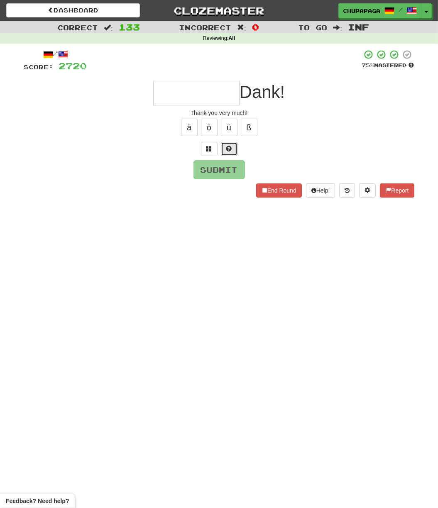
click at [232, 150] on button at bounding box center [229, 149] width 17 height 14
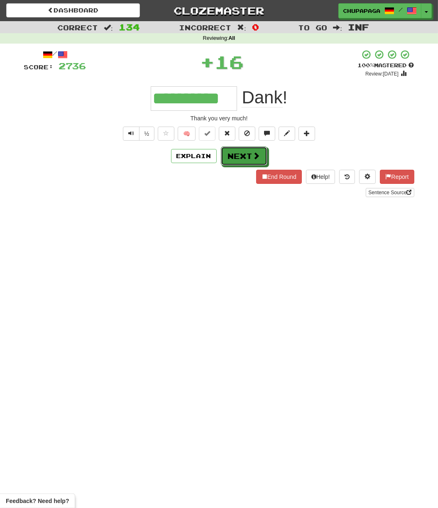
drag, startPoint x: 229, startPoint y: 148, endPoint x: 236, endPoint y: 157, distance: 11.3
click at [230, 148] on button "Next" at bounding box center [244, 156] width 47 height 19
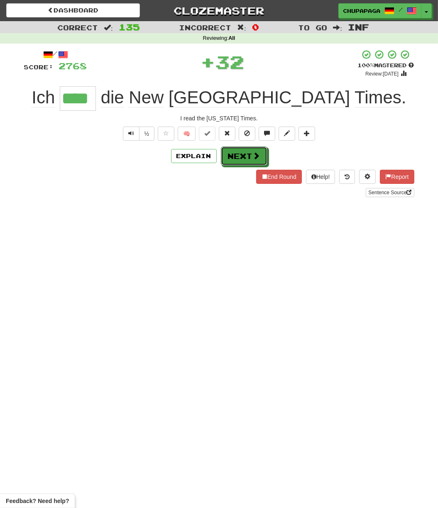
drag, startPoint x: 253, startPoint y: 155, endPoint x: 238, endPoint y: 196, distance: 44.4
click at [251, 151] on button "Next" at bounding box center [244, 156] width 47 height 19
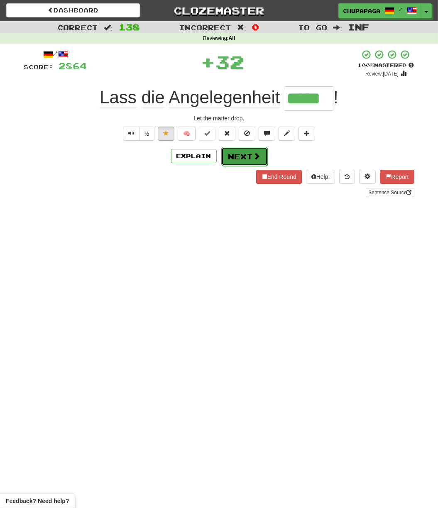
click at [238, 163] on button "Next" at bounding box center [244, 156] width 47 height 19
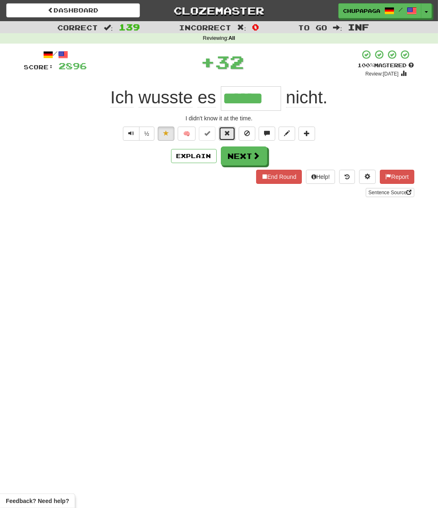
click at [231, 128] on button at bounding box center [227, 134] width 17 height 14
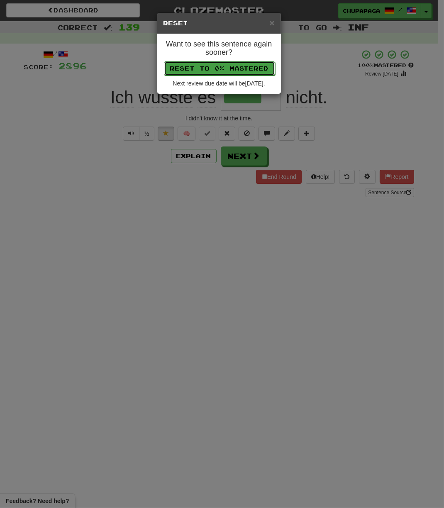
click at [251, 73] on button "Reset to 0% Mastered" at bounding box center [219, 68] width 111 height 14
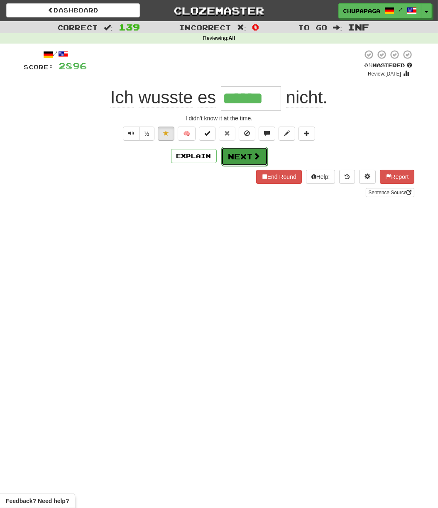
click at [264, 157] on button "Next" at bounding box center [244, 156] width 47 height 19
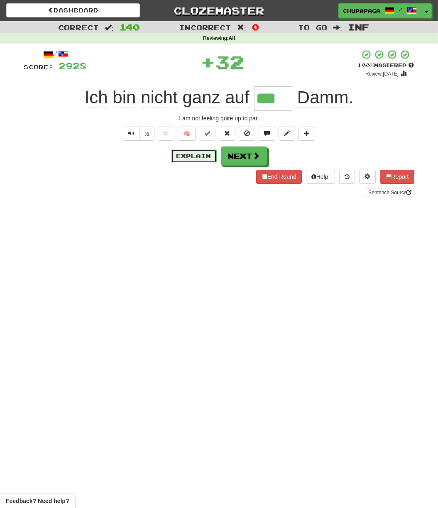
click at [183, 154] on button "Explain" at bounding box center [194, 156] width 46 height 14
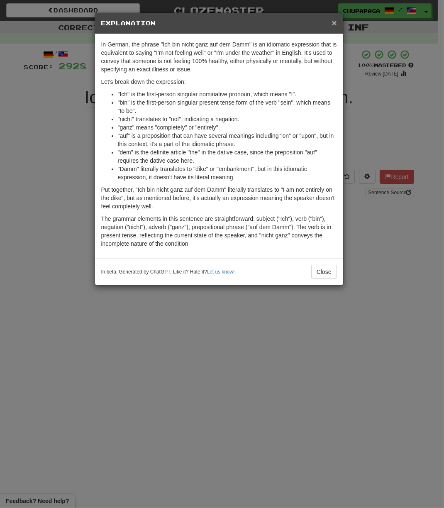
click at [332, 23] on span "×" at bounding box center [334, 23] width 5 height 10
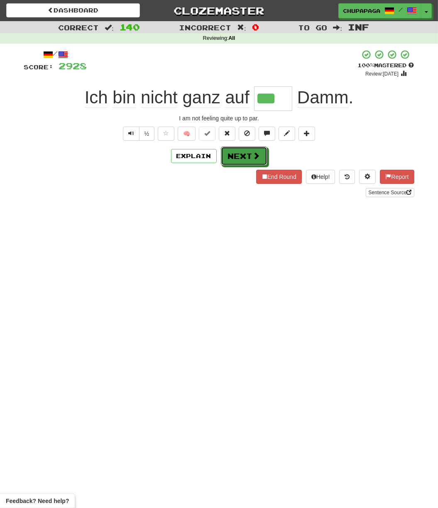
click at [243, 157] on button "Next" at bounding box center [244, 156] width 47 height 19
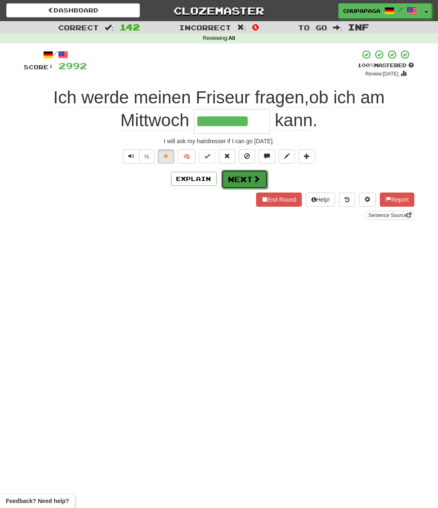
click at [246, 182] on button "Next" at bounding box center [244, 179] width 47 height 19
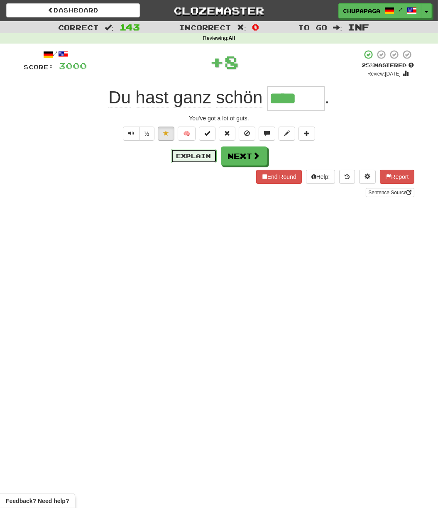
click at [197, 155] on button "Explain" at bounding box center [194, 156] width 46 height 14
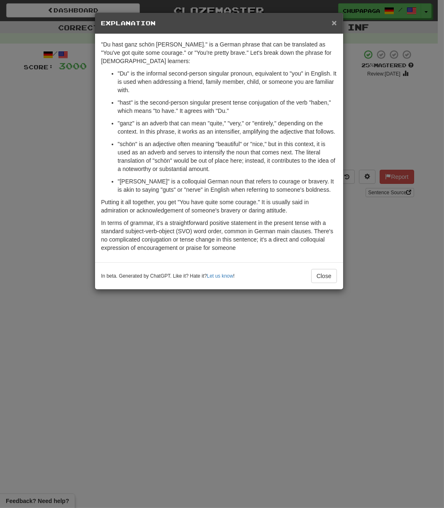
click at [333, 19] on span "×" at bounding box center [334, 23] width 5 height 10
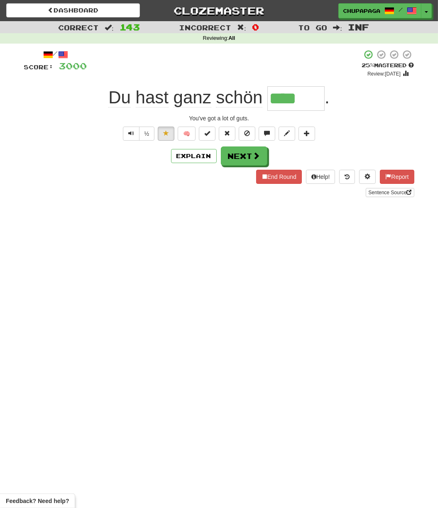
click at [238, 145] on div "/ Score: 3000 + 8 25 % Mastered Review: [DATE] Du hast ganz schön **** . You've…" at bounding box center [219, 123] width 390 height 148
click at [240, 151] on button "Next" at bounding box center [244, 156] width 47 height 19
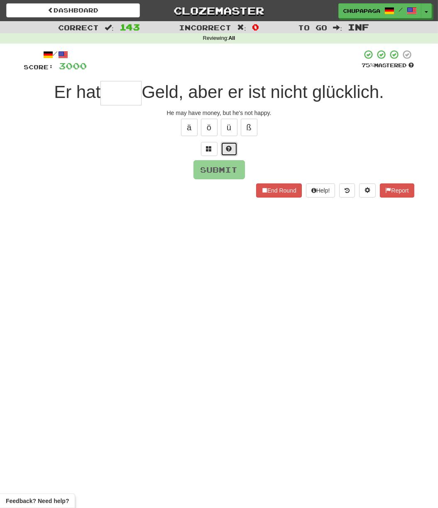
click at [234, 151] on button at bounding box center [229, 149] width 17 height 14
click at [219, 148] on span at bounding box center [219, 149] width 6 height 6
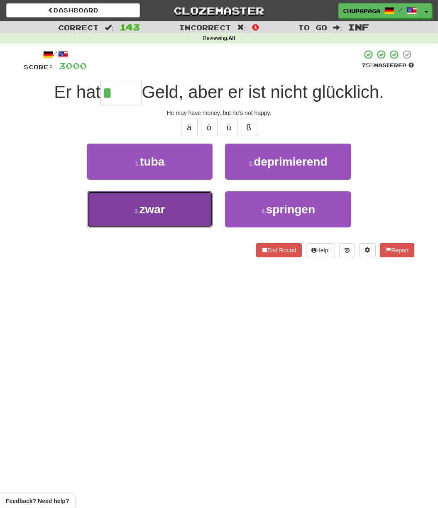
click at [143, 223] on button "3 . zwar" at bounding box center [150, 209] width 126 height 36
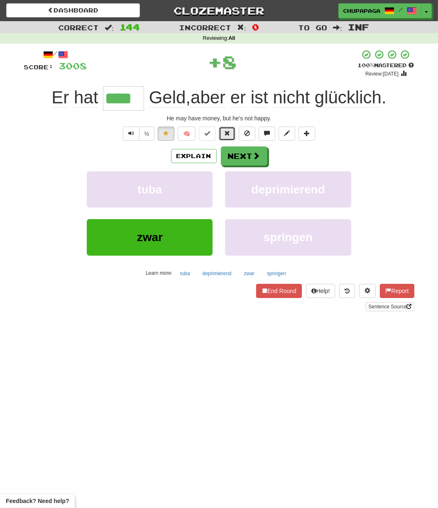
click at [229, 129] on button at bounding box center [227, 134] width 17 height 14
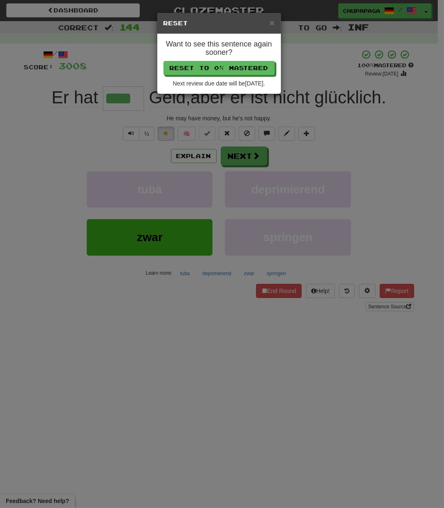
click at [229, 60] on div "Want to see this sentence again sooner? Reset to 0% Mastered Next review due da…" at bounding box center [219, 64] width 124 height 60
click at [230, 68] on button "Reset to 0% Mastered" at bounding box center [219, 68] width 111 height 14
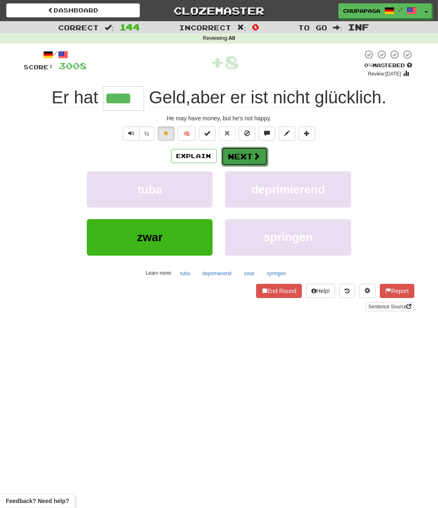
click at [241, 155] on button "Next" at bounding box center [244, 156] width 47 height 19
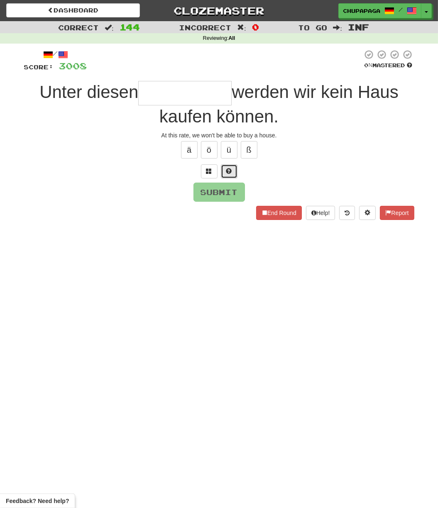
click at [229, 174] on span at bounding box center [229, 171] width 6 height 6
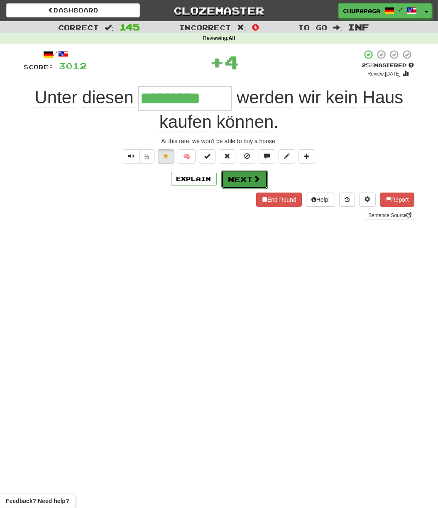
click at [237, 179] on button "Next" at bounding box center [244, 179] width 47 height 19
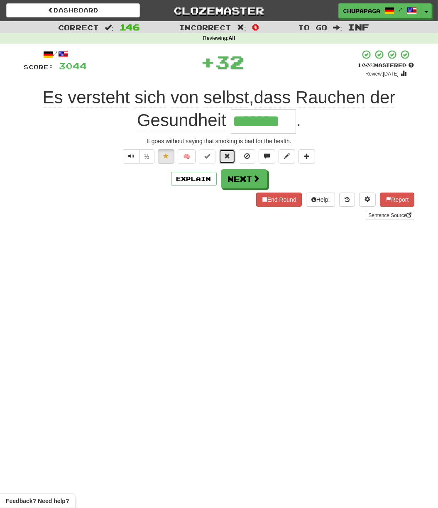
click at [230, 154] on span at bounding box center [227, 156] width 6 height 6
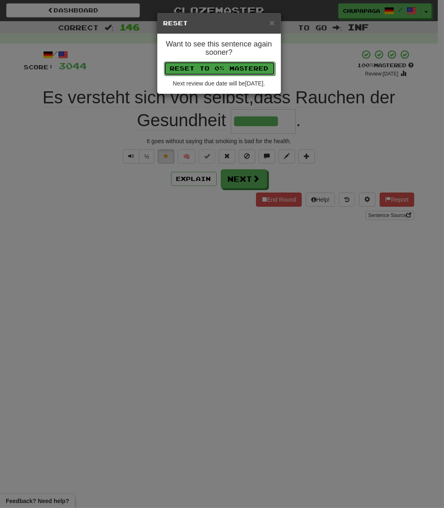
click at [255, 74] on button "Reset to 0% Mastered" at bounding box center [219, 68] width 111 height 14
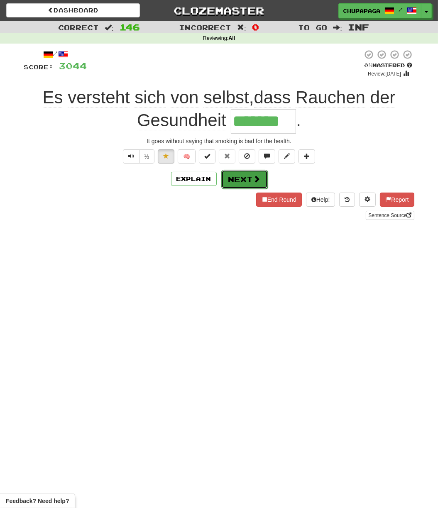
click at [237, 175] on button "Next" at bounding box center [244, 179] width 47 height 19
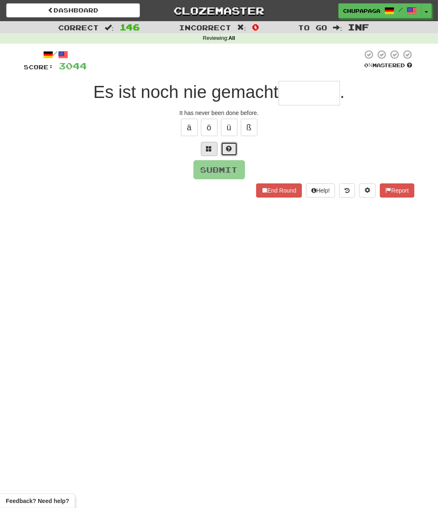
click at [228, 146] on span at bounding box center [229, 149] width 6 height 6
click at [221, 146] on span at bounding box center [219, 149] width 6 height 6
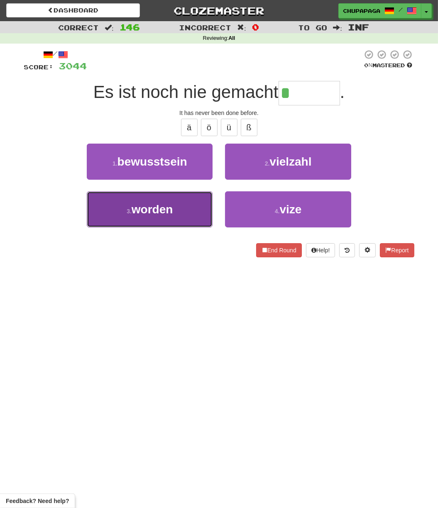
click at [161, 206] on span "worden" at bounding box center [153, 209] width 42 height 13
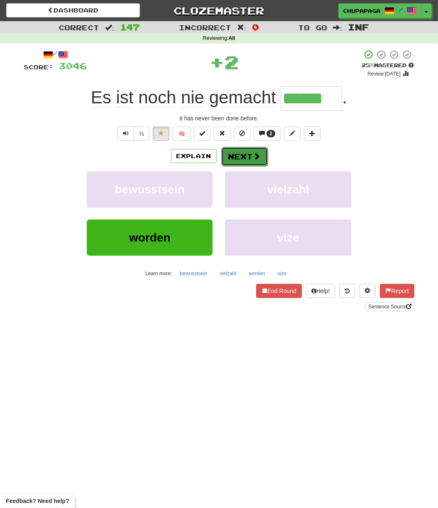
click at [240, 151] on button "Next" at bounding box center [244, 156] width 47 height 19
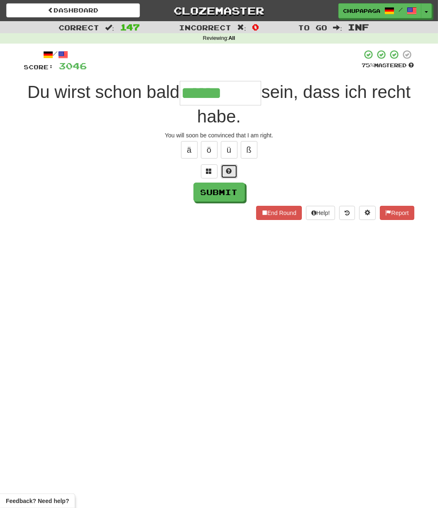
click at [222, 168] on button at bounding box center [229, 171] width 17 height 14
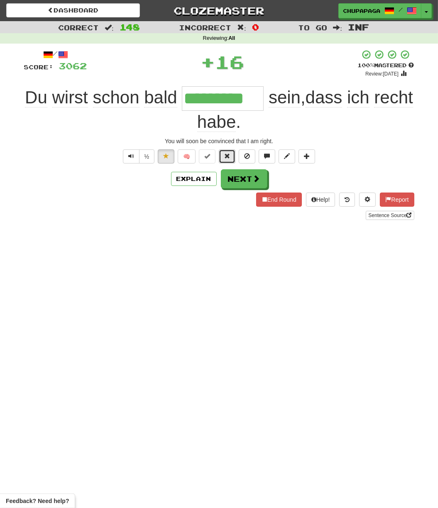
click at [230, 155] on span at bounding box center [227, 156] width 6 height 6
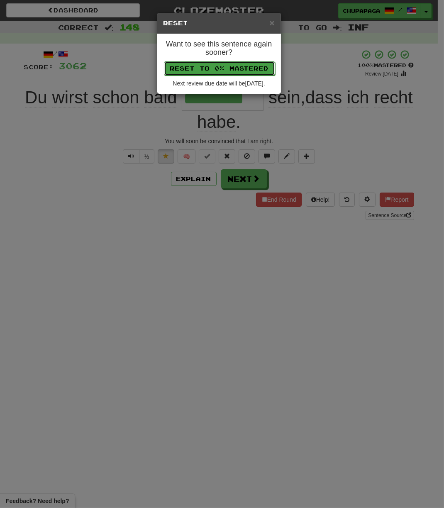
click at [243, 71] on button "Reset to 0% Mastered" at bounding box center [219, 68] width 111 height 14
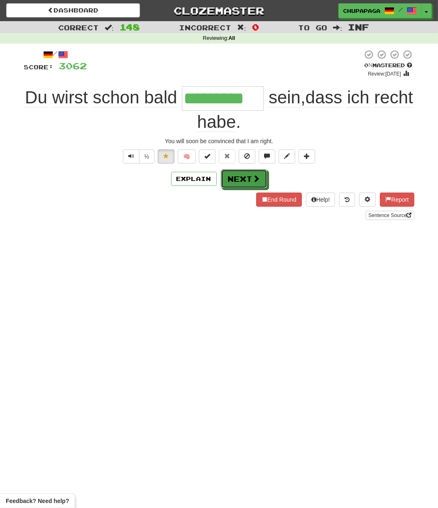
click at [238, 176] on button "Next" at bounding box center [244, 178] width 47 height 19
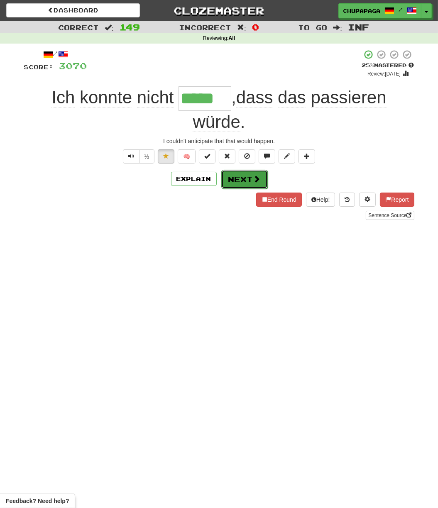
click at [238, 176] on button "Next" at bounding box center [244, 179] width 47 height 19
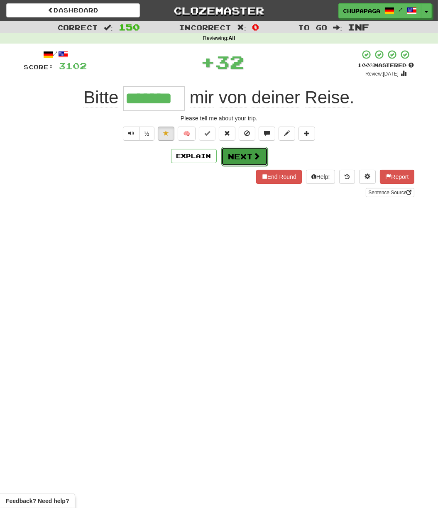
click at [239, 152] on button "Next" at bounding box center [244, 156] width 47 height 19
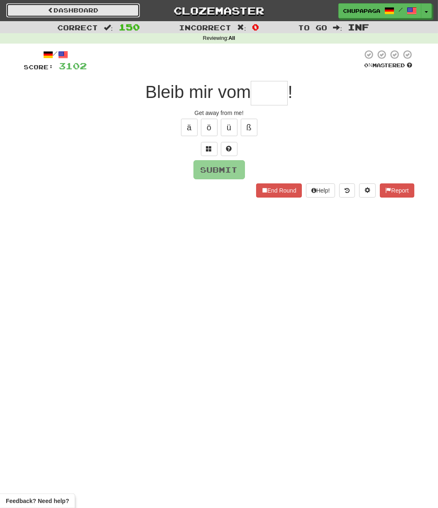
click at [103, 11] on link "Dashboard" at bounding box center [73, 10] width 134 height 14
